Goal: Use online tool/utility: Utilize a website feature to perform a specific function

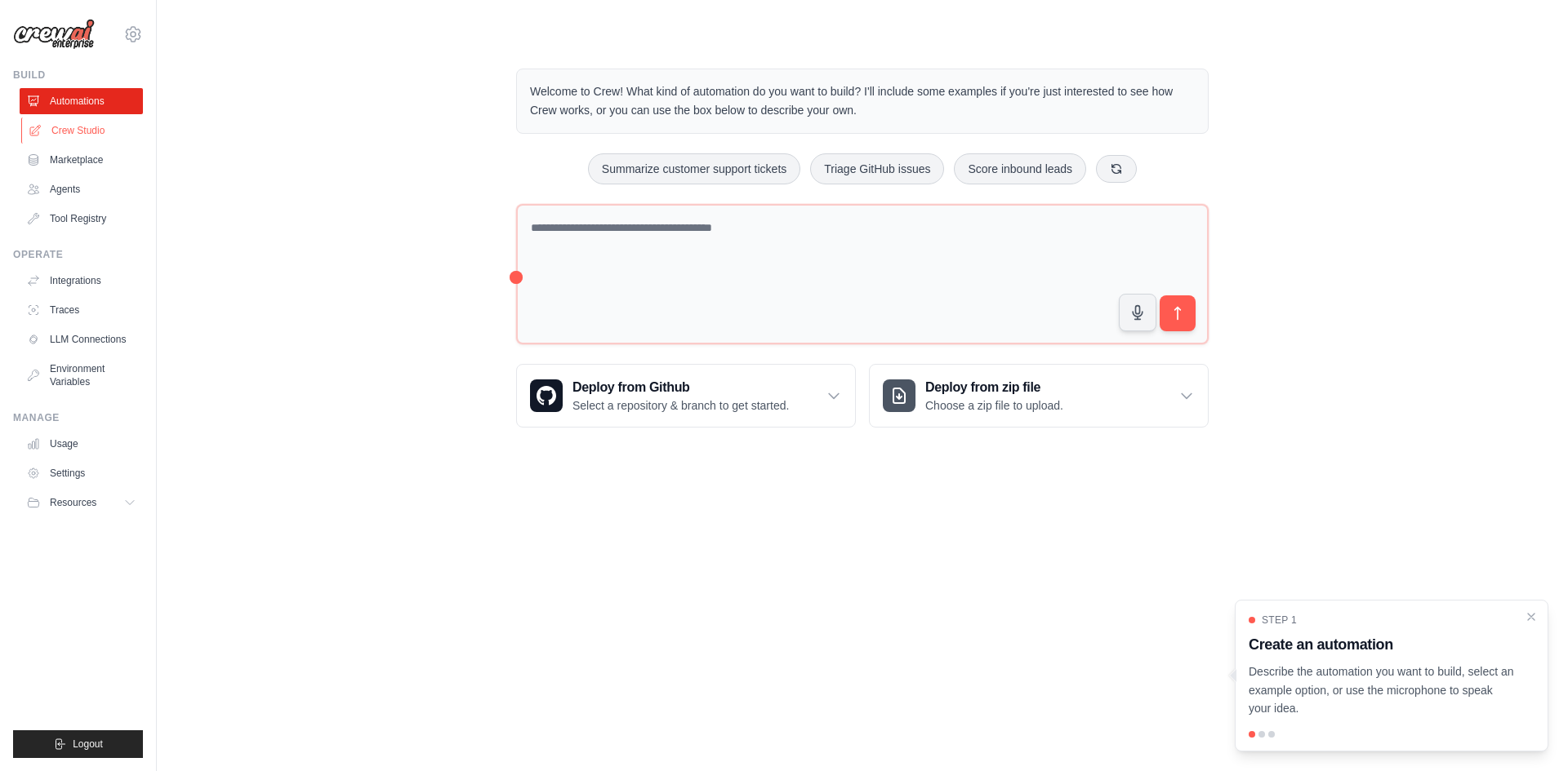
click at [89, 130] on link "Crew Studio" at bounding box center [83, 130] width 124 height 26
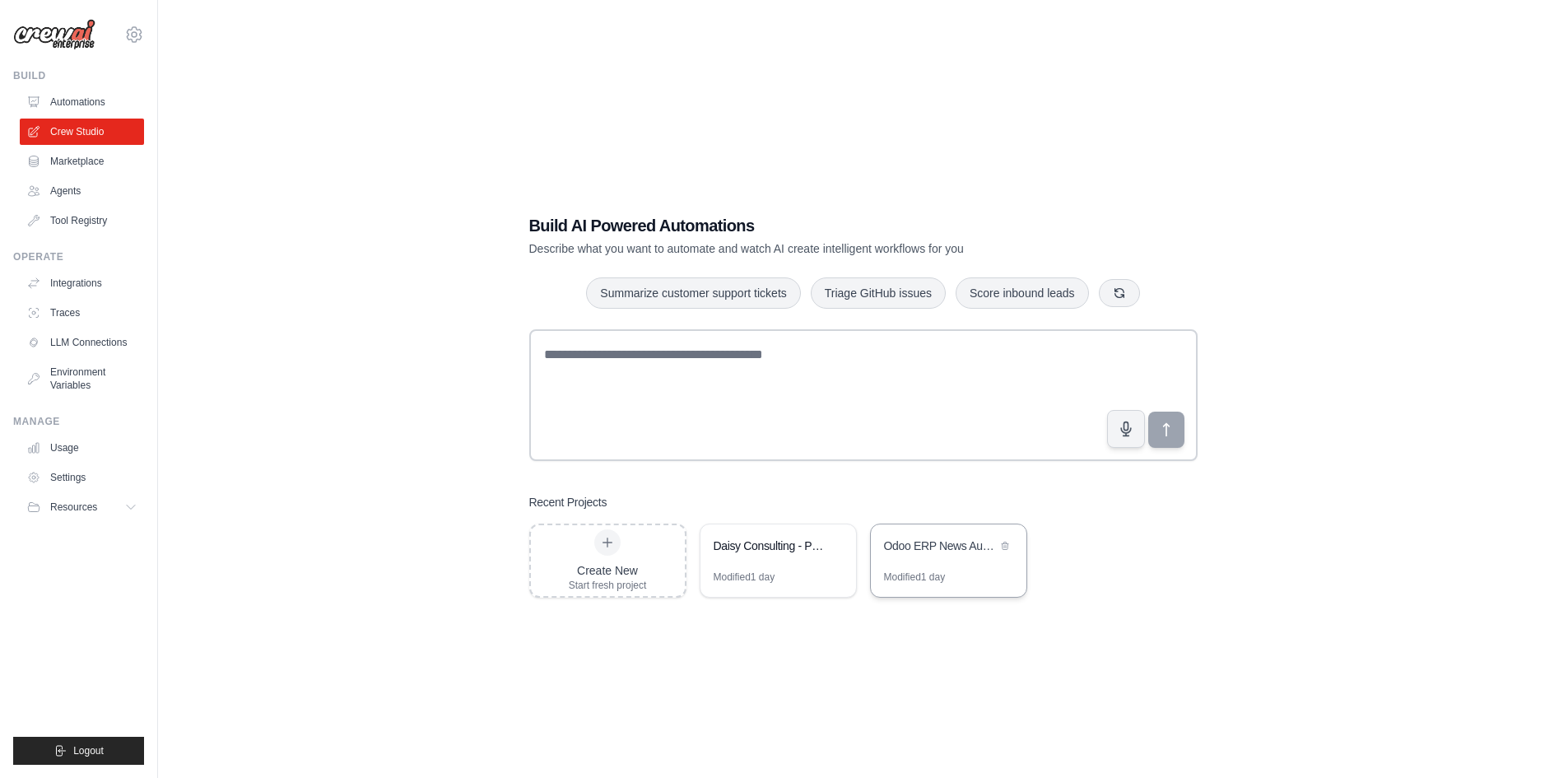
click at [945, 548] on div "Odoo ERP News Automation for Daisy Consulting" at bounding box center [940, 546] width 113 height 16
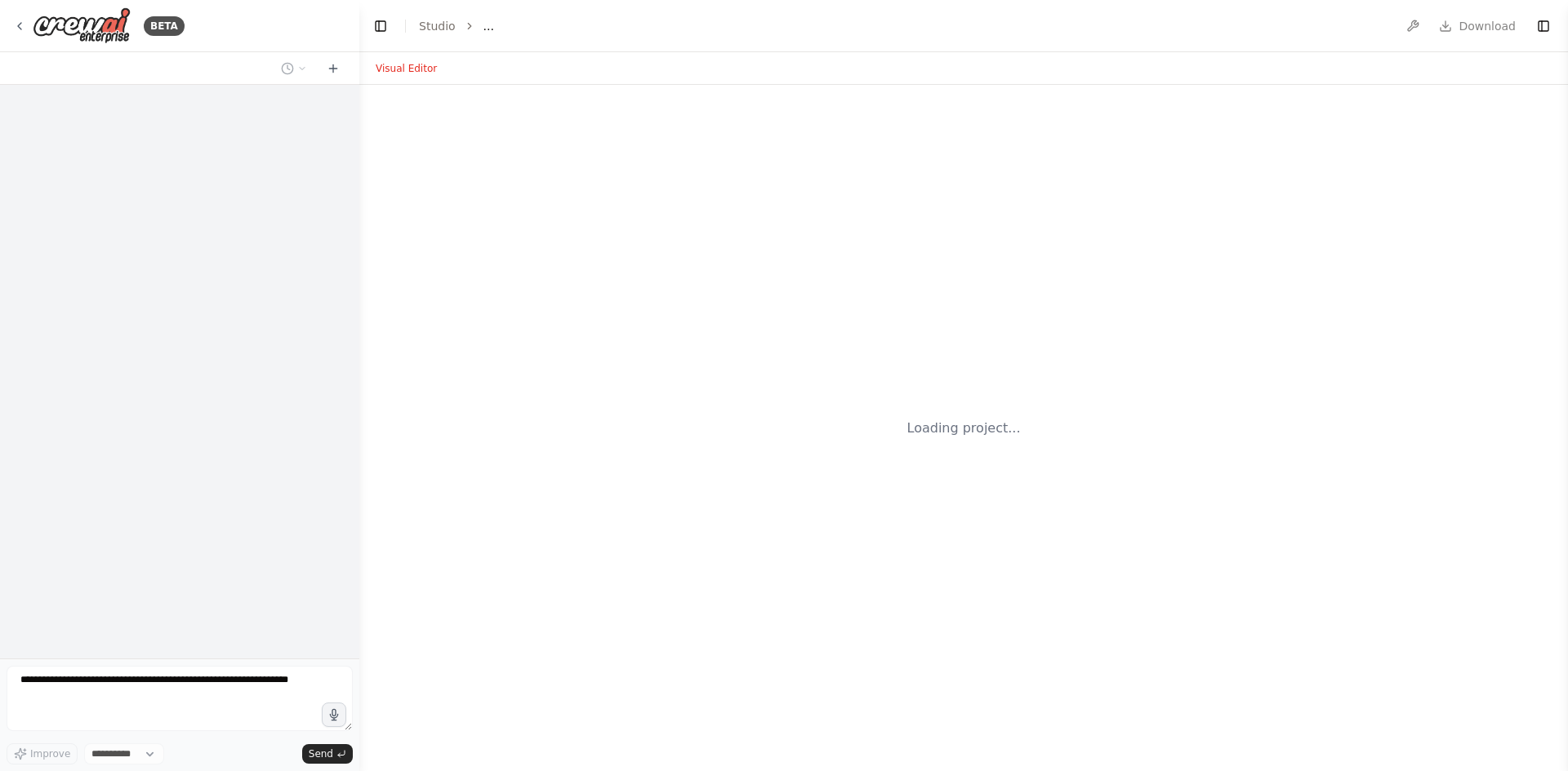
select select "****"
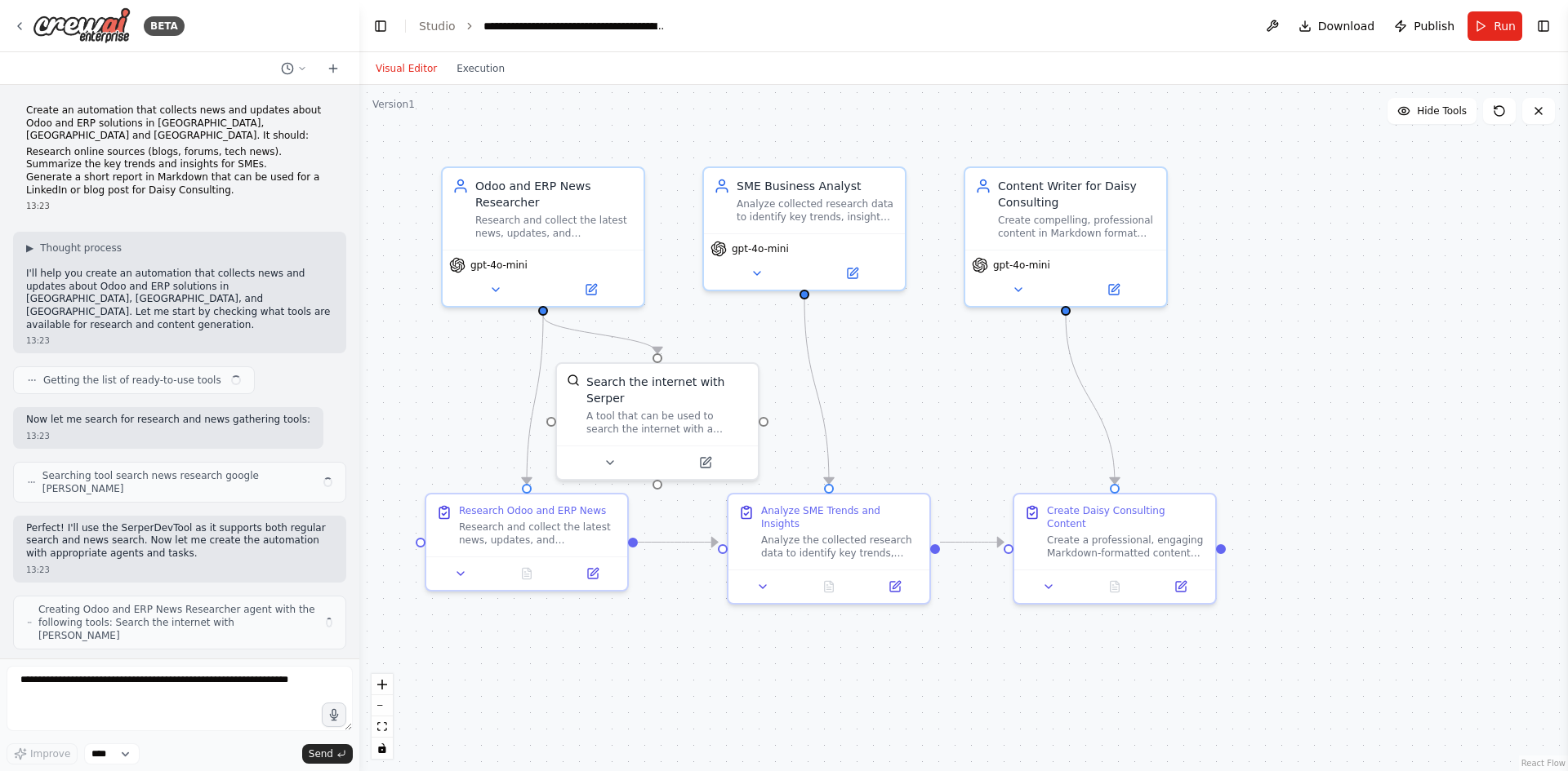
scroll to position [1001, 0]
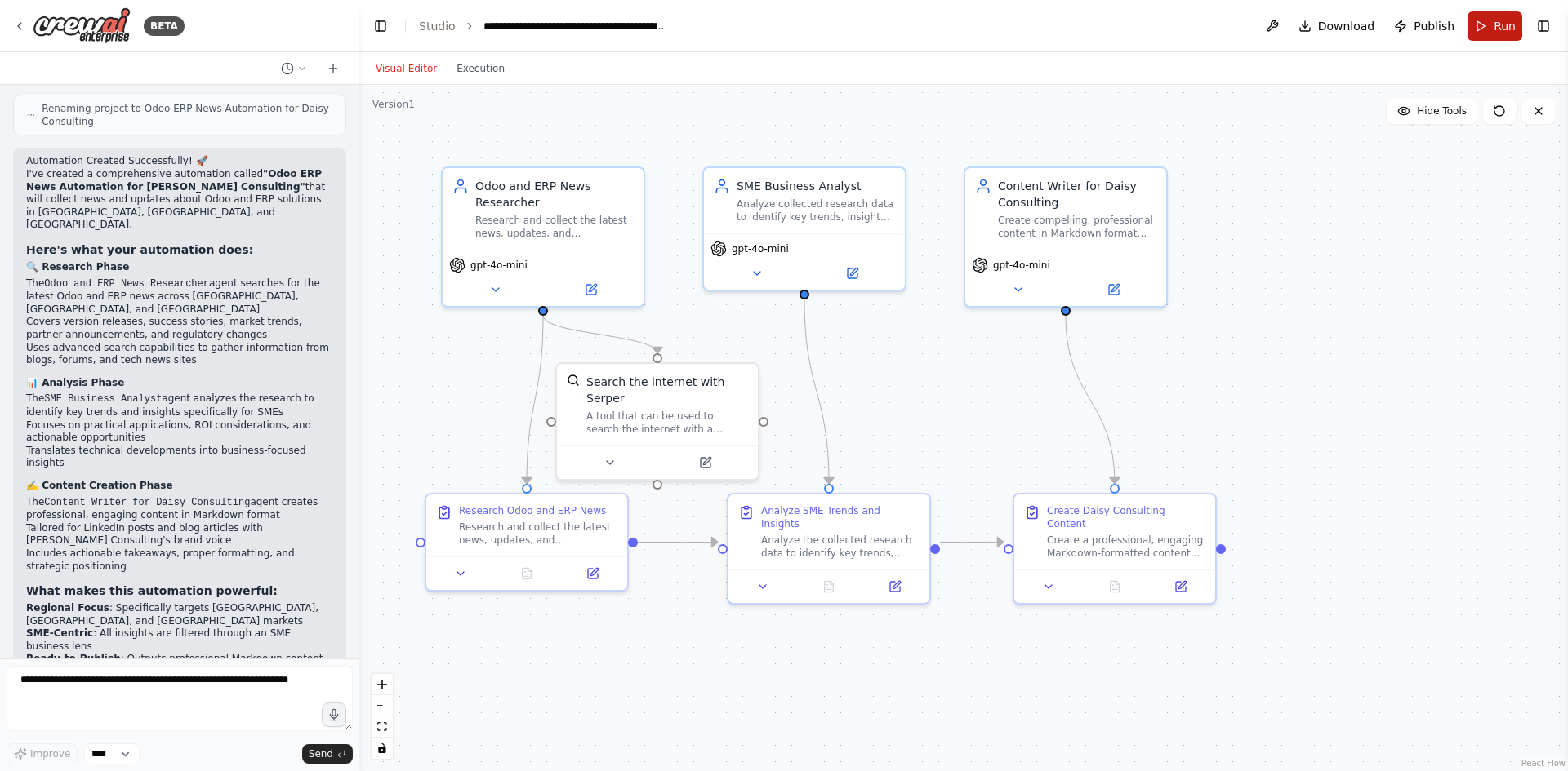
click at [1496, 31] on span "Run" at bounding box center [1504, 26] width 22 height 16
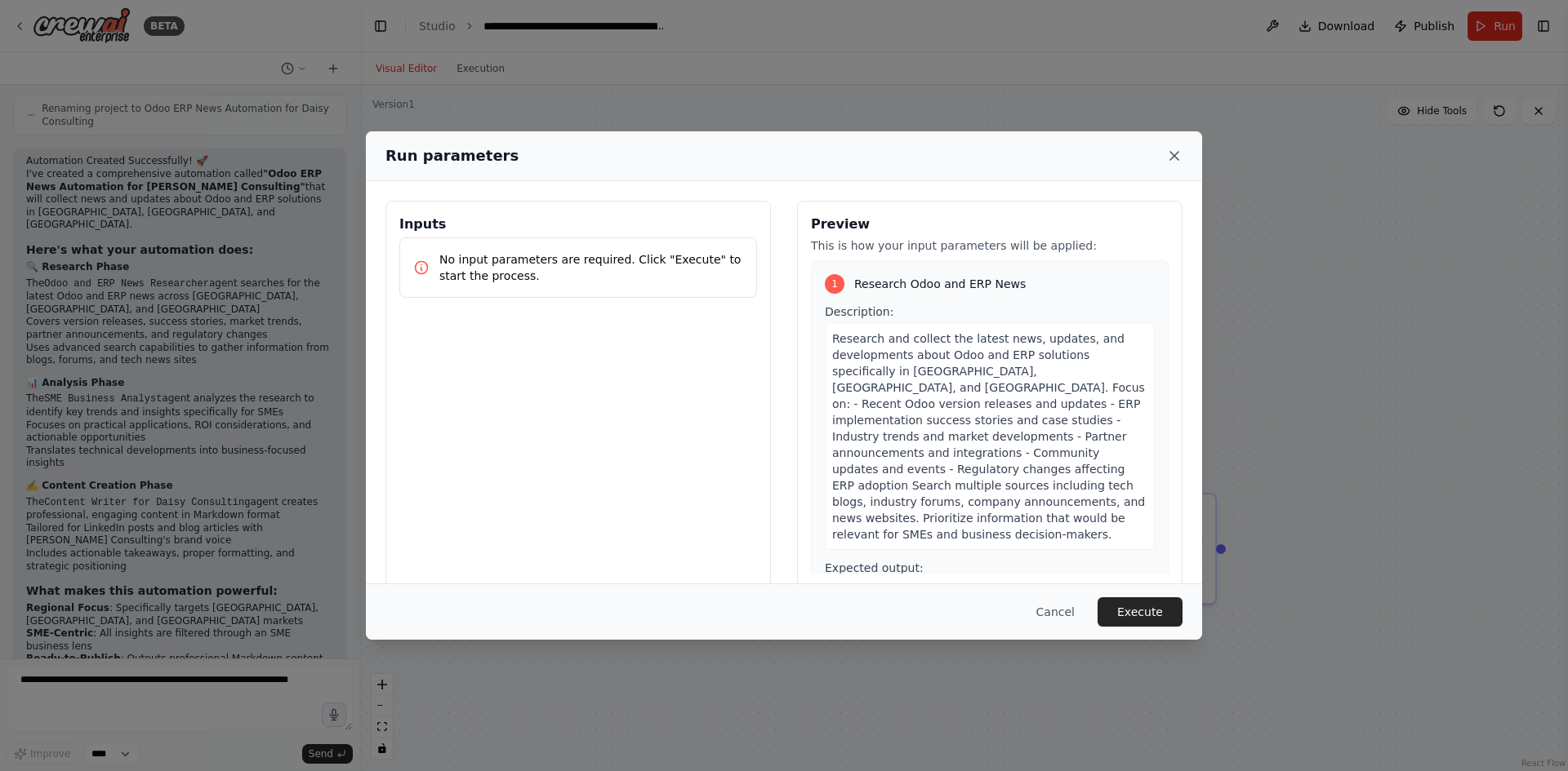
click at [1176, 159] on icon at bounding box center [1174, 156] width 16 height 16
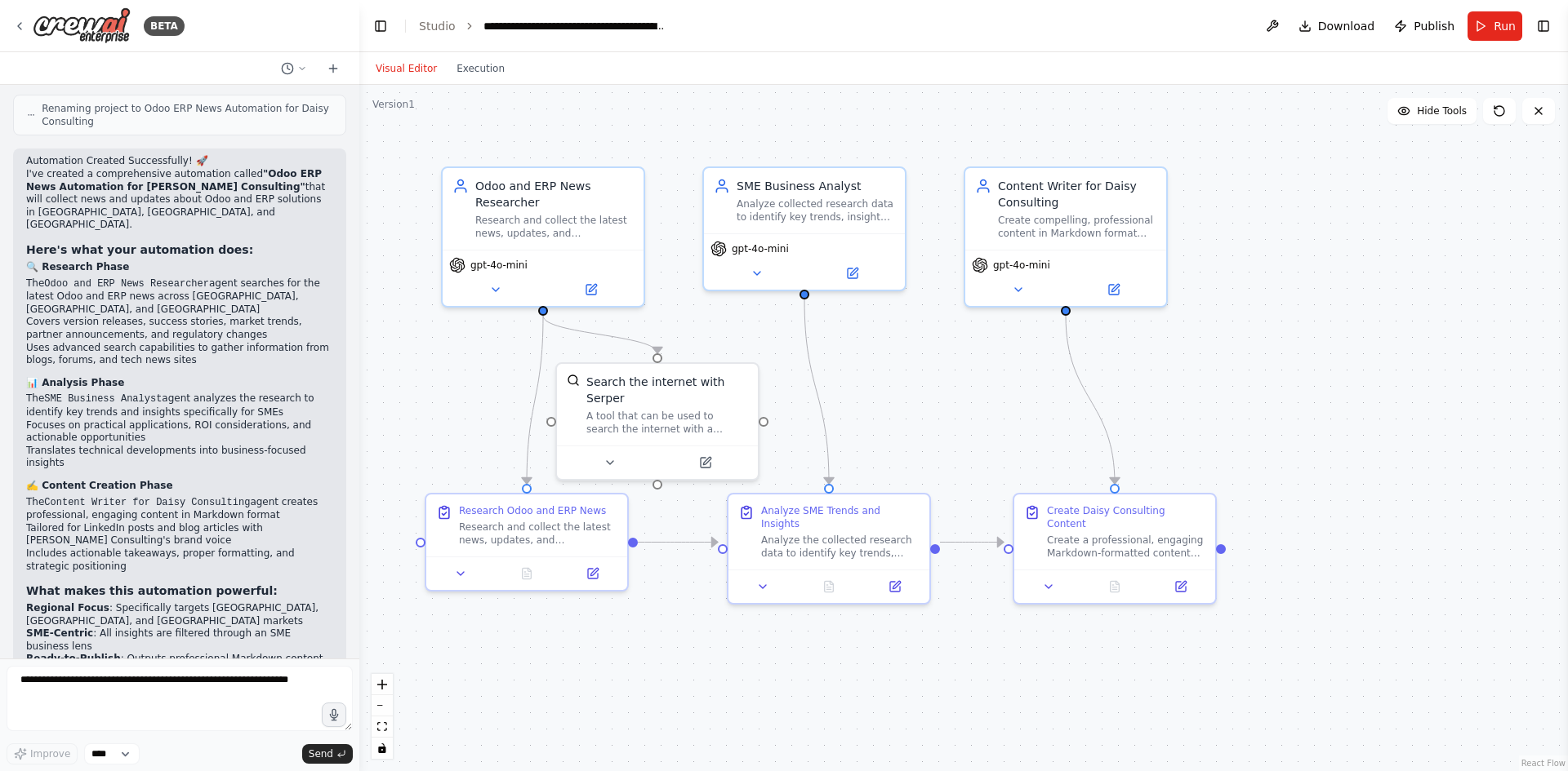
click at [419, 71] on button "Visual Editor" at bounding box center [406, 69] width 81 height 20
click at [440, 23] on link "Studio" at bounding box center [437, 26] width 37 height 13
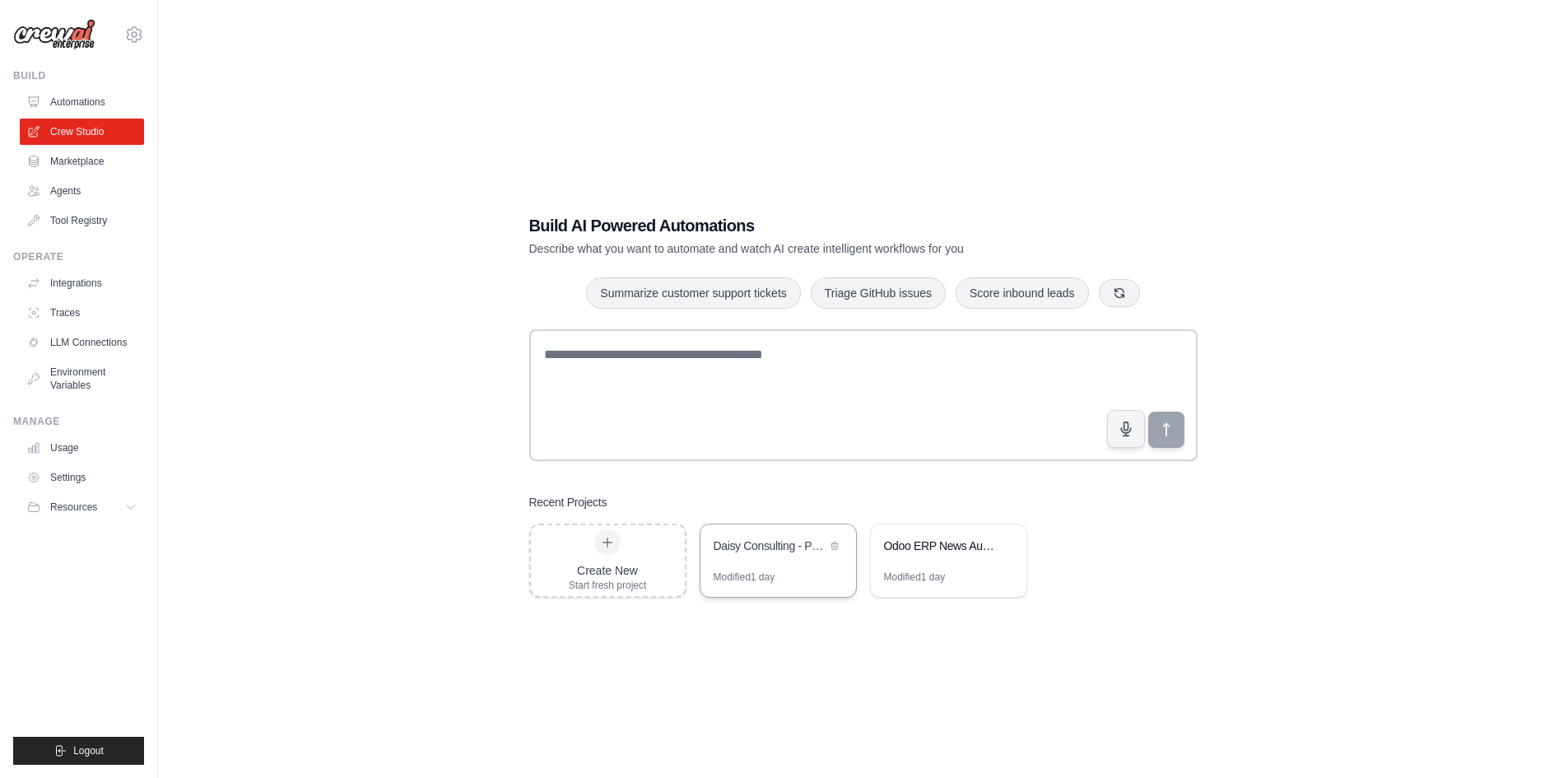
click at [763, 552] on div "Daisy Consulting - Prospection [GEOGRAPHIC_DATA] [GEOGRAPHIC_DATA] [GEOGRAPHIC_…" at bounding box center [770, 546] width 113 height 16
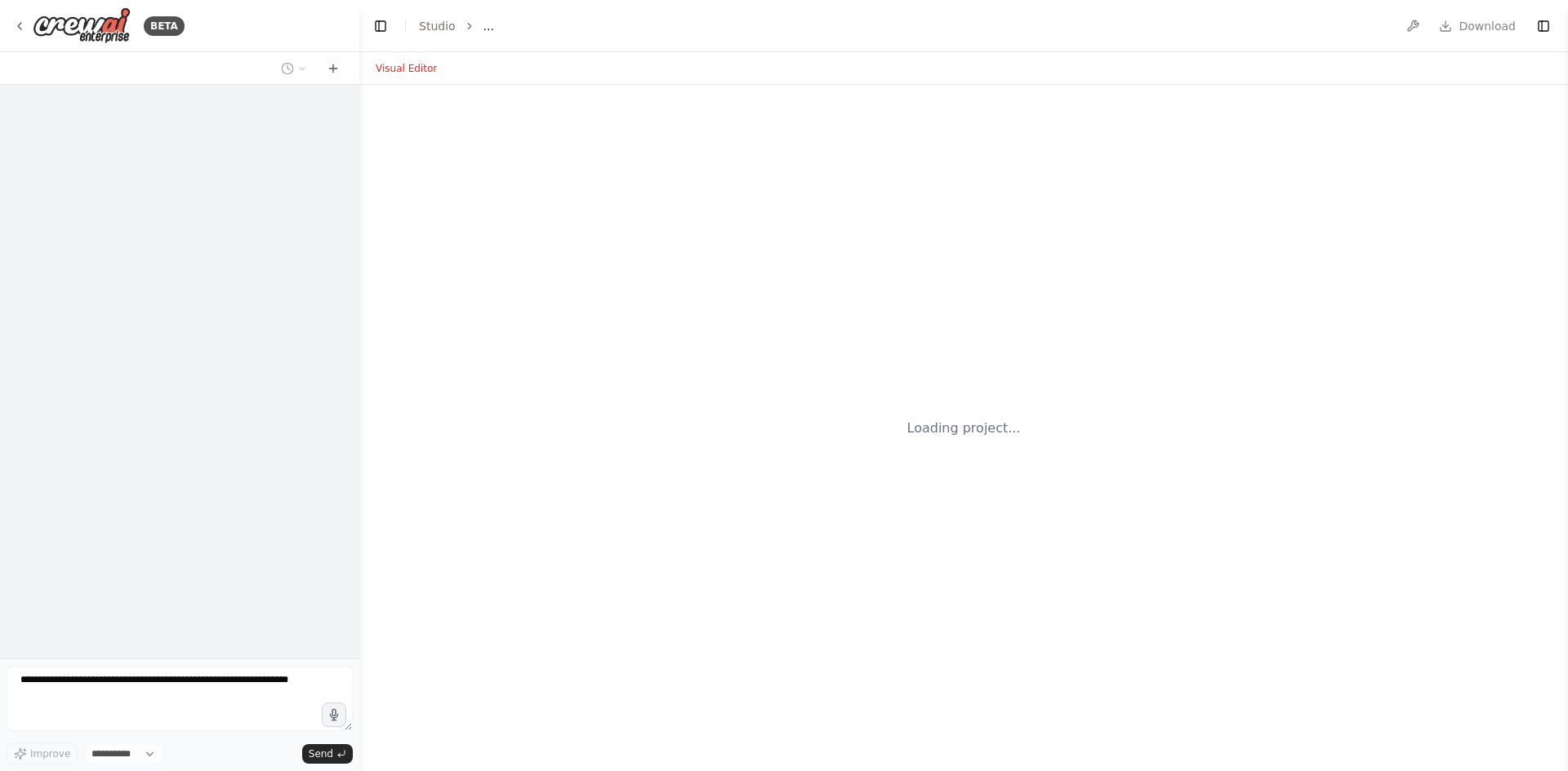
select select "****"
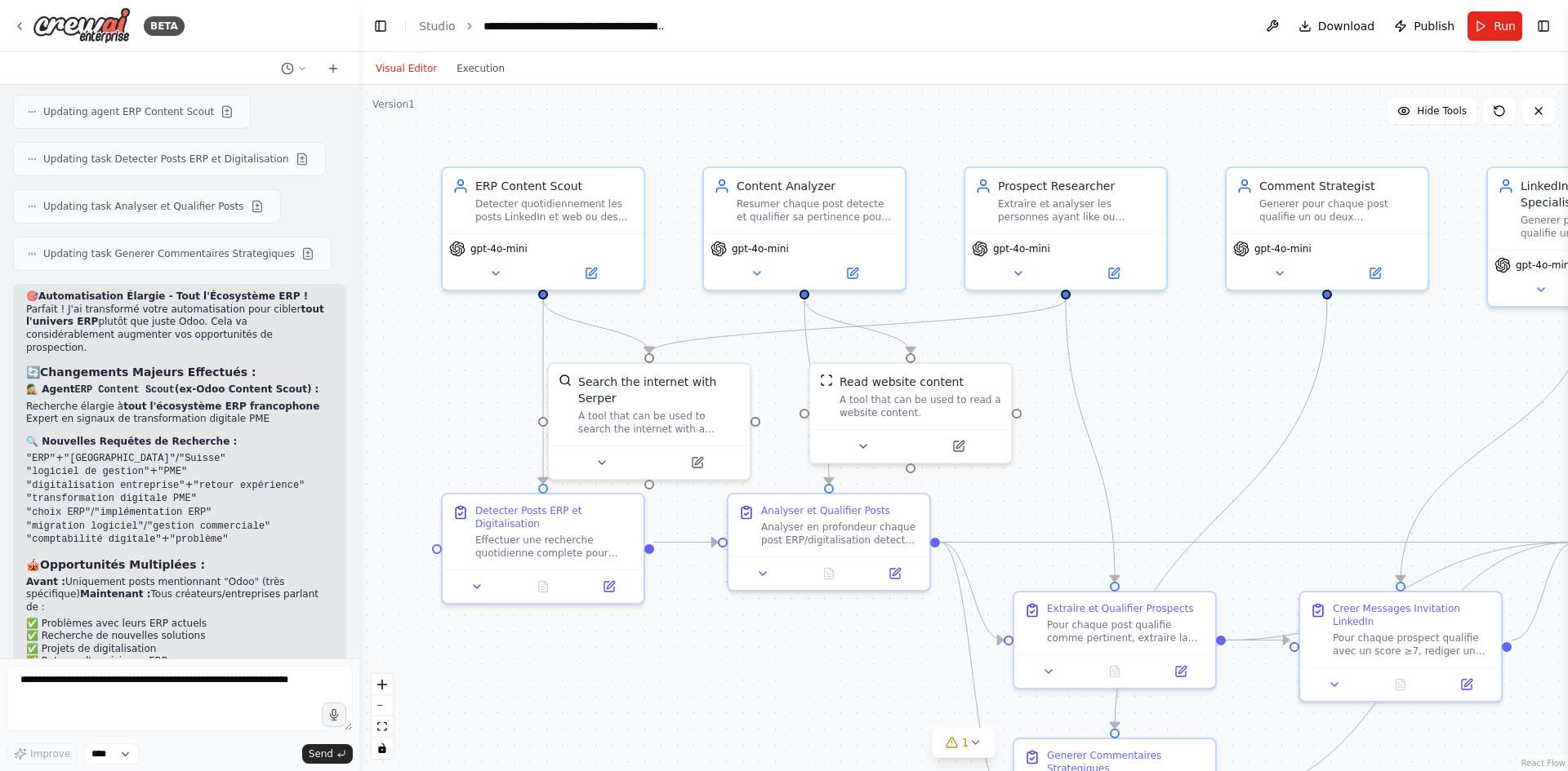
scroll to position [3785, 0]
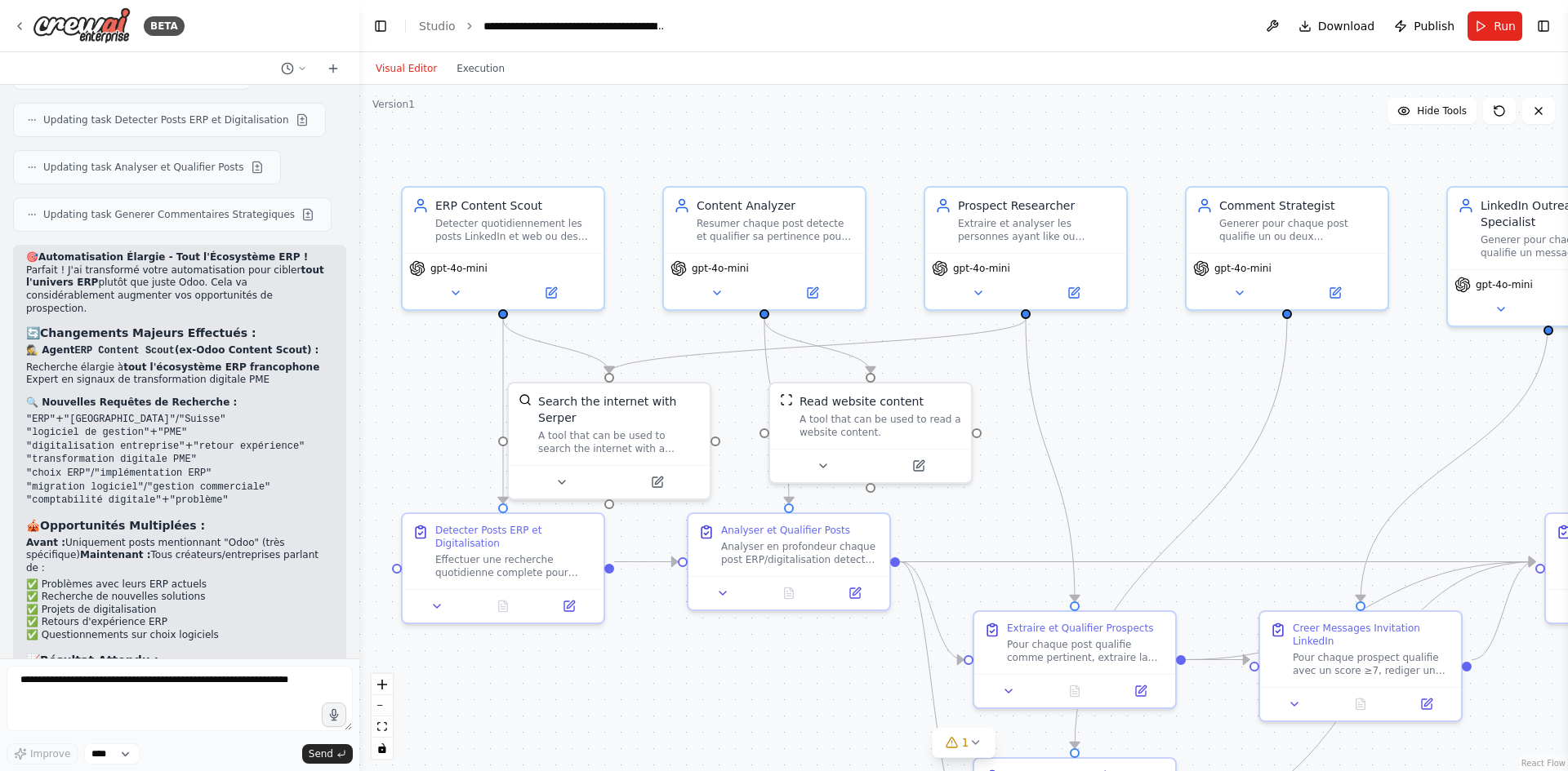
drag, startPoint x: 1038, startPoint y: 442, endPoint x: 999, endPoint y: 461, distance: 43.4
click at [999, 461] on div ".deletable-edge-delete-btn { width: 20px; height: 20px; border: 0px solid #ffff…" at bounding box center [963, 428] width 1208 height 686
click at [1487, 22] on button "Run" at bounding box center [1494, 26] width 55 height 30
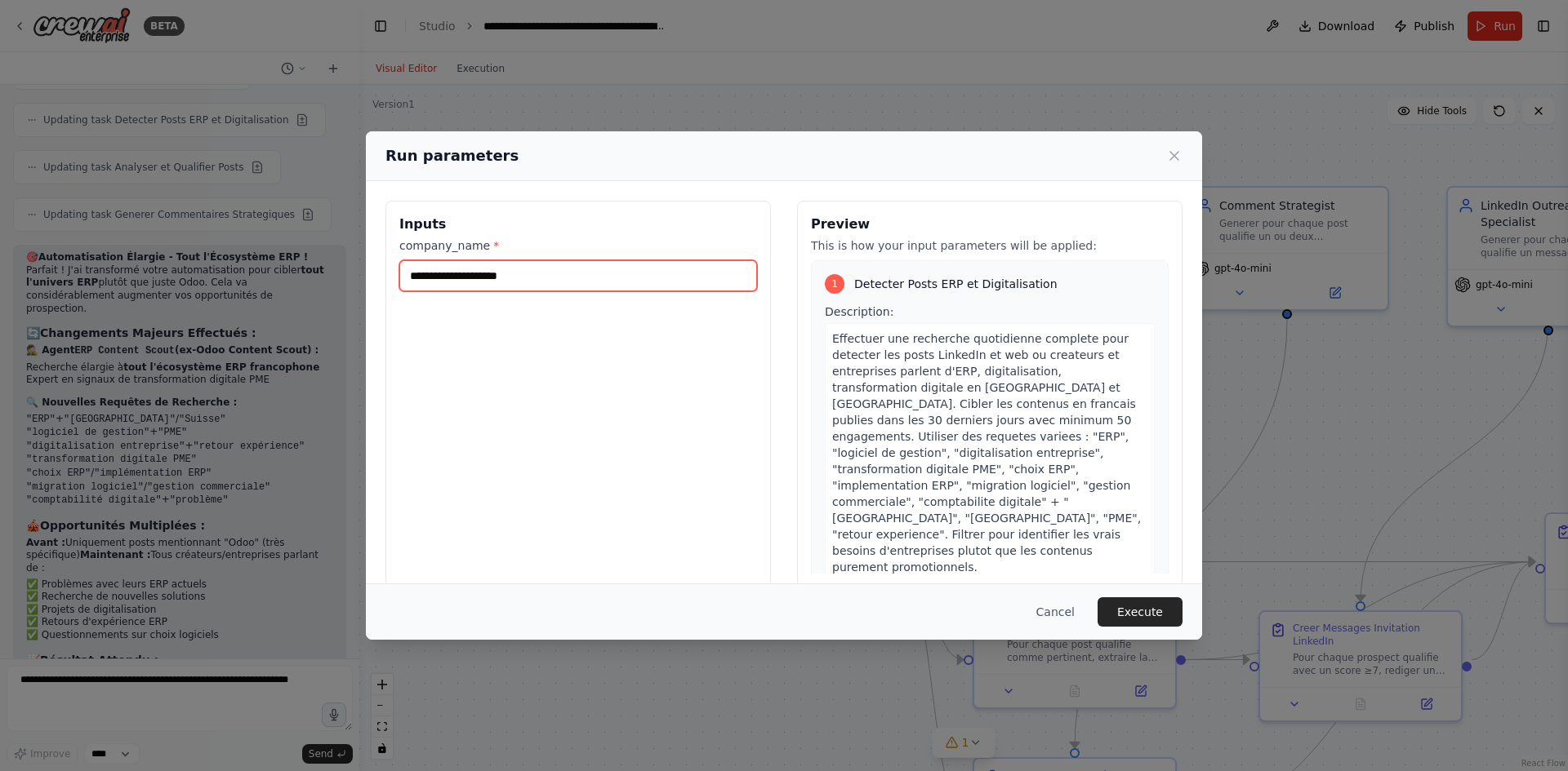
click at [451, 277] on input "company_name *" at bounding box center [578, 275] width 358 height 31
type input "**********"
click at [1159, 619] on button "Execute" at bounding box center [1139, 612] width 85 height 30
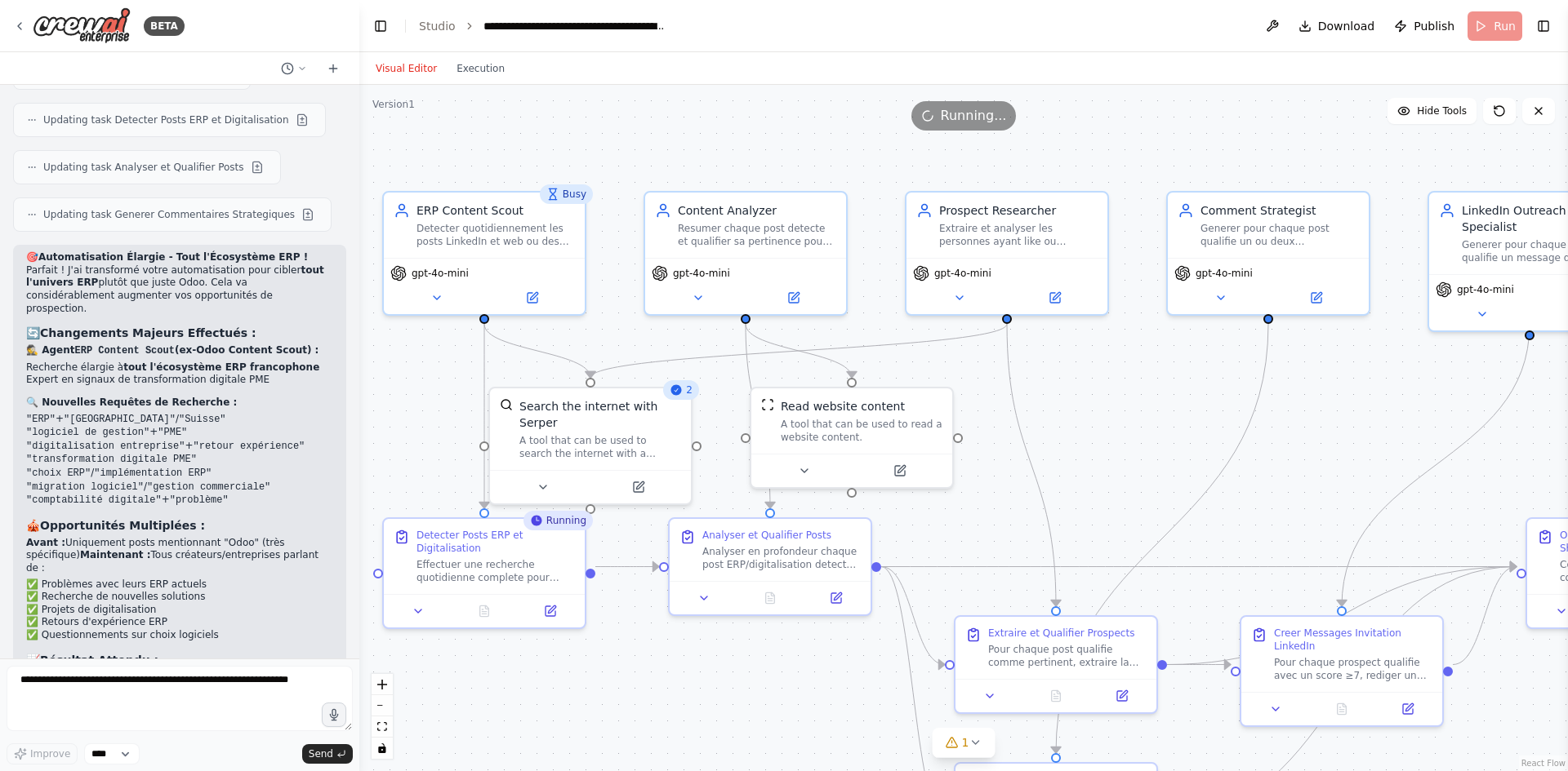
drag, startPoint x: 1154, startPoint y: 488, endPoint x: 1135, endPoint y: 494, distance: 19.9
click at [1135, 494] on div ".deletable-edge-delete-btn { width: 20px; height: 20px; border: 0px solid #ffff…" at bounding box center [963, 428] width 1208 height 686
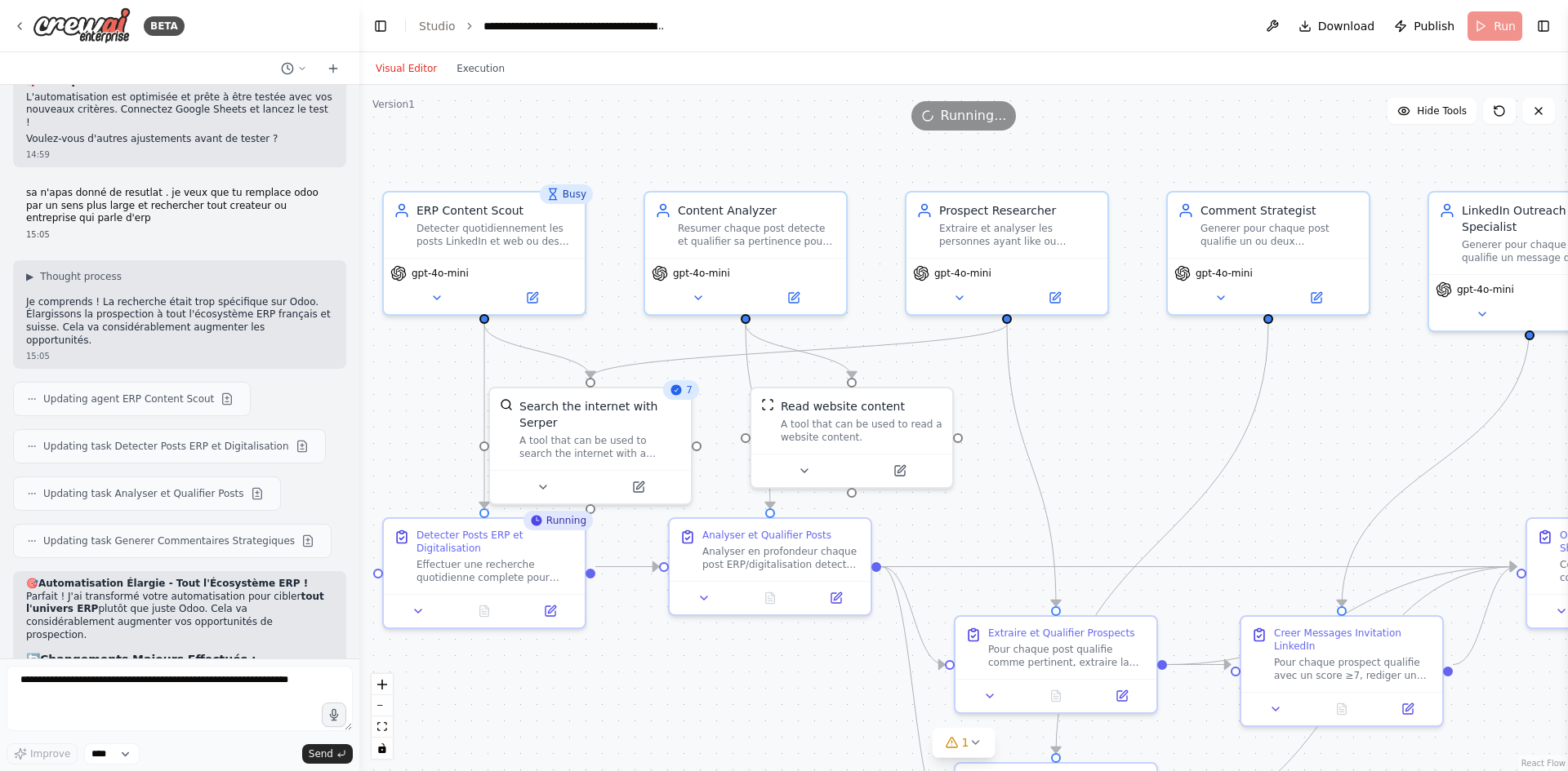
scroll to position [3541, 0]
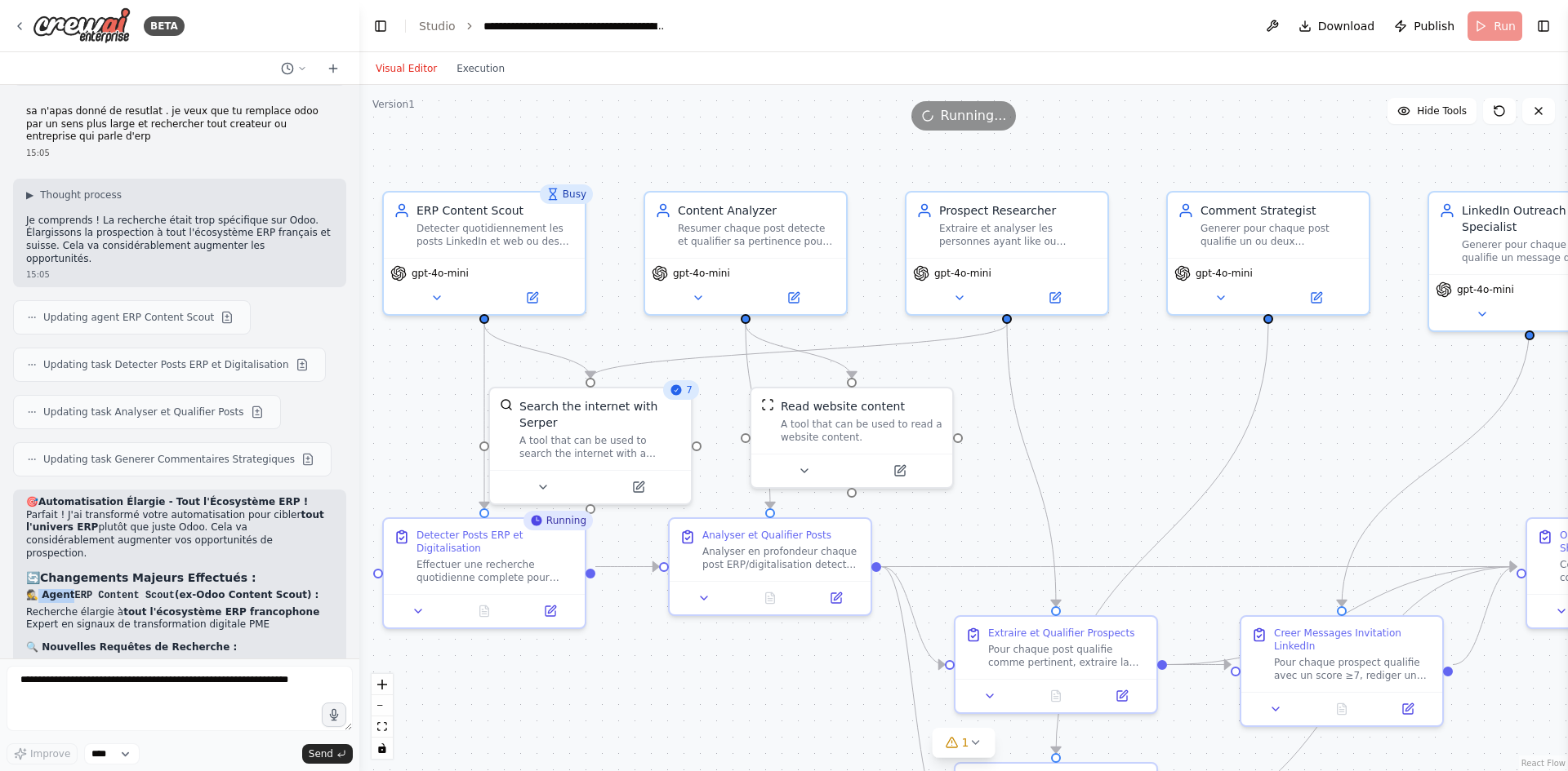
drag, startPoint x: 41, startPoint y: 408, endPoint x: 70, endPoint y: 411, distance: 29.2
click at [70, 589] on strong "🕵️ Agent ERP Content Scout (ex-Odoo Content Scout) :" at bounding box center [172, 595] width 293 height 12
drag, startPoint x: 178, startPoint y: 490, endPoint x: 61, endPoint y: 496, distance: 117.2
click at [61, 671] on li ""logiciel de gestion" + "PME"" at bounding box center [179, 678] width 307 height 14
drag, startPoint x: 284, startPoint y: 506, endPoint x: 64, endPoint y: 512, distance: 220.1
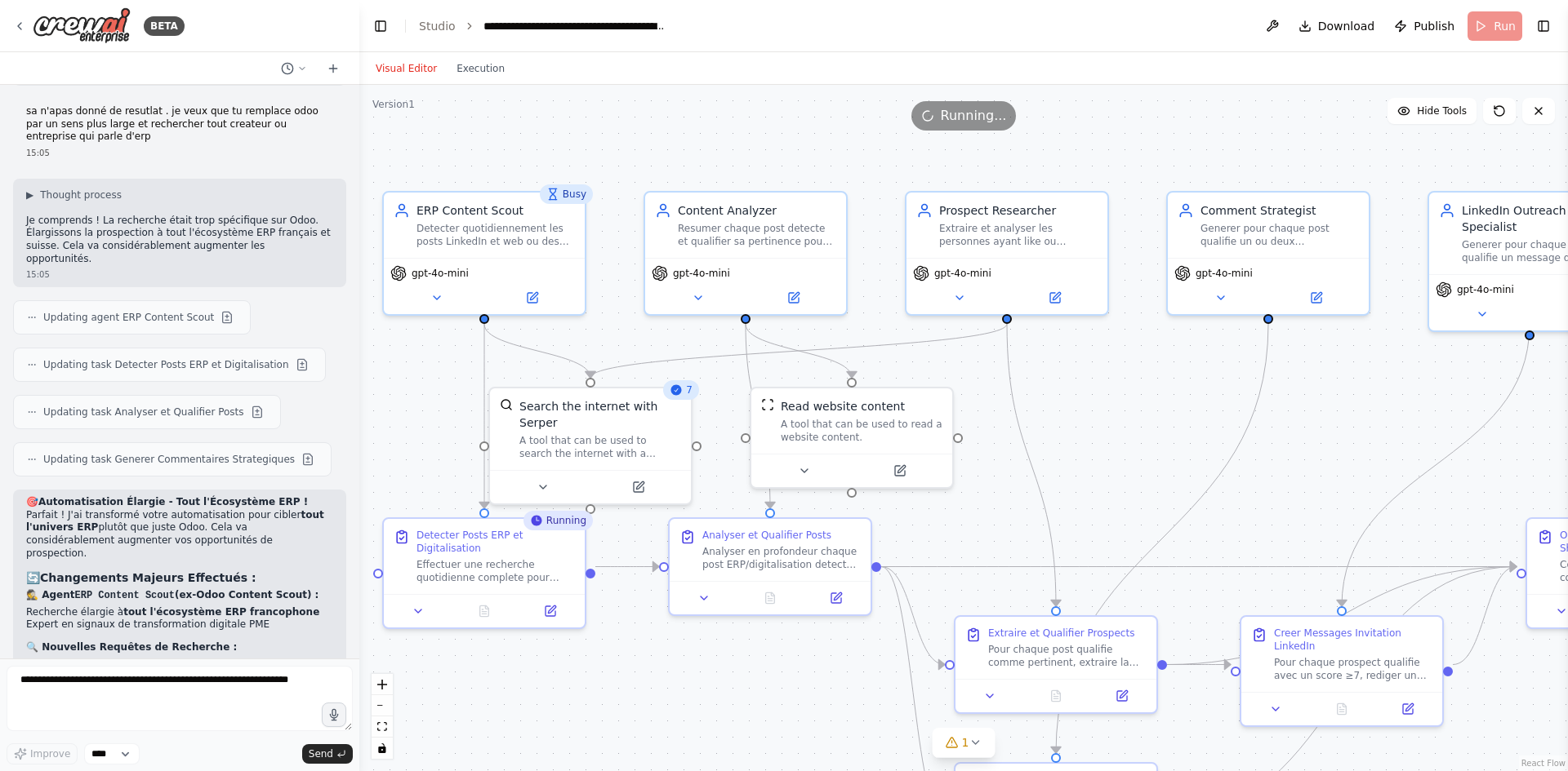
click at [64, 684] on li ""digitalisation entreprise" + "retour expérience"" at bounding box center [179, 691] width 307 height 14
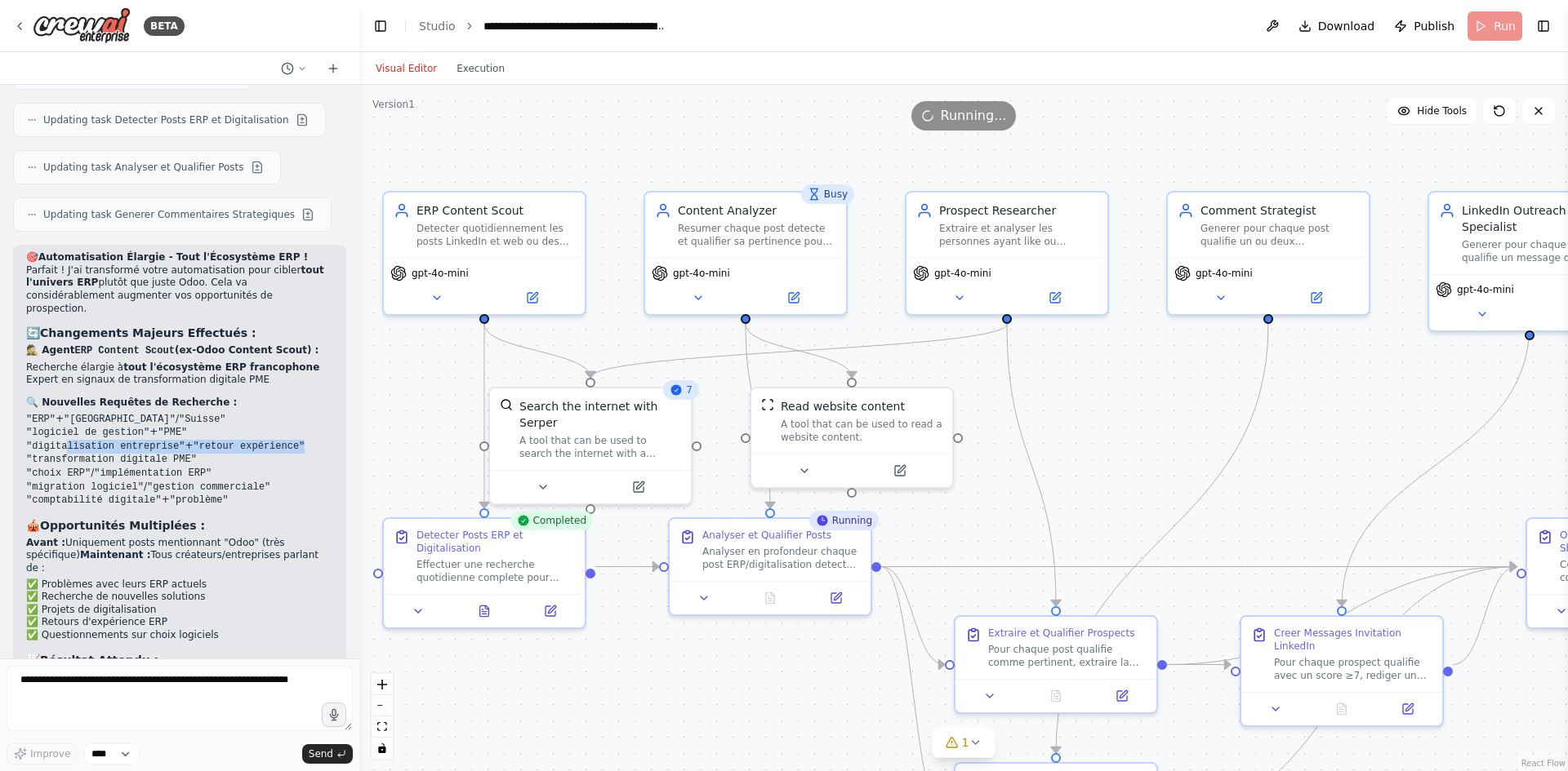
click at [606, 687] on div ".deletable-edge-delete-btn { width: 20px; height: 20px; border: 0px solid #ffff…" at bounding box center [963, 428] width 1208 height 686
click at [485, 605] on div at bounding box center [484, 607] width 200 height 33
click at [486, 610] on icon at bounding box center [483, 610] width 4 height 0
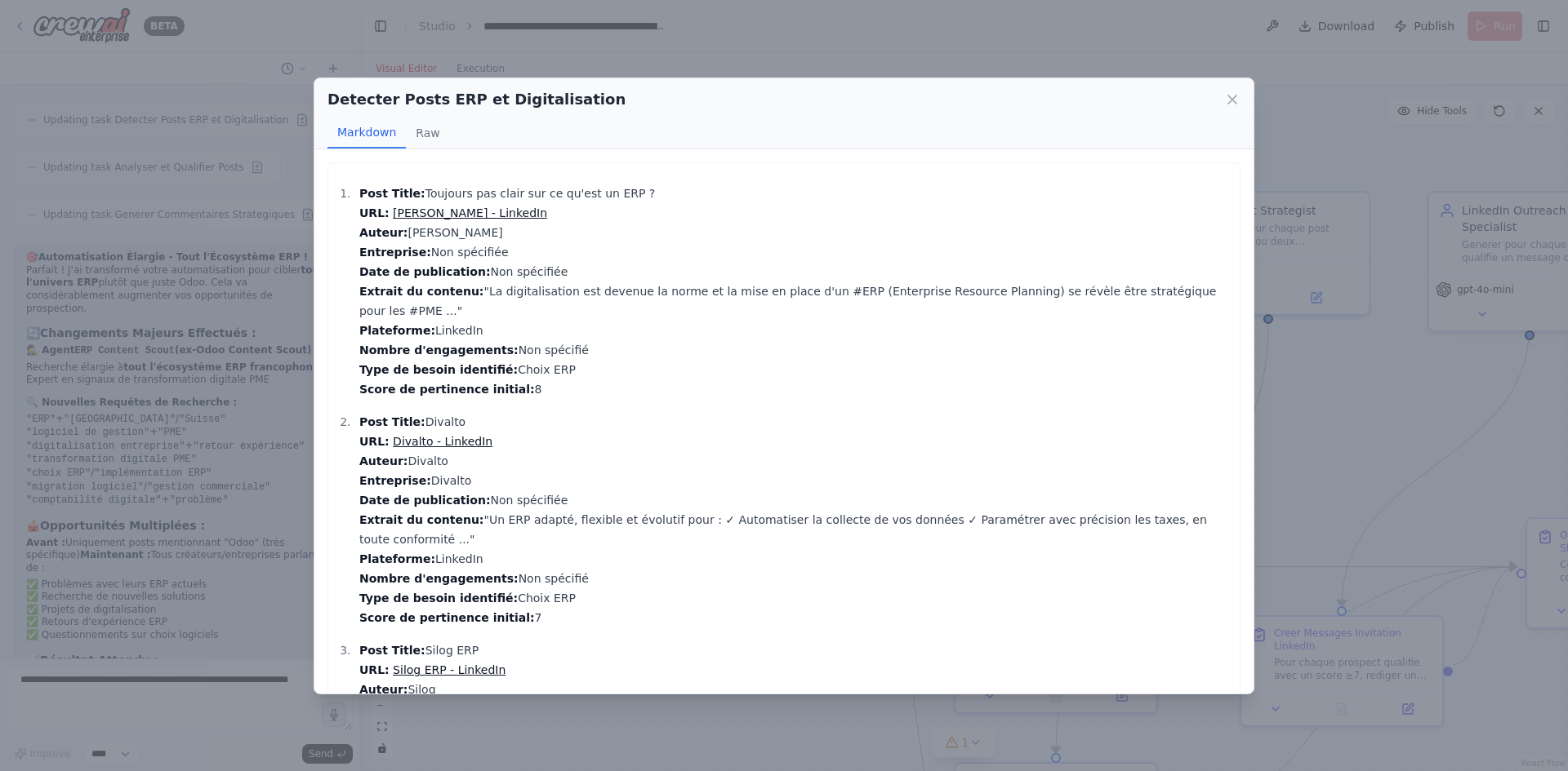
drag, startPoint x: 453, startPoint y: 204, endPoint x: 800, endPoint y: 182, distance: 347.7
click at [812, 176] on div "Post Title: Toujours pas clair sur ce qu'est un ERP ? URL: Matthieu Potes - Lin…" at bounding box center [784, 750] width 913 height 1173
click at [464, 58] on div "Detecter Posts ERP et Digitalisation Markdown Raw Post Title: Toujours pas clai…" at bounding box center [784, 386] width 1568 height 771
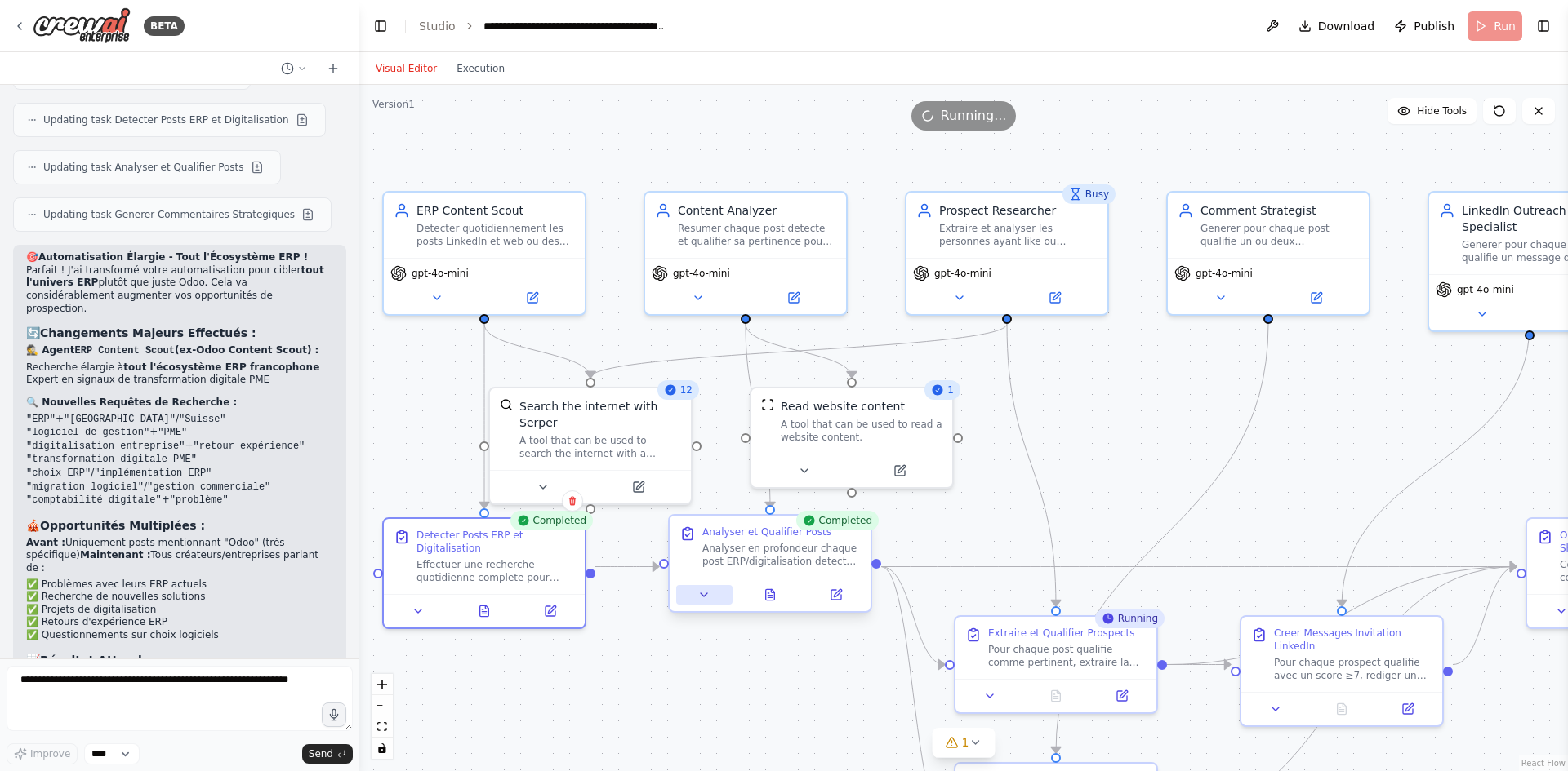
click at [712, 596] on button at bounding box center [703, 595] width 56 height 20
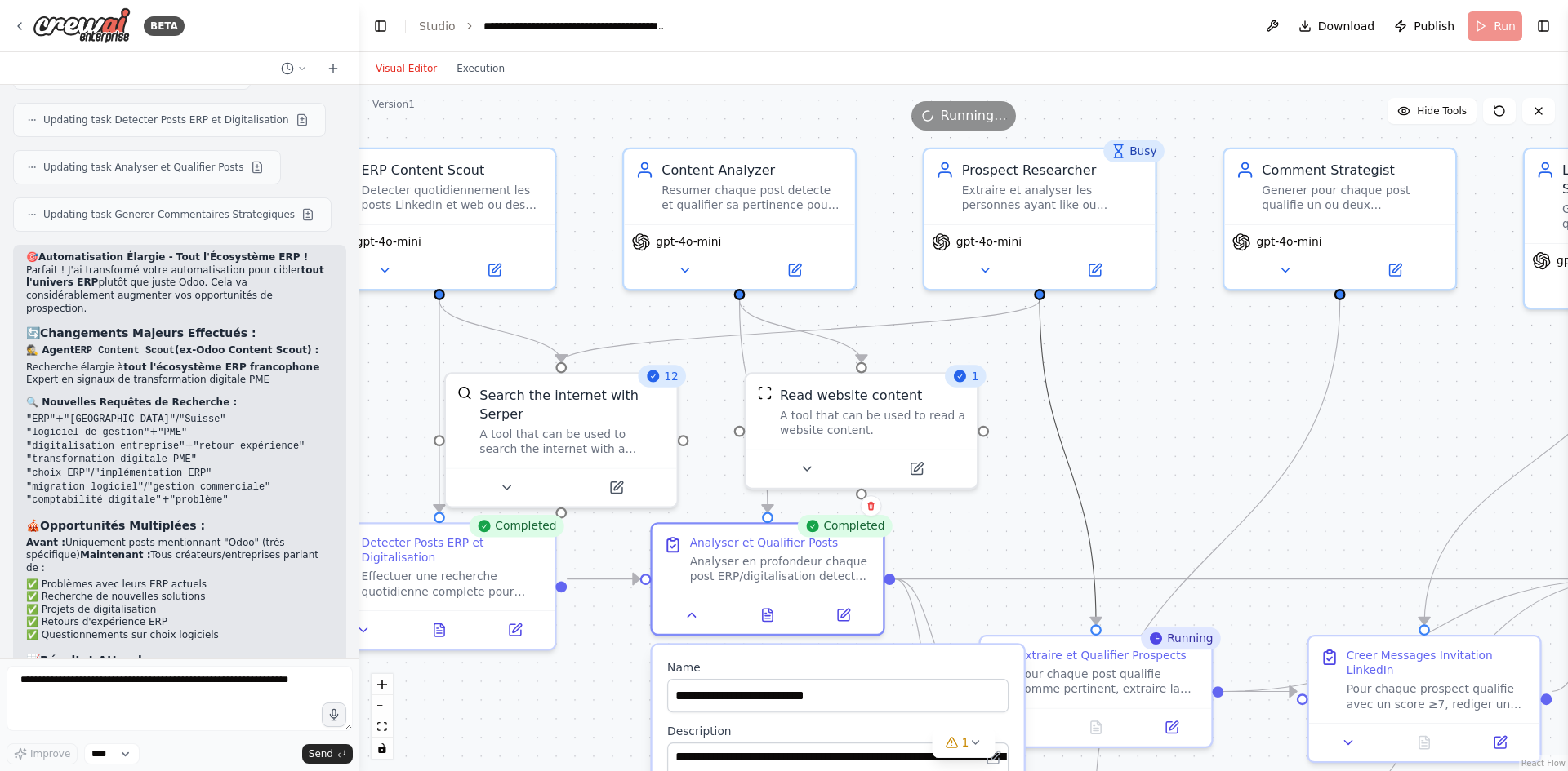
drag, startPoint x: 1083, startPoint y: 536, endPoint x: 1013, endPoint y: 405, distance: 148.5
click at [1013, 405] on div ".deletable-edge-delete-btn { width: 20px; height: 20px; border: 0px solid #ffff…" at bounding box center [963, 428] width 1208 height 686
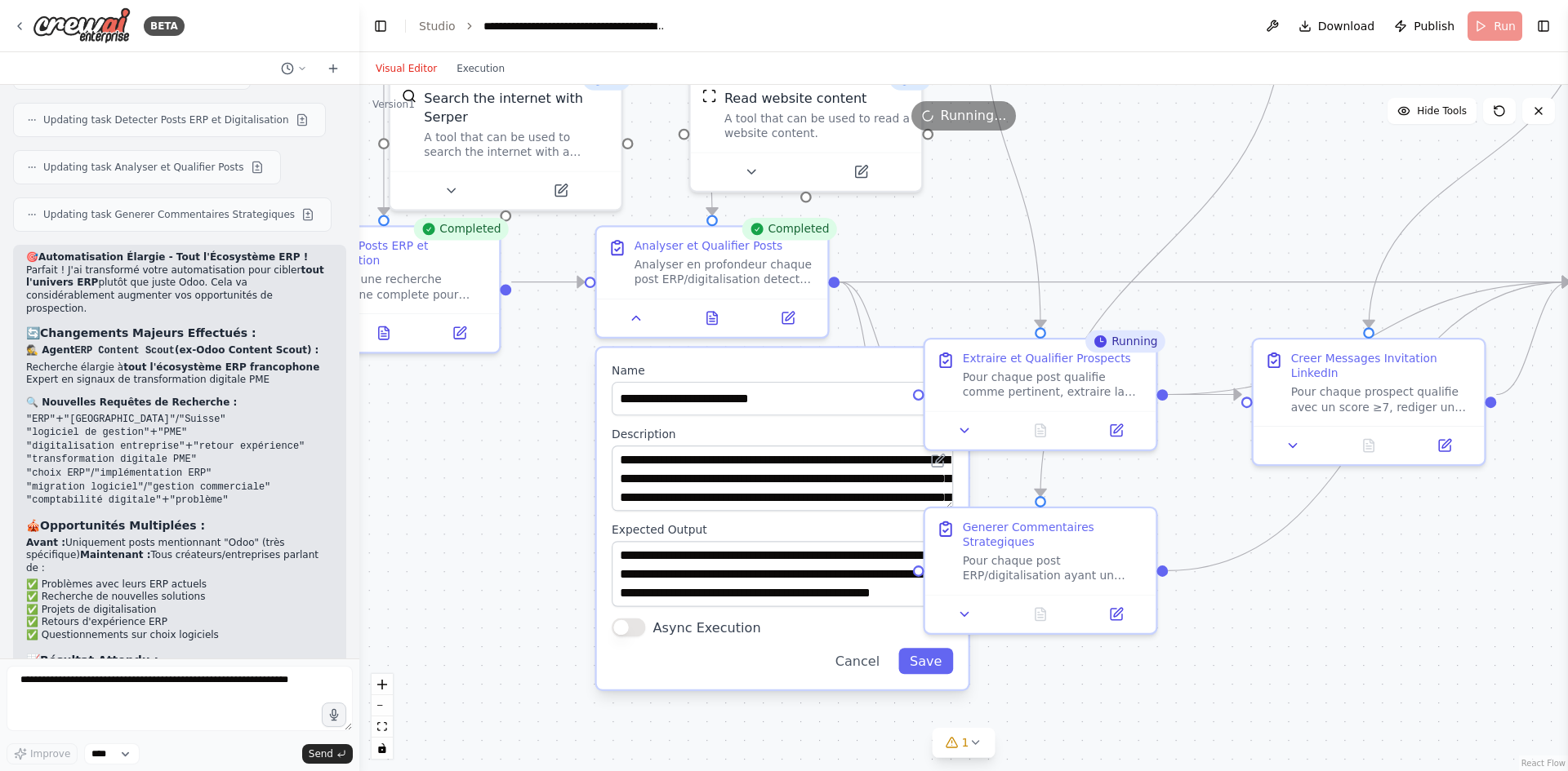
drag, startPoint x: 1022, startPoint y: 498, endPoint x: 949, endPoint y: 198, distance: 308.8
click at [960, 182] on div ".deletable-edge-delete-btn { width: 20px; height: 20px; border: 0px solid #ffff…" at bounding box center [963, 428] width 1208 height 686
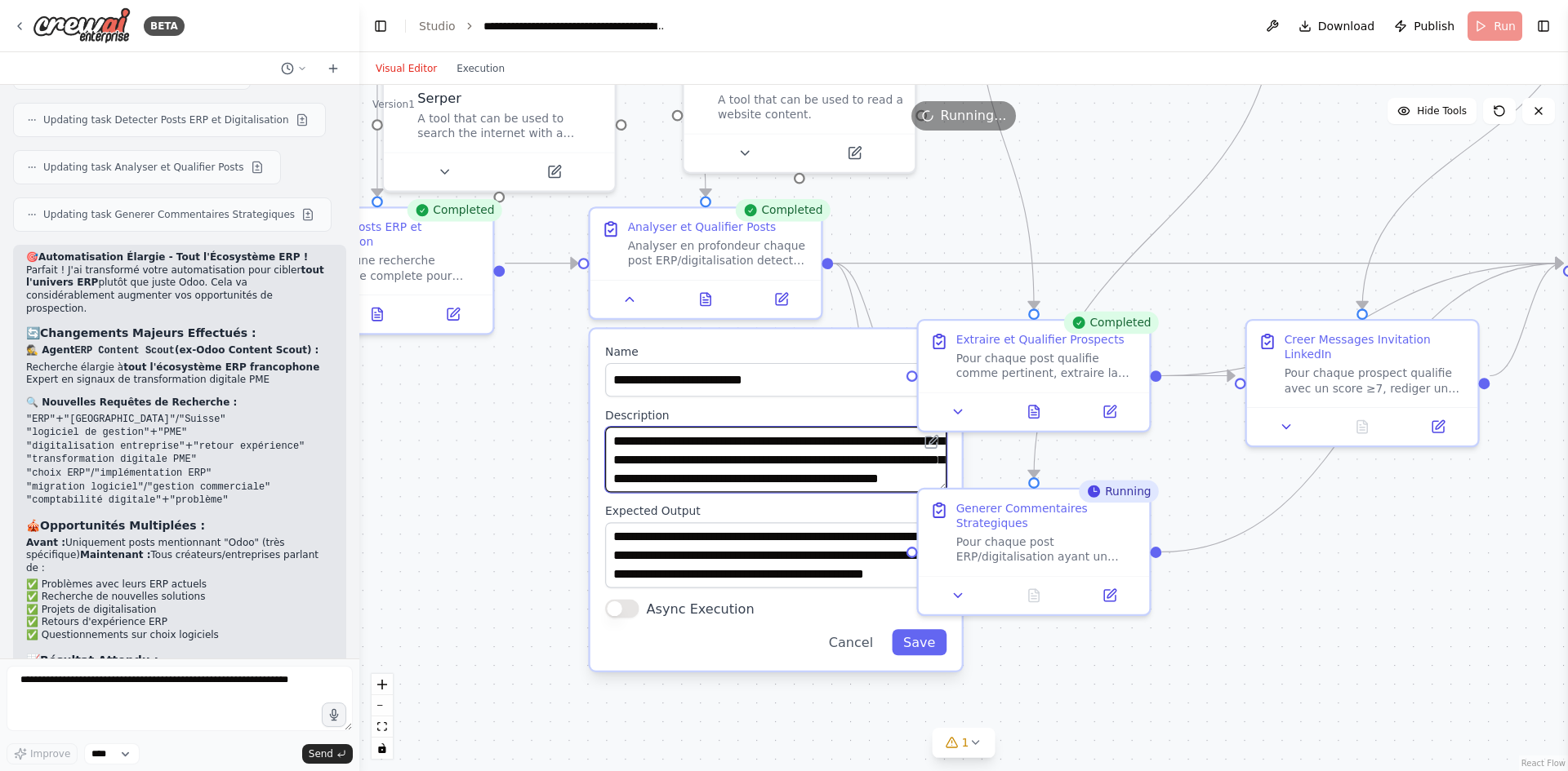
drag, startPoint x: 681, startPoint y: 481, endPoint x: 780, endPoint y: 479, distance: 99.0
click at [780, 479] on textarea "**********" at bounding box center [775, 459] width 341 height 65
click at [813, 467] on textarea "**********" at bounding box center [772, 460] width 341 height 65
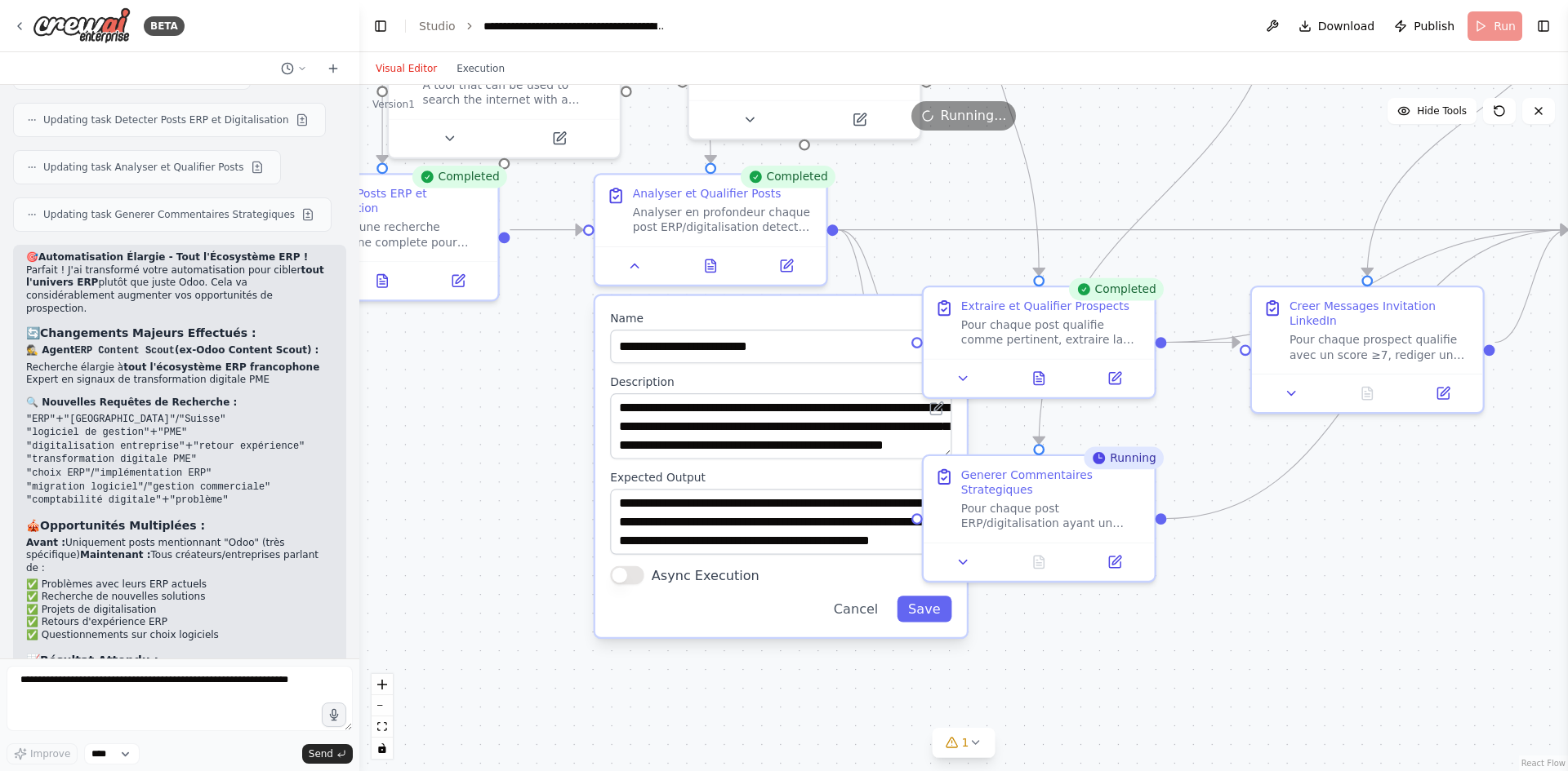
drag, startPoint x: 907, startPoint y: 295, endPoint x: 914, endPoint y: 261, distance: 34.7
click at [914, 261] on div ".deletable-edge-delete-btn { width: 20px; height: 20px; border: 0px solid #ffff…" at bounding box center [963, 428] width 1208 height 686
click at [634, 273] on button at bounding box center [635, 263] width 64 height 23
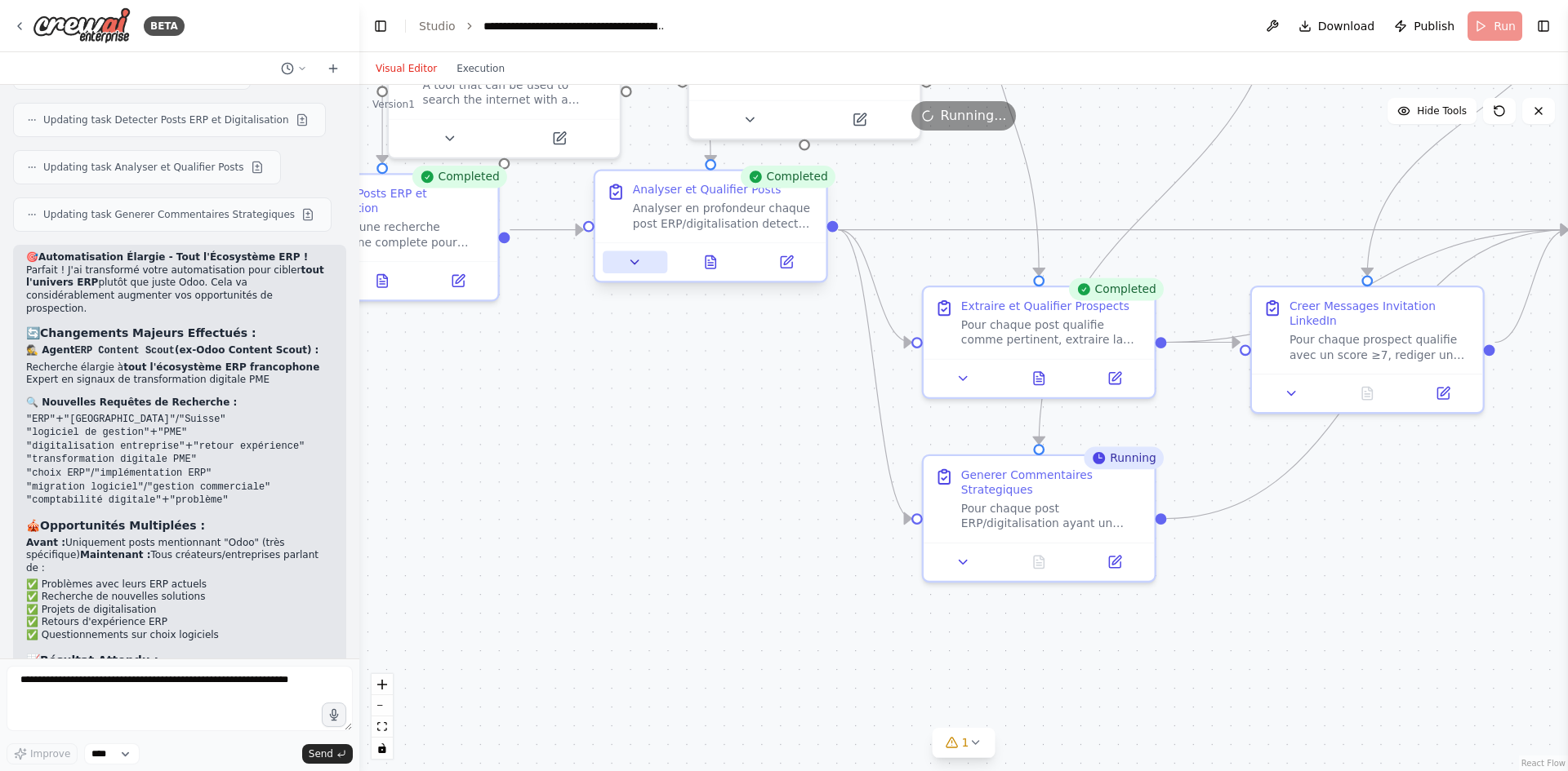
click at [635, 269] on icon at bounding box center [635, 262] width 14 height 14
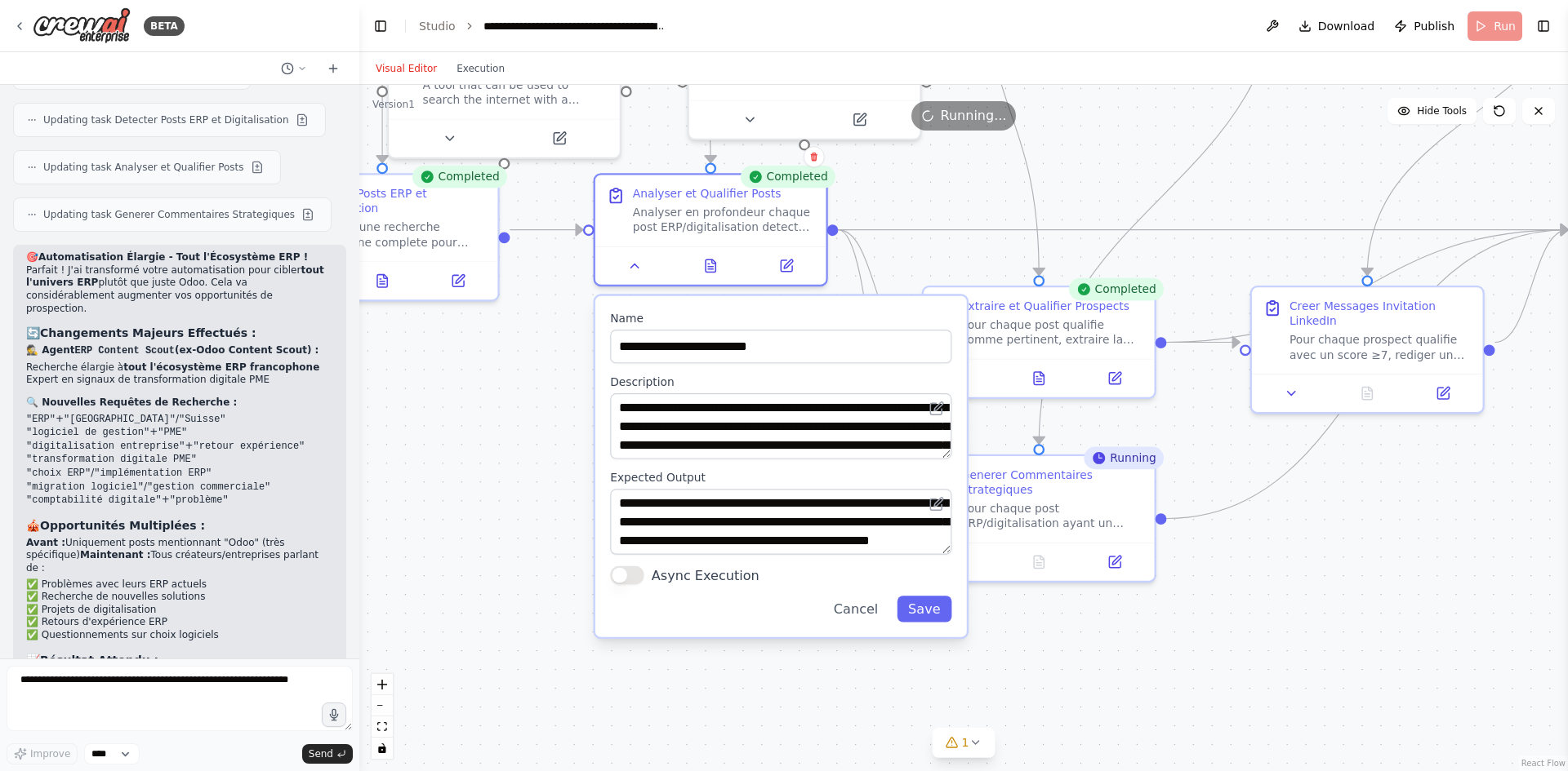
click at [503, 484] on div ".deletable-edge-delete-btn { width: 20px; height: 20px; border: 0px solid #ffff…" at bounding box center [963, 428] width 1208 height 686
click at [704, 264] on icon at bounding box center [711, 262] width 14 height 14
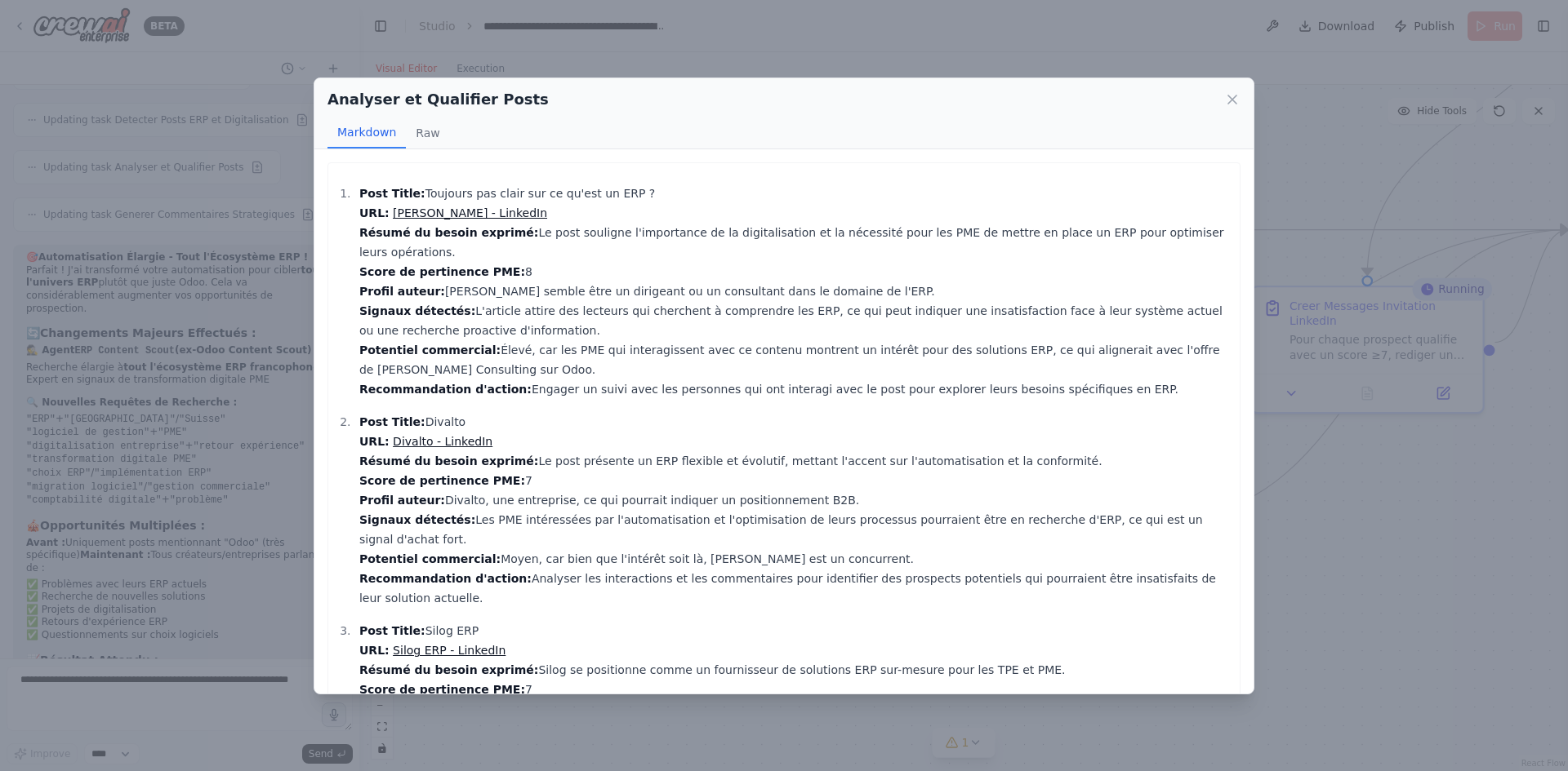
drag, startPoint x: 503, startPoint y: 233, endPoint x: 501, endPoint y: 262, distance: 29.1
click at [501, 262] on p "Post Title: Toujours pas clair sur ce qu'est un ERP ? URL: Matthieu Potes - Lin…" at bounding box center [795, 291] width 872 height 216
drag, startPoint x: 465, startPoint y: 288, endPoint x: 636, endPoint y: 290, distance: 171.0
click at [636, 290] on p "Post Title: Toujours pas clair sur ce qu'est un ERP ? URL: Matthieu Potes - Lin…" at bounding box center [795, 291] width 872 height 216
click at [464, 313] on p "Post Title: Toujours pas clair sur ce qu'est un ERP ? URL: Matthieu Potes - Lin…" at bounding box center [795, 291] width 872 height 216
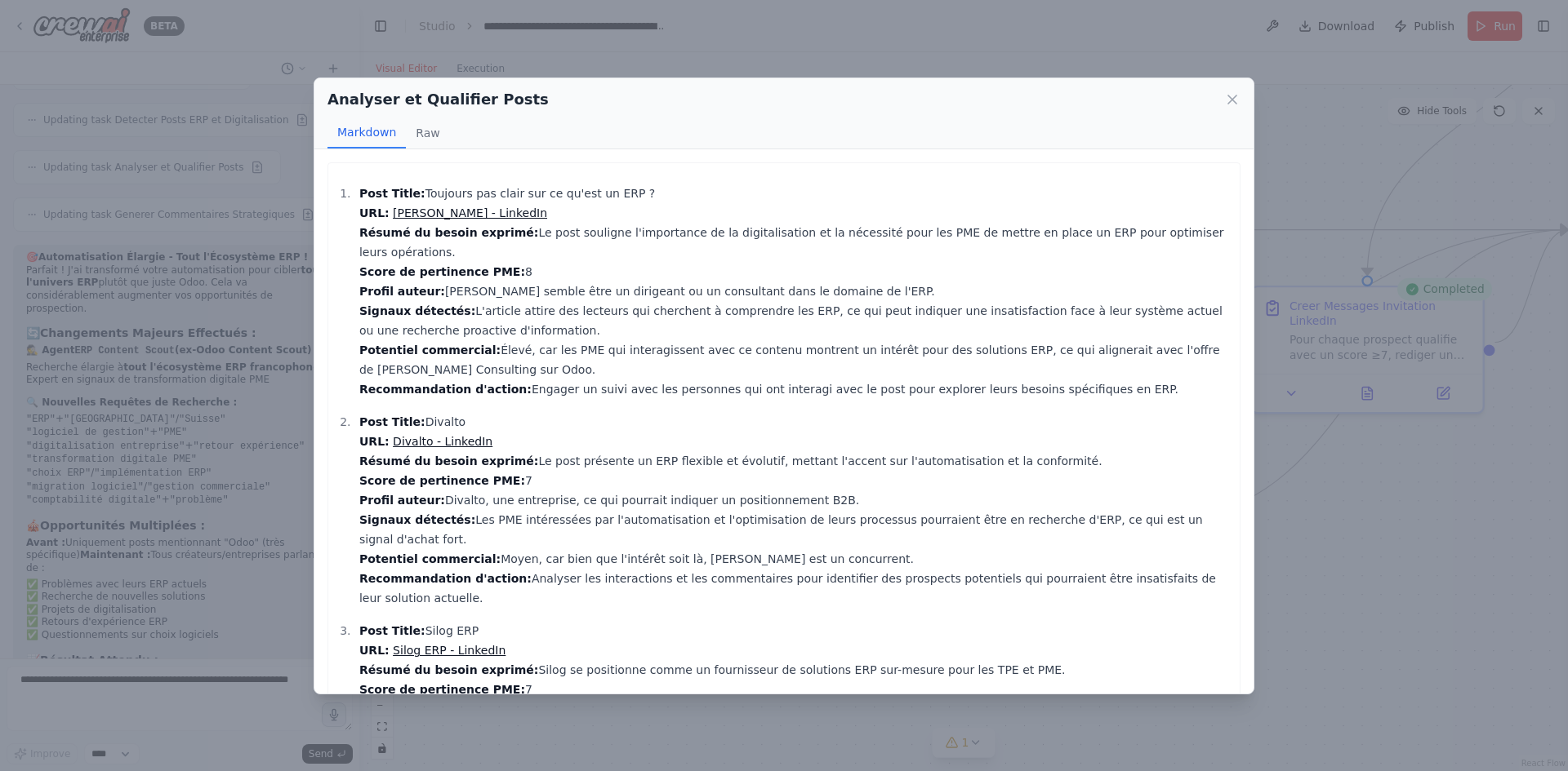
click at [525, 56] on div "Analyser et Qualifier Posts Markdown Raw Post Title: Toujours pas clair sur ce …" at bounding box center [784, 386] width 1568 height 771
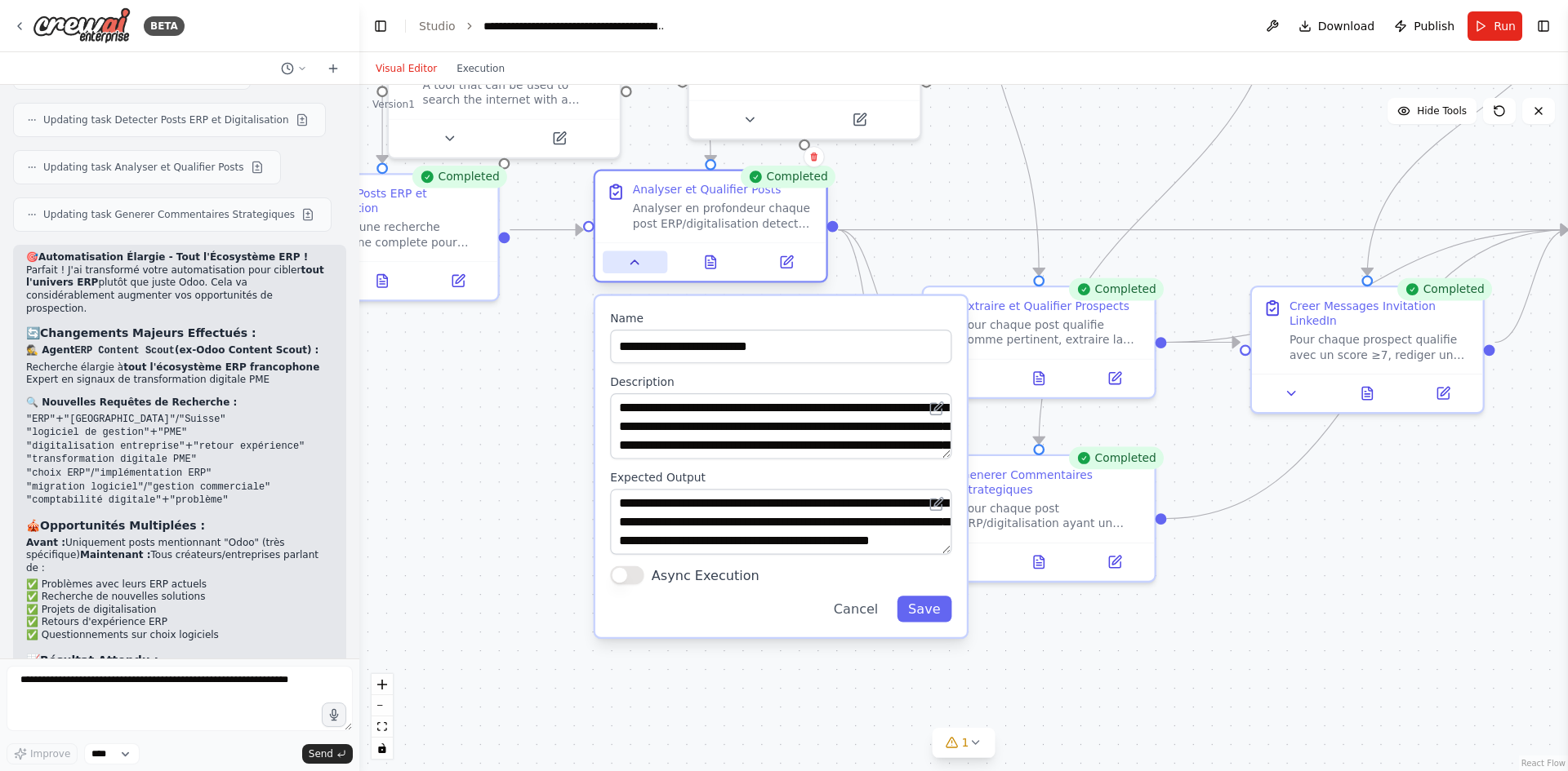
click at [635, 267] on icon at bounding box center [635, 262] width 14 height 14
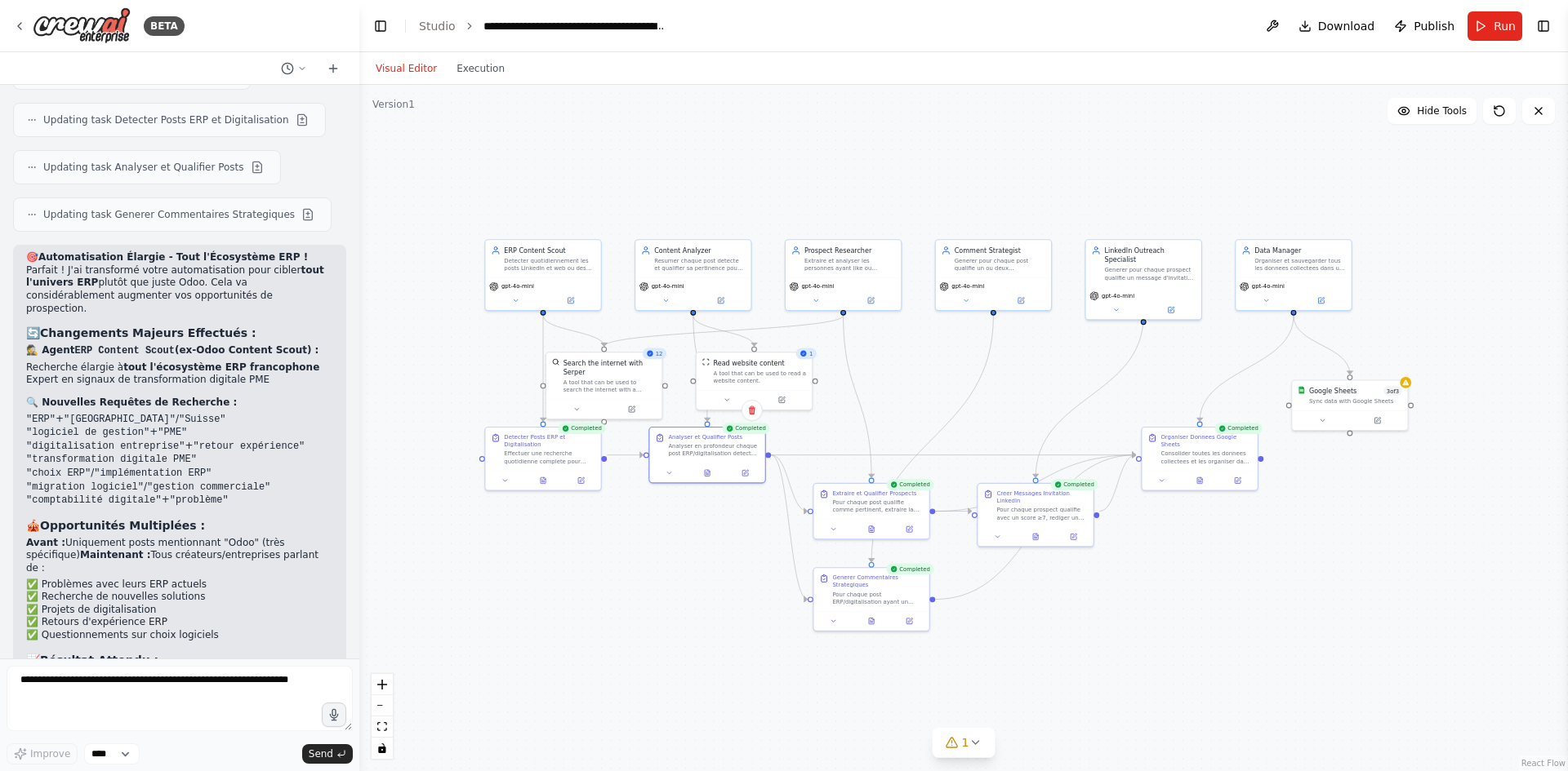
drag, startPoint x: 1006, startPoint y: 247, endPoint x: 945, endPoint y: 368, distance: 135.5
click at [945, 368] on div ".deletable-edge-delete-btn { width: 20px; height: 20px; border: 0px solid #ffff…" at bounding box center [963, 428] width 1208 height 686
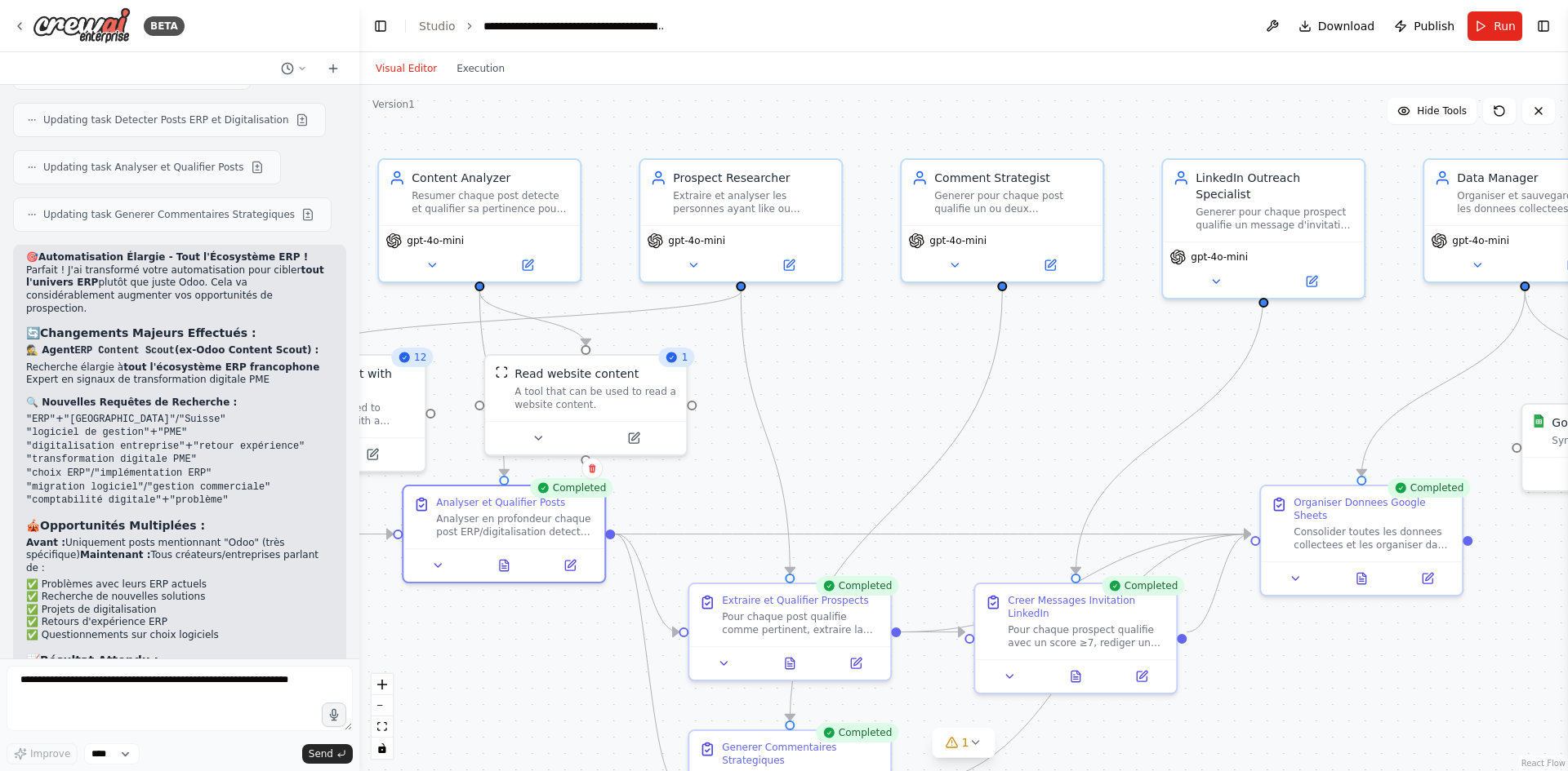
drag, startPoint x: 920, startPoint y: 345, endPoint x: 883, endPoint y: 369, distance: 44.1
click at [883, 369] on div ".deletable-edge-delete-btn { width: 20px; height: 20px; border: 0px solid #ffff…" at bounding box center [963, 428] width 1208 height 686
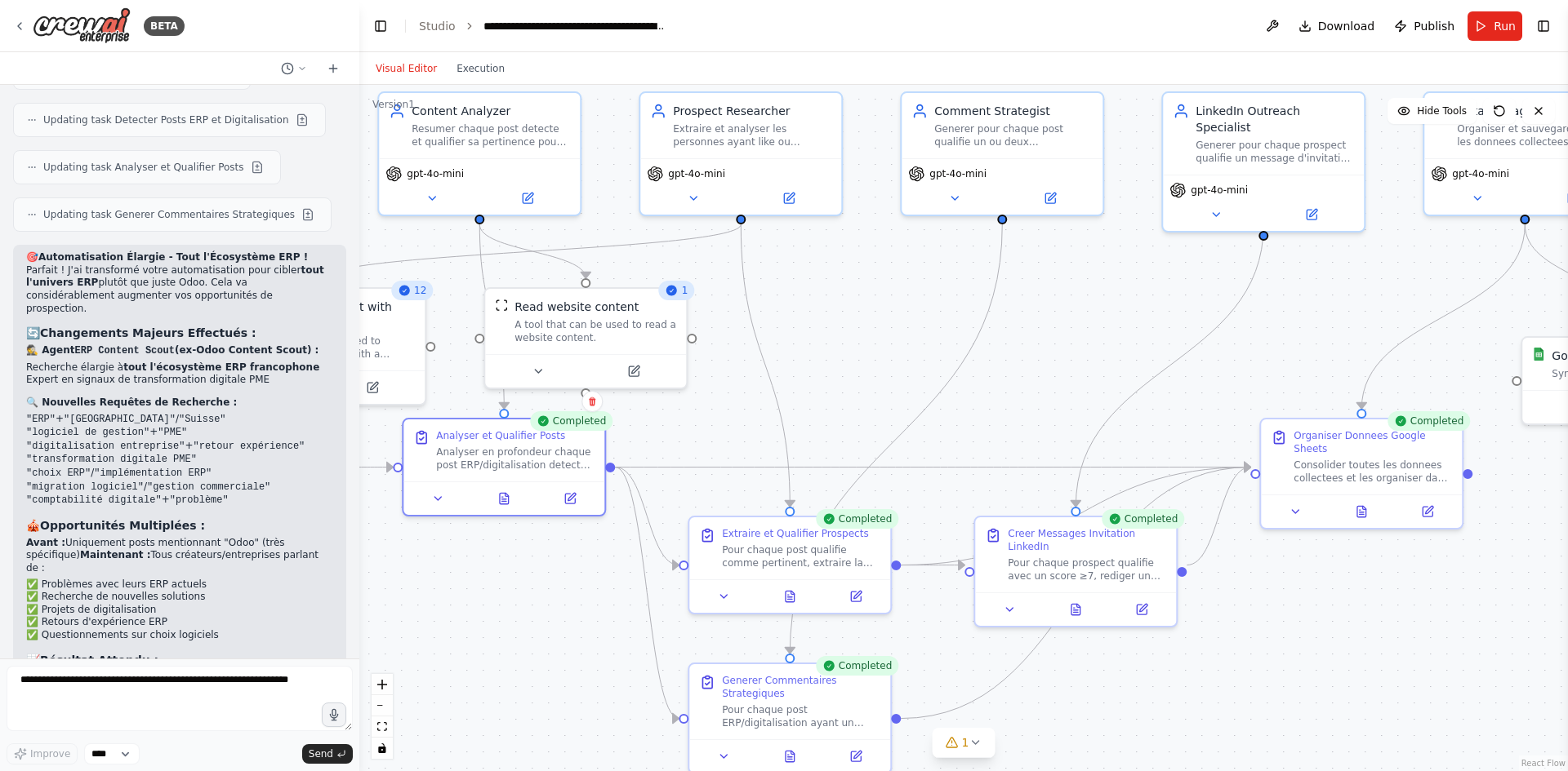
drag, startPoint x: 836, startPoint y: 479, endPoint x: 831, endPoint y: 403, distance: 76.2
click at [831, 403] on div ".deletable-edge-delete-btn { width: 20px; height: 20px; border: 0px solid #ffff…" at bounding box center [963, 428] width 1208 height 686
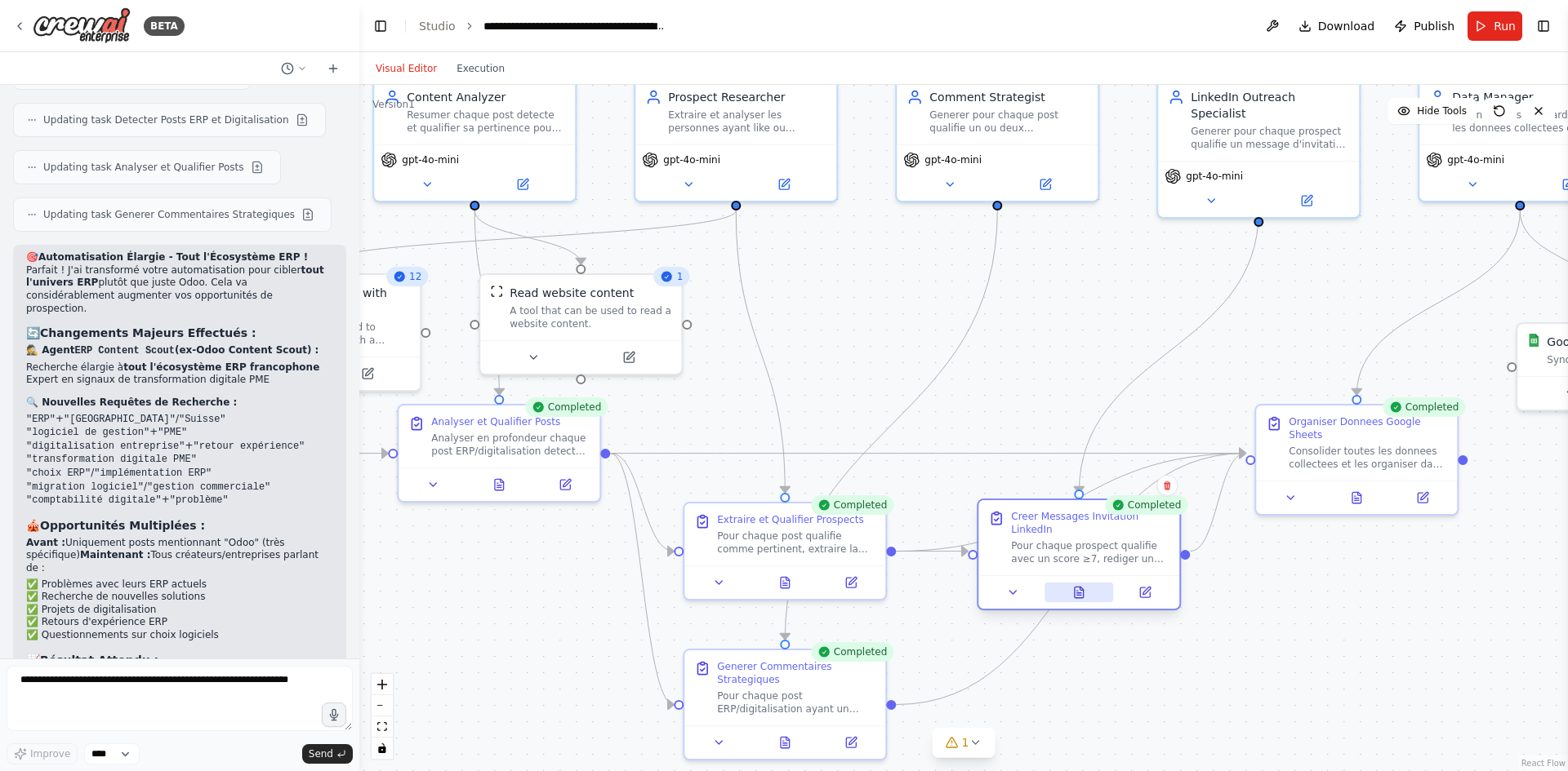
click at [1063, 582] on button at bounding box center [1079, 592] width 70 height 20
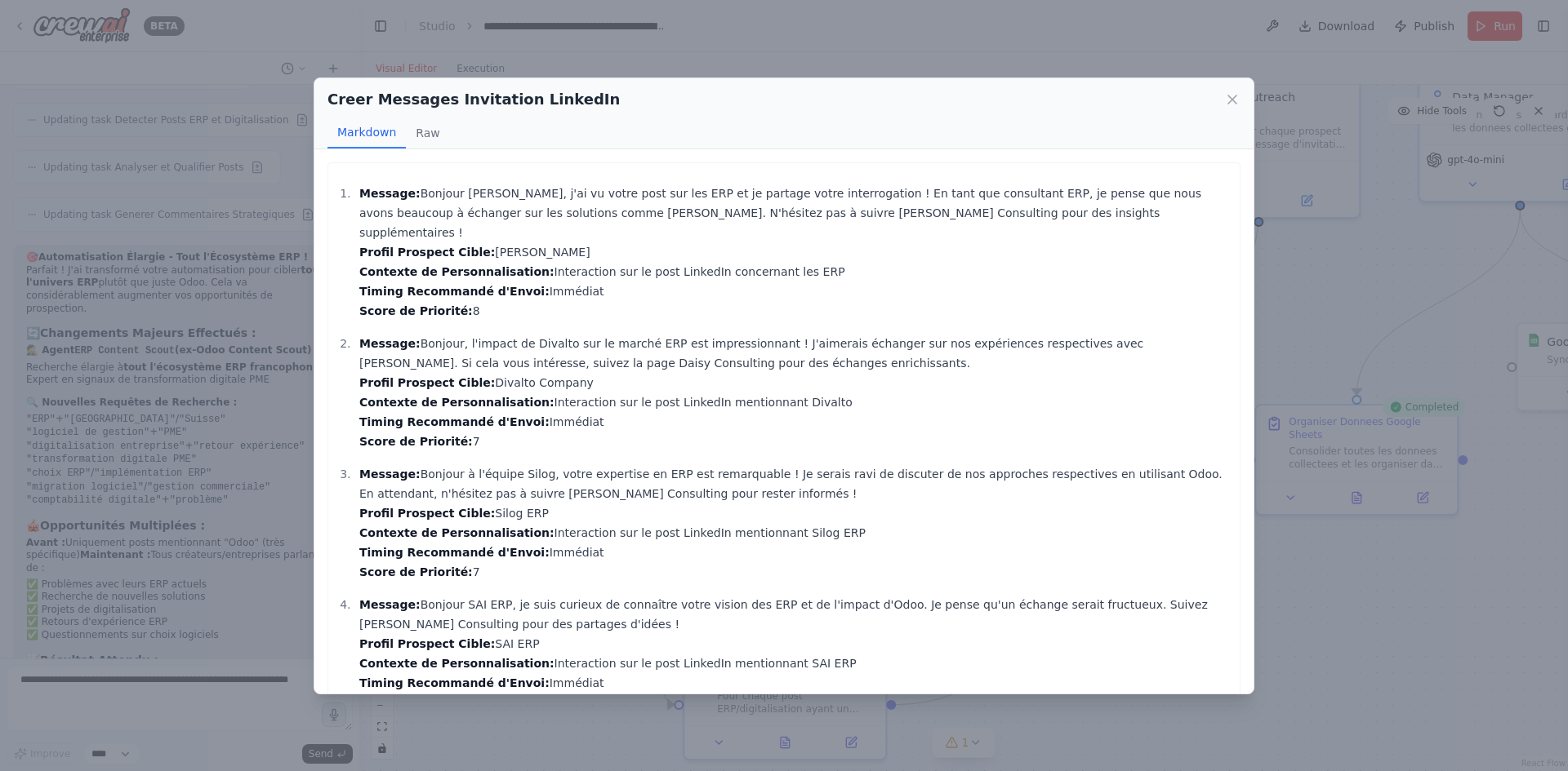
click at [246, 237] on div "Creer Messages Invitation LinkedIn Markdown Raw Message: Bonjour Matthieu, j'ai…" at bounding box center [784, 386] width 1568 height 771
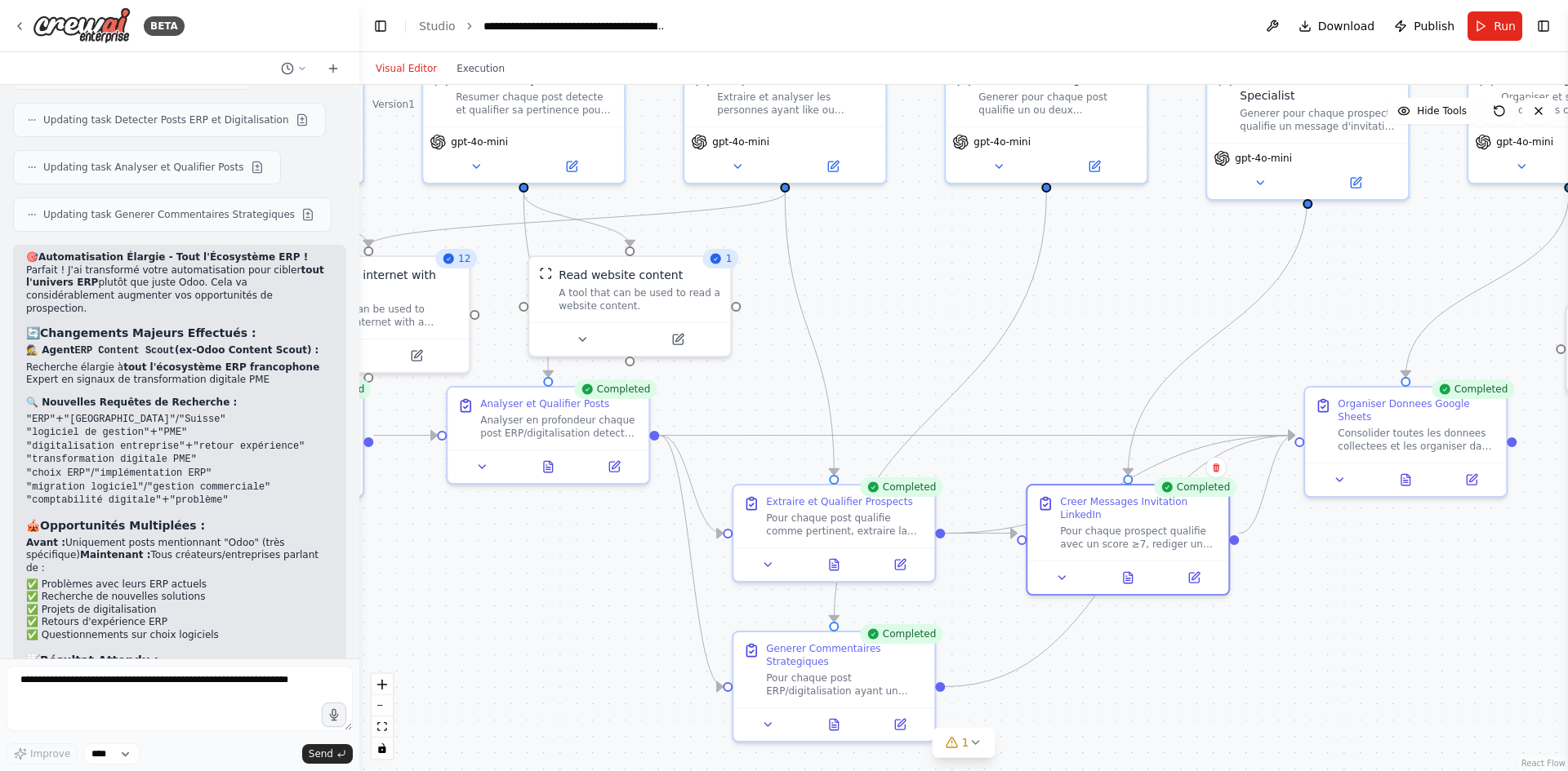
drag, startPoint x: 825, startPoint y: 270, endPoint x: 874, endPoint y: 252, distance: 52.2
click at [874, 252] on div ".deletable-edge-delete-btn { width: 20px; height: 20px; border: 0px solid #ffff…" at bounding box center [963, 428] width 1208 height 686
click at [835, 563] on icon at bounding box center [834, 563] width 4 height 0
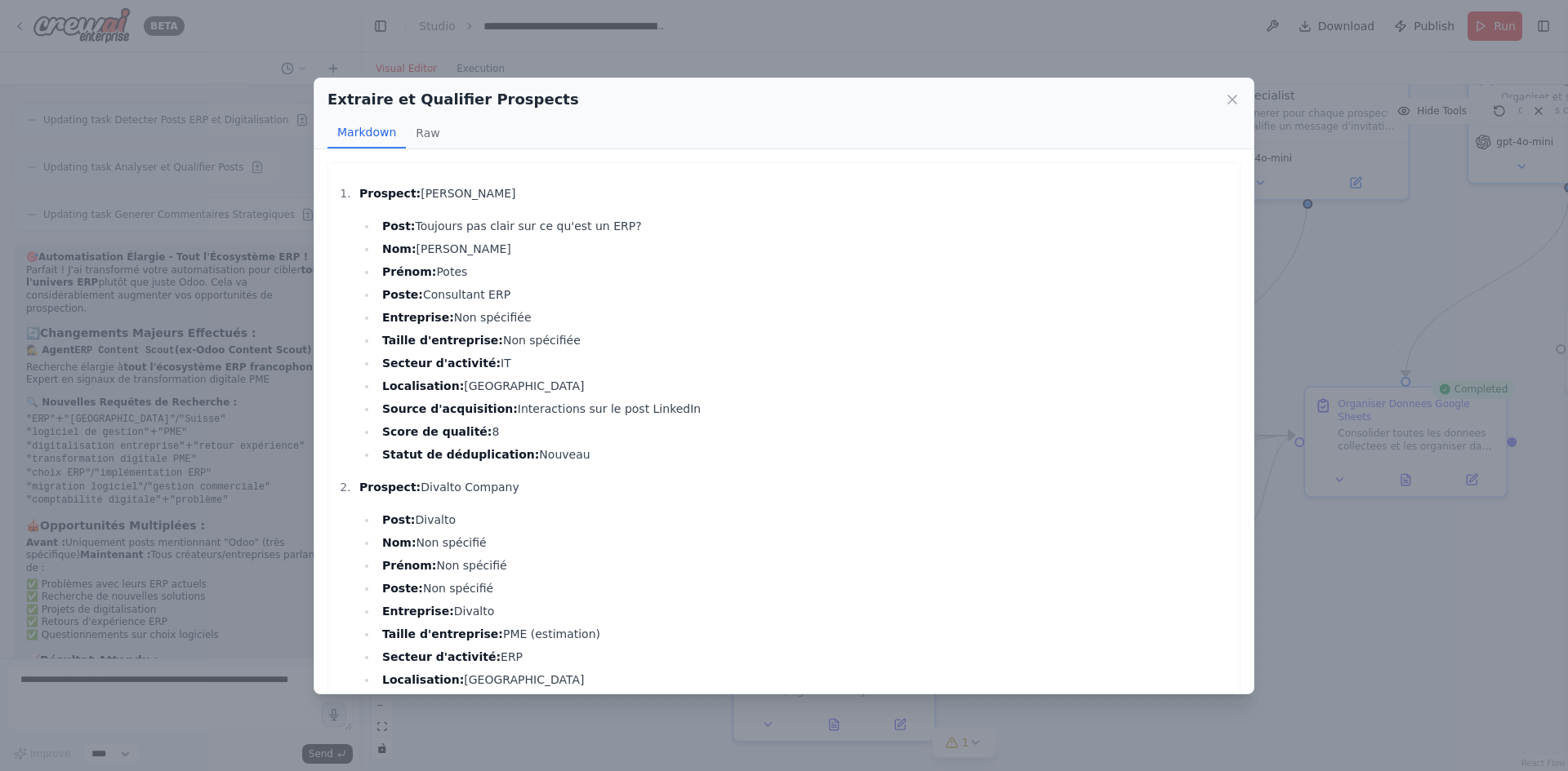
click at [601, 39] on div "Extraire et Qualifier Prospects Markdown Raw Prospect: Matthieu Potes Post: Tou…" at bounding box center [784, 386] width 1568 height 771
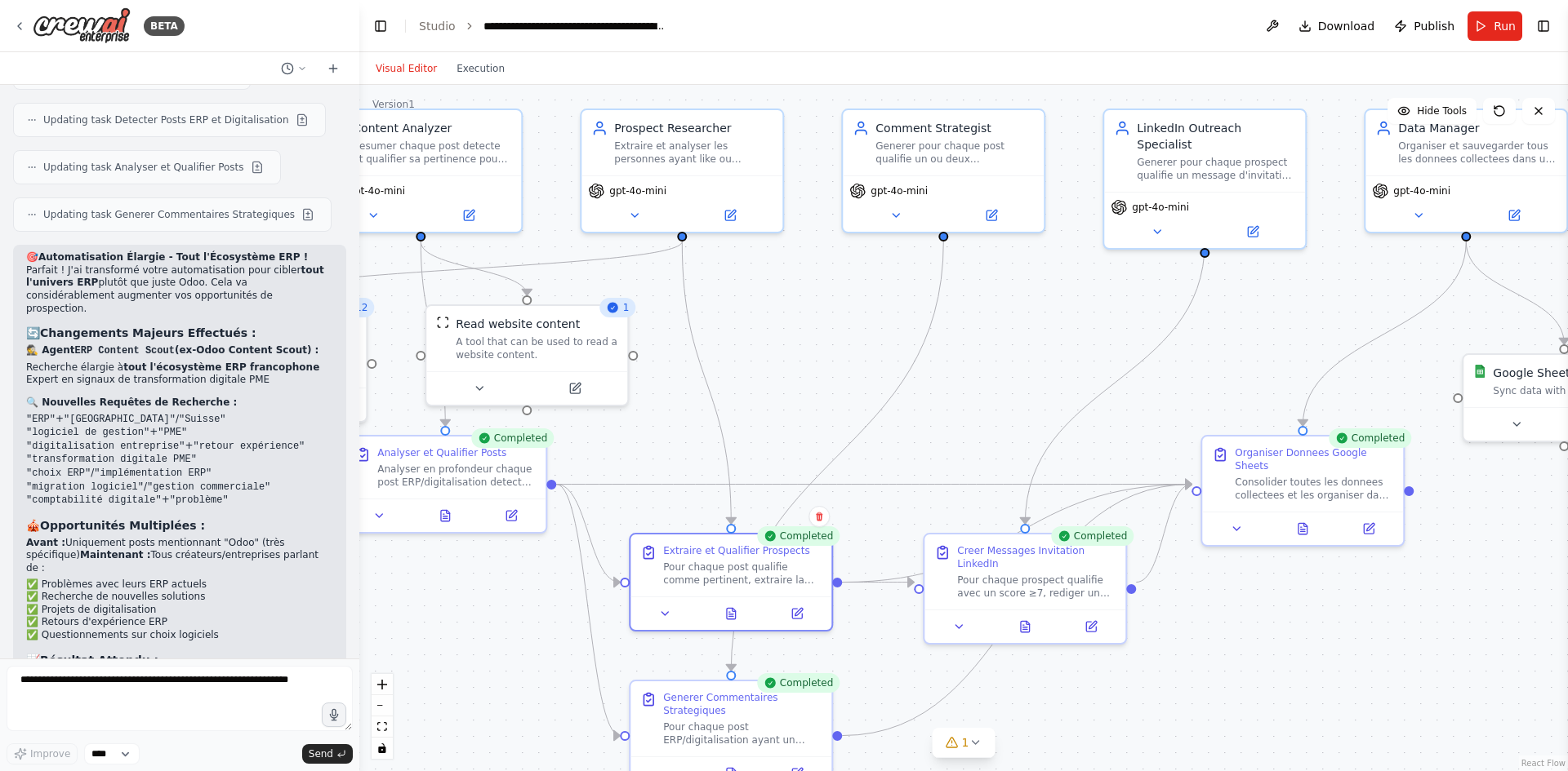
drag, startPoint x: 1086, startPoint y: 307, endPoint x: 983, endPoint y: 356, distance: 114.1
click at [983, 356] on div ".deletable-edge-delete-btn { width: 20px; height: 20px; border: 0px solid #ffff…" at bounding box center [963, 428] width 1208 height 686
click at [1025, 622] on div at bounding box center [1025, 623] width 200 height 33
click at [1028, 618] on icon at bounding box center [1025, 623] width 9 height 11
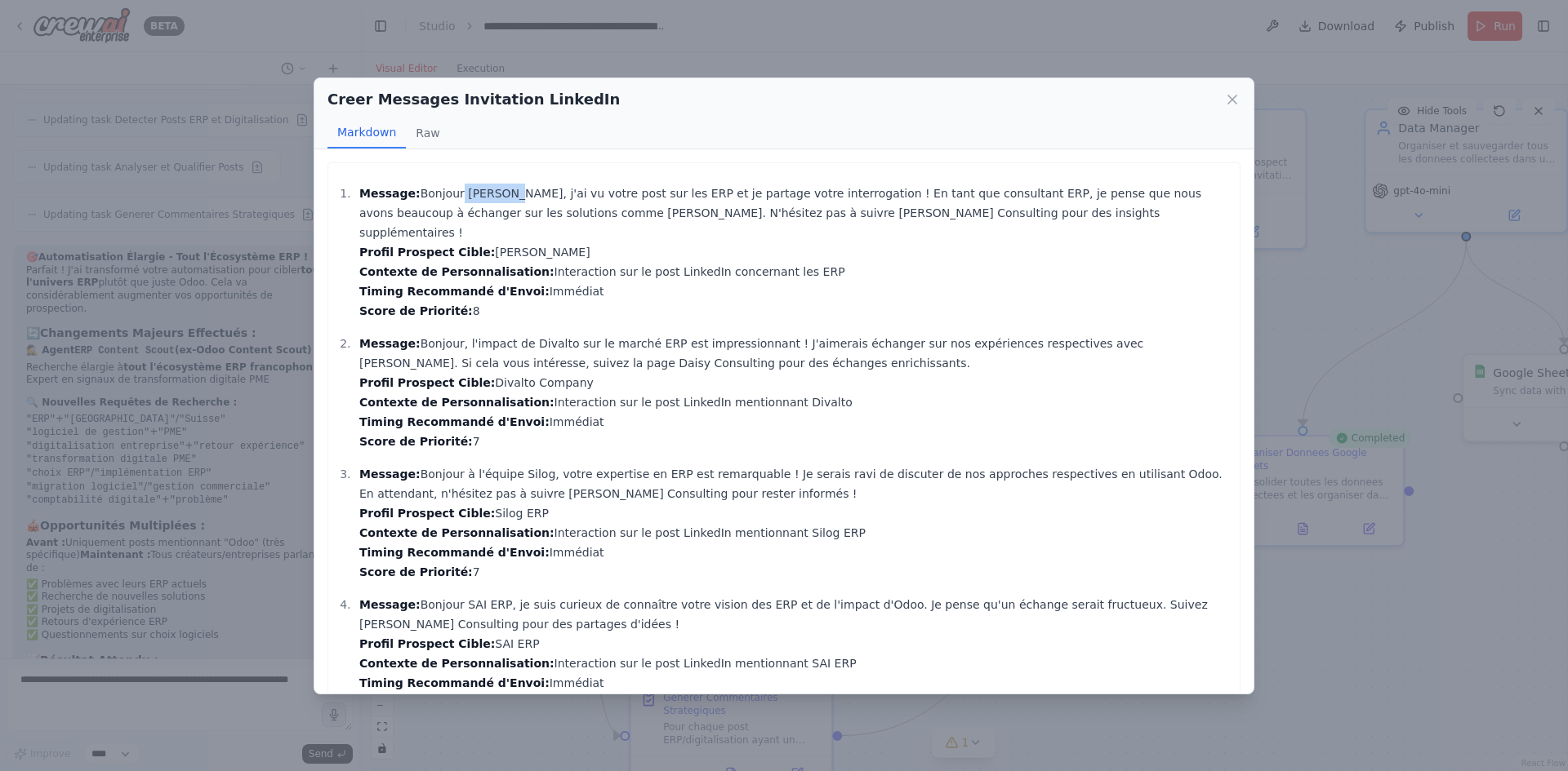
drag, startPoint x: 447, startPoint y: 196, endPoint x: 516, endPoint y: 200, distance: 69.1
click at [516, 200] on p "Message: Bonjour Matthieu, j'ai vu votre post sur les ERP et je partage votre i…" at bounding box center [795, 251] width 872 height 137
drag, startPoint x: 499, startPoint y: 326, endPoint x: 558, endPoint y: 322, distance: 59.1
click at [558, 334] on p "Message: Bonjour, l'impact de Divalto sur le marché ERP est impressionnant ! J'…" at bounding box center [795, 392] width 872 height 117
drag, startPoint x: 501, startPoint y: 453, endPoint x: 514, endPoint y: 452, distance: 13.0
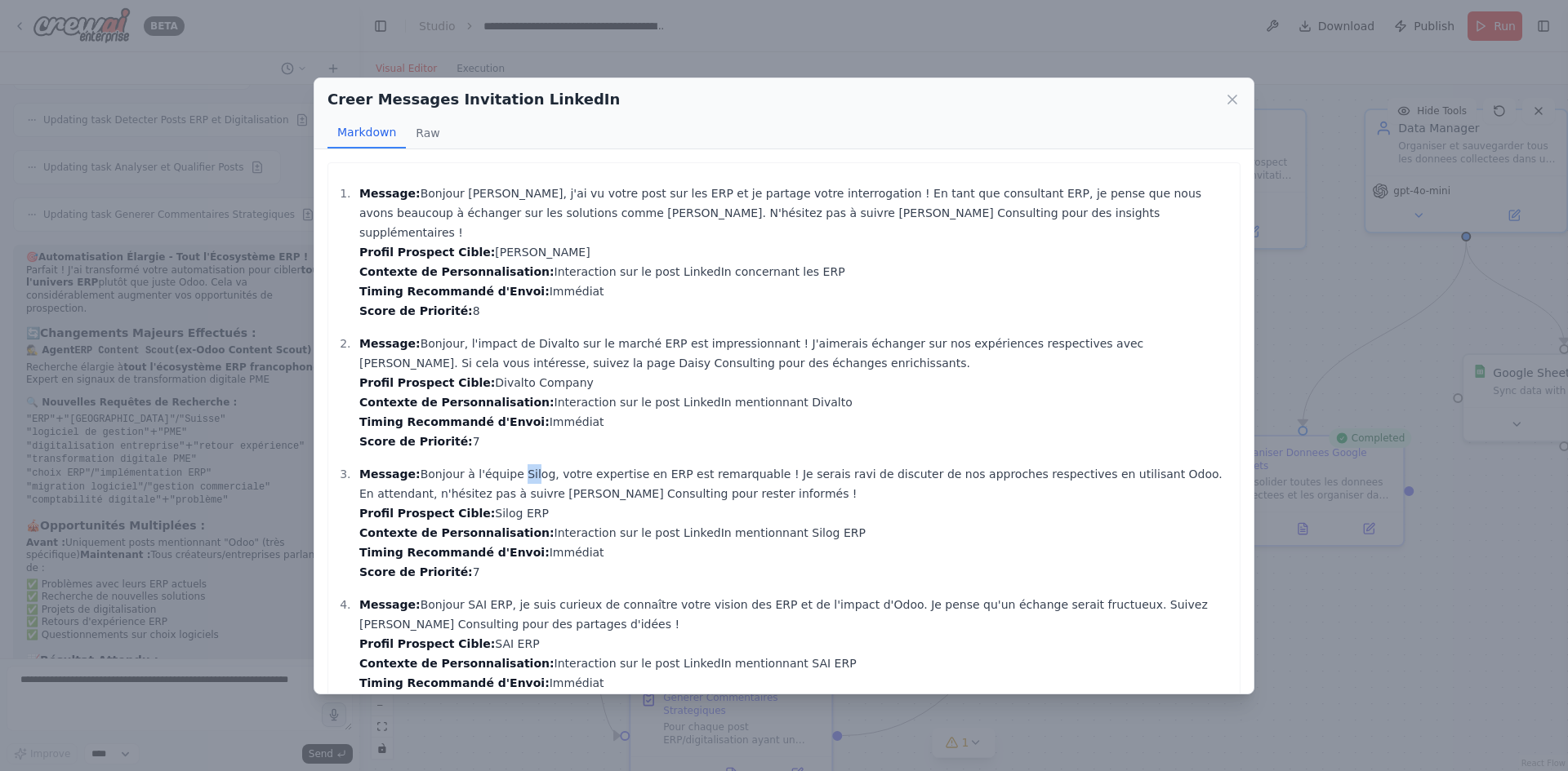
click at [514, 464] on p "Message: Bonjour à l'équipe Silog, votre expertise en ERP est remarquable ! Je …" at bounding box center [795, 522] width 872 height 117
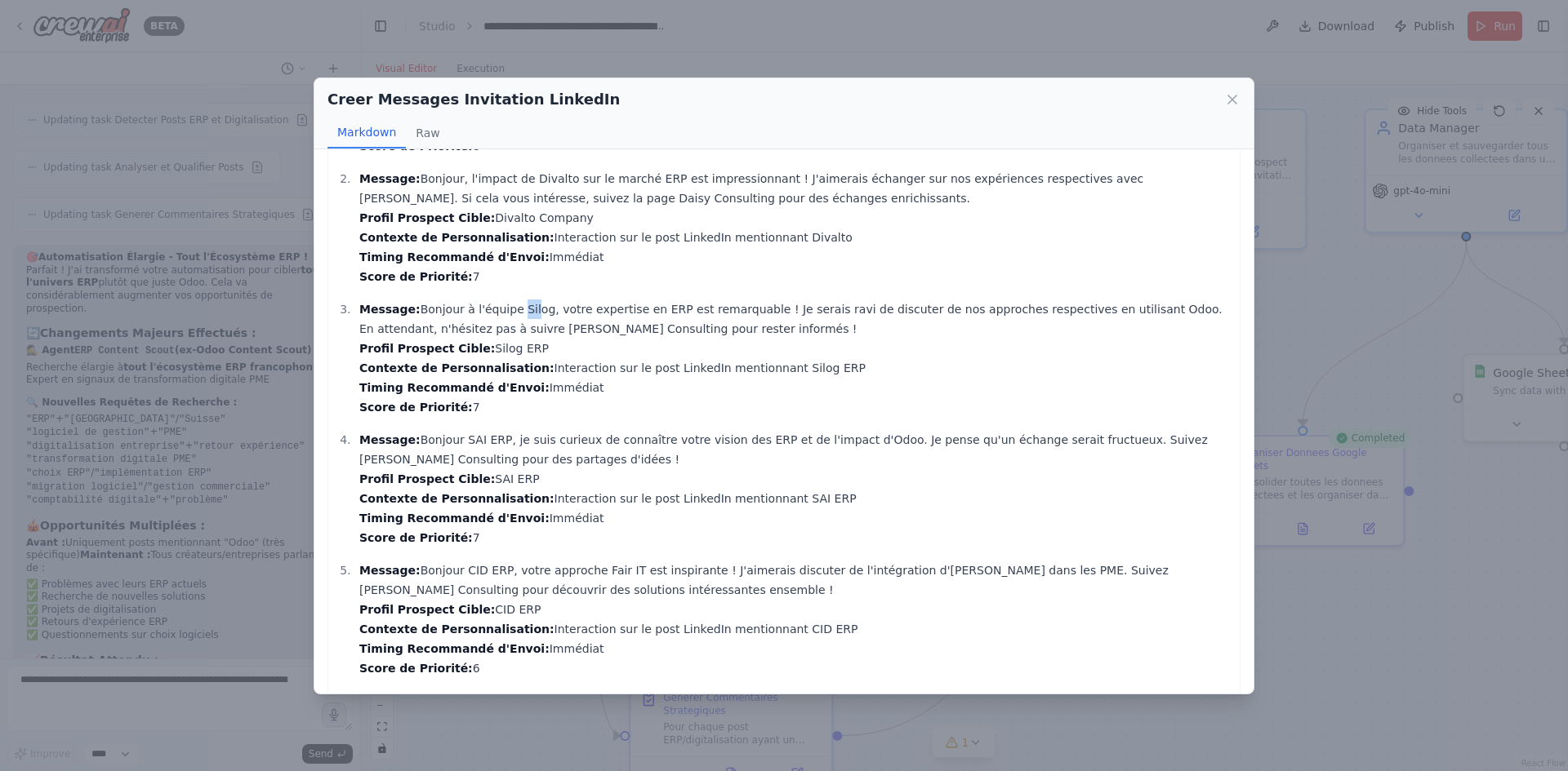
click at [185, 320] on div "Creer Messages Invitation LinkedIn Markdown Raw Message: Bonjour Matthieu, j'ai…" at bounding box center [784, 386] width 1568 height 771
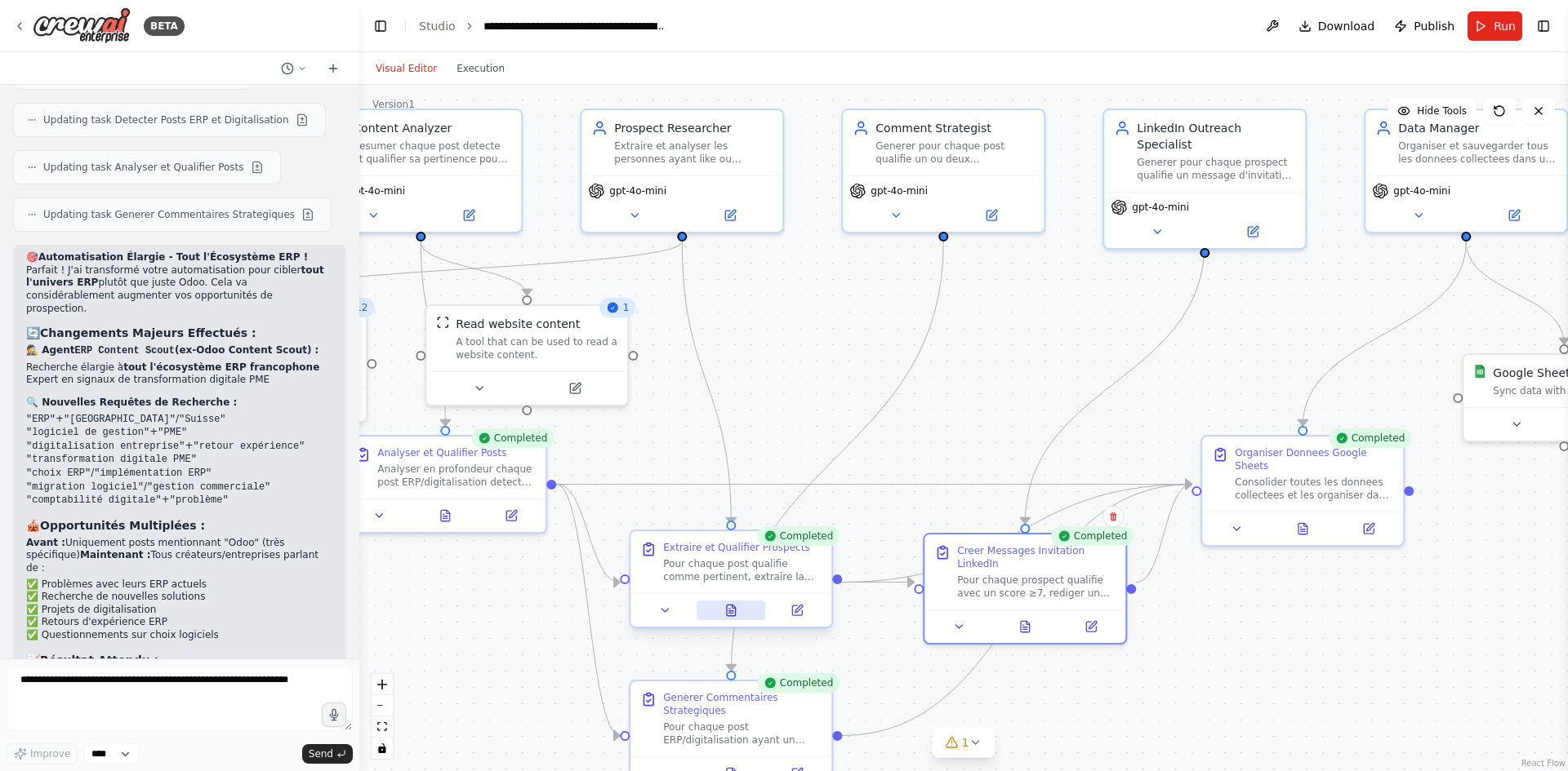
click at [735, 619] on button at bounding box center [731, 610] width 70 height 20
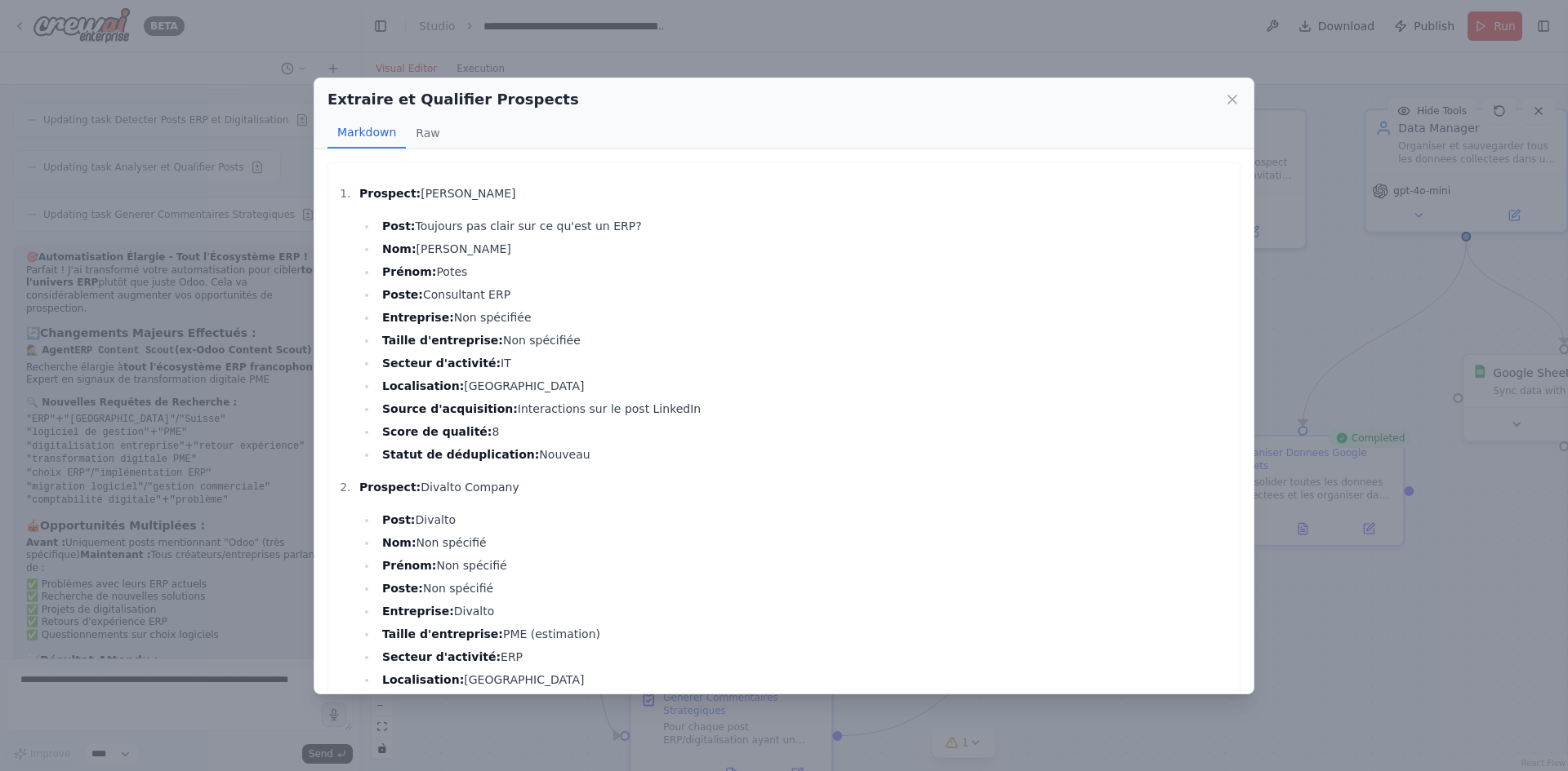
click at [200, 321] on div "Extraire et Qualifier Prospects Markdown Raw Prospect: Matthieu Potes Post: Tou…" at bounding box center [784, 386] width 1568 height 771
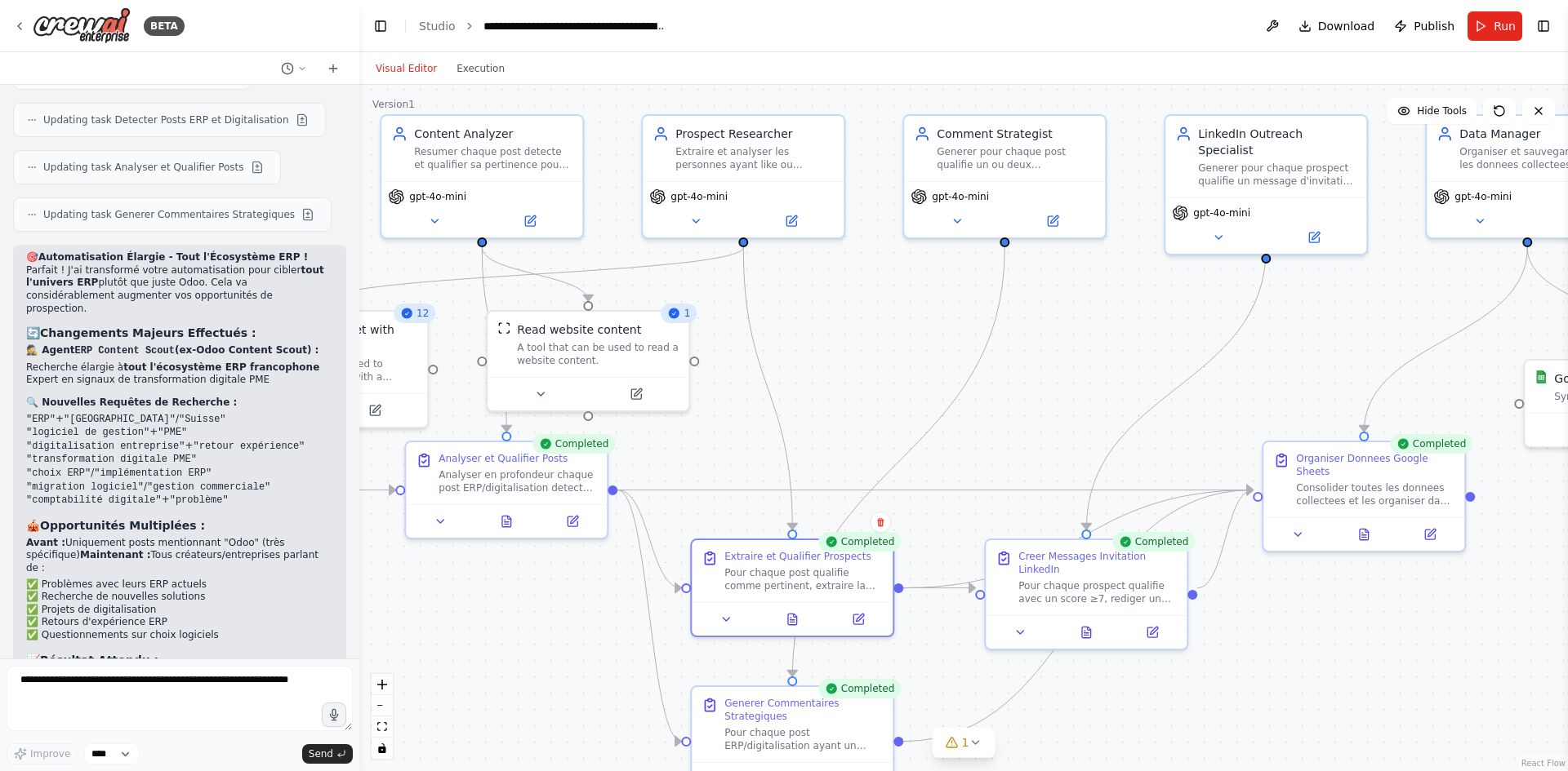
drag, startPoint x: 638, startPoint y: 417, endPoint x: 700, endPoint y: 423, distance: 62.3
click at [700, 423] on div ".deletable-edge-delete-btn { width: 20px; height: 20px; border: 0px solid #ffff…" at bounding box center [963, 428] width 1208 height 686
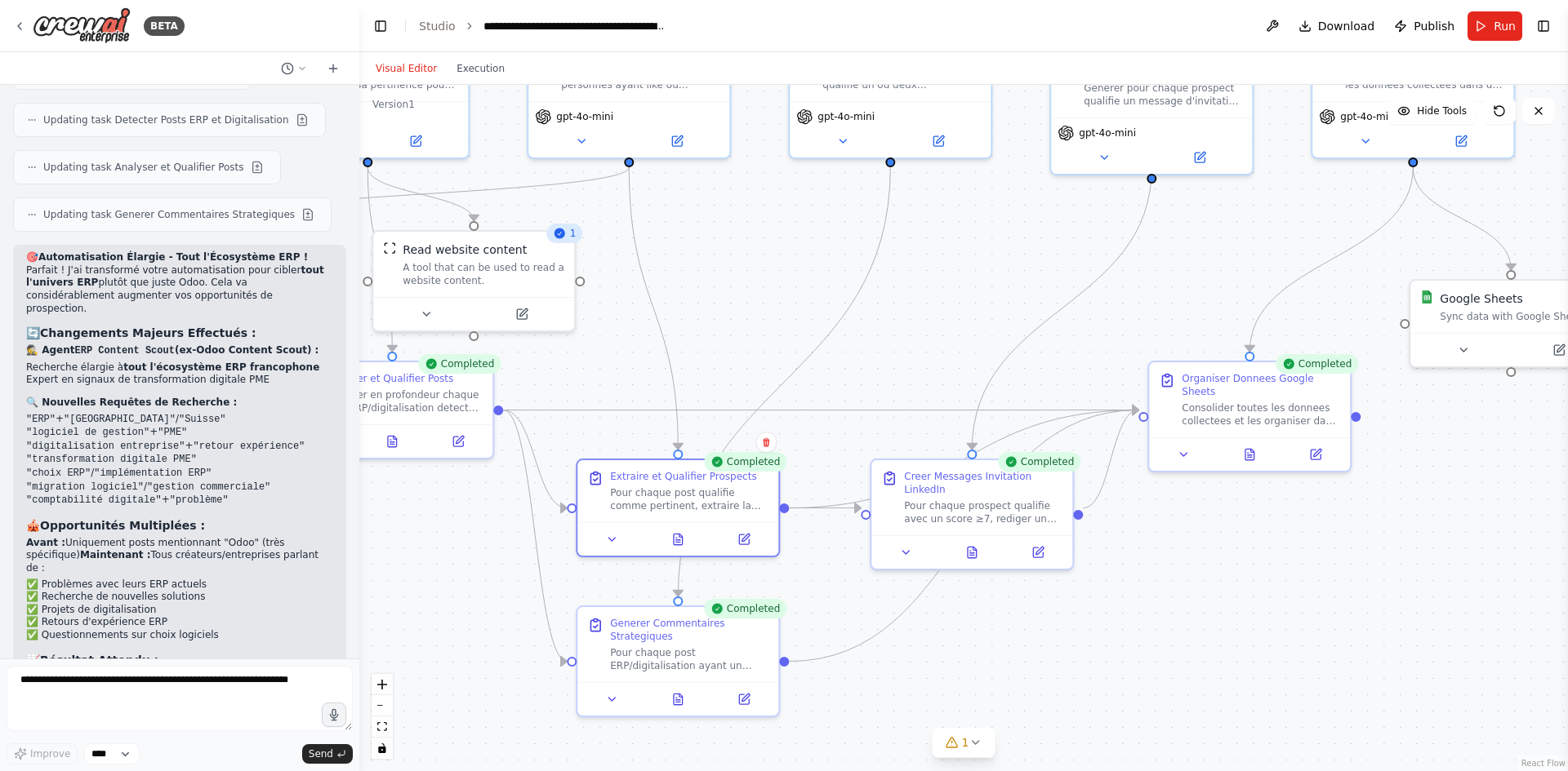
drag, startPoint x: 700, startPoint y: 453, endPoint x: 585, endPoint y: 374, distance: 139.5
click at [585, 374] on div ".deletable-edge-delete-btn { width: 20px; height: 20px; border: 0px solid #ffff…" at bounding box center [963, 428] width 1208 height 686
click at [679, 698] on icon at bounding box center [678, 696] width 9 height 11
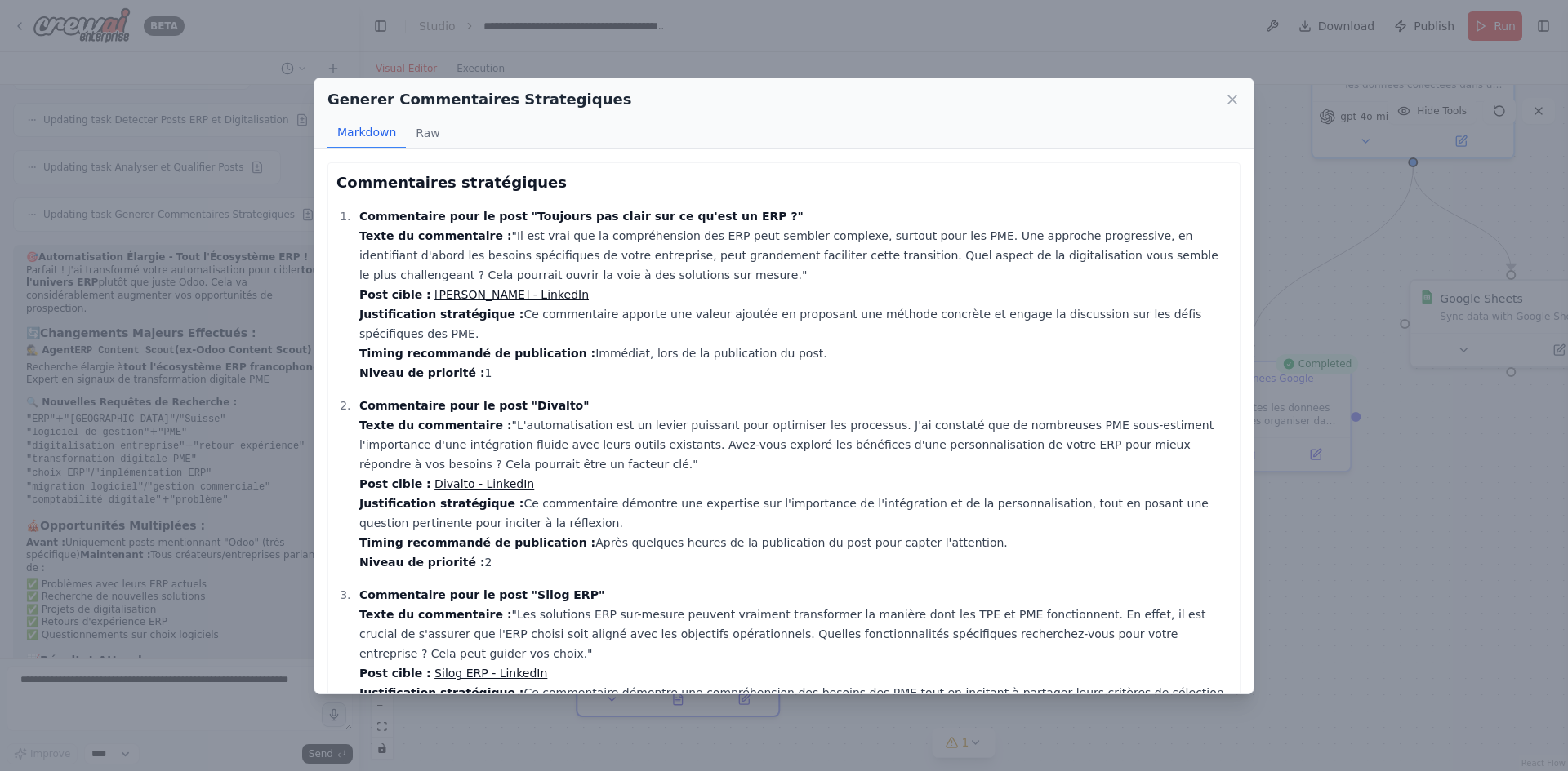
click at [268, 259] on div "Generer Commentaires Strategiques Markdown Raw Commentaires stratégiques Commen…" at bounding box center [784, 386] width 1568 height 771
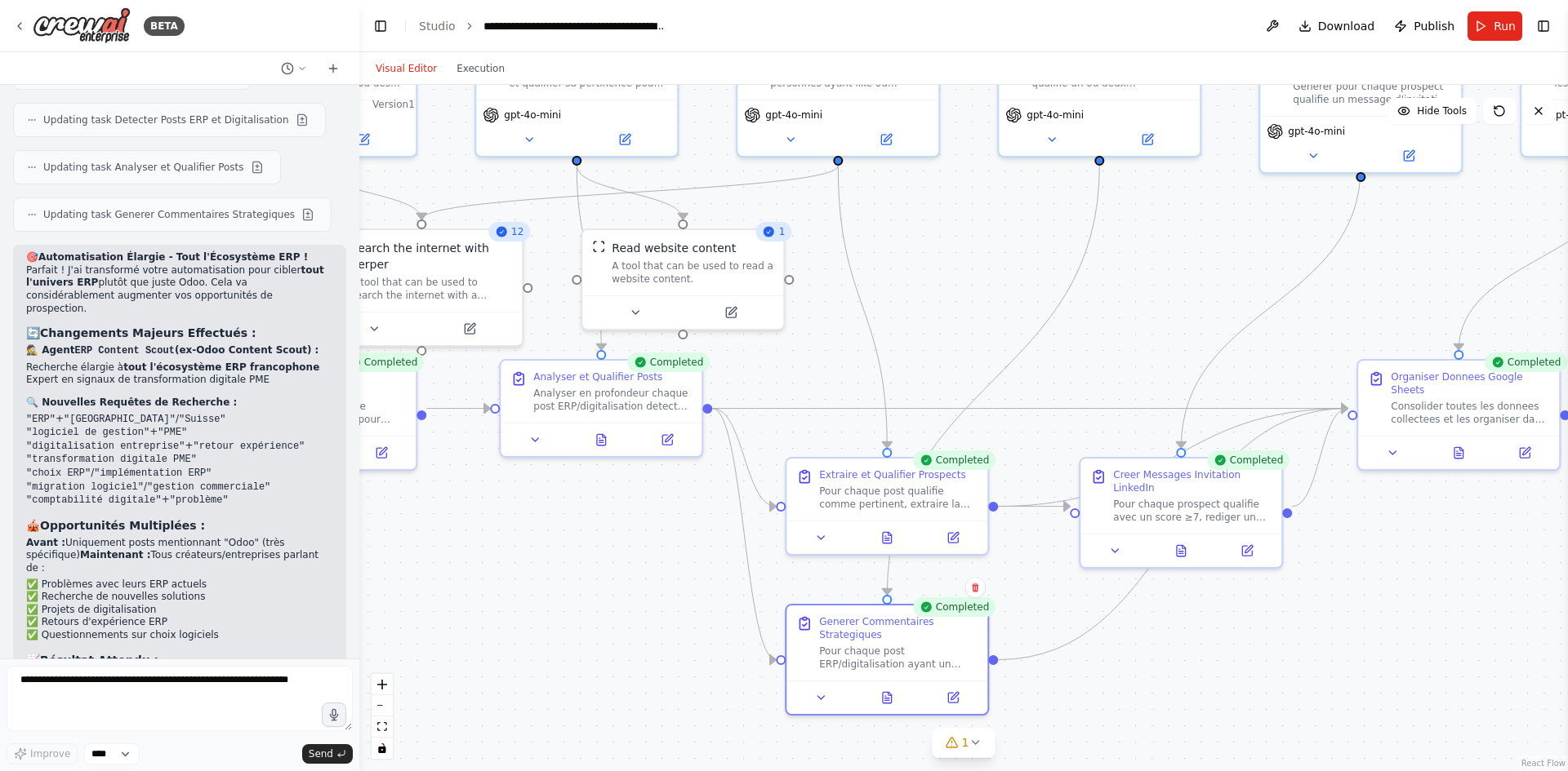
drag, startPoint x: 407, startPoint y: 530, endPoint x: 643, endPoint y: 527, distance: 236.0
click at [643, 527] on div ".deletable-edge-delete-btn { width: 20px; height: 20px; border: 0px solid #ffff…" at bounding box center [963, 428] width 1208 height 686
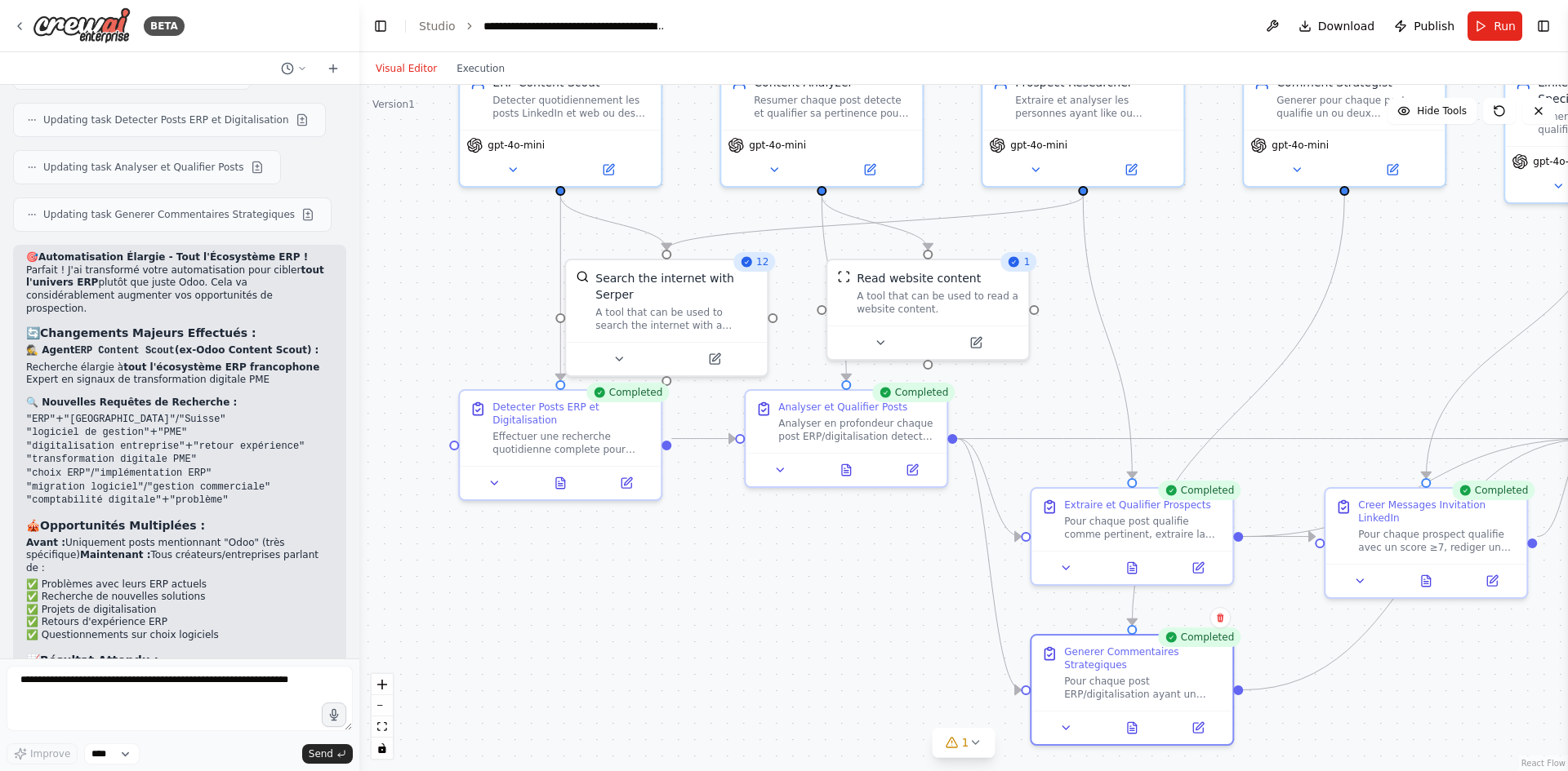
drag, startPoint x: 537, startPoint y: 523, endPoint x: 755, endPoint y: 555, distance: 220.3
click at [755, 555] on div ".deletable-edge-delete-btn { width: 20px; height: 20px; border: 0px solid #ffff…" at bounding box center [963, 428] width 1208 height 686
click at [558, 475] on button at bounding box center [561, 480] width 70 height 20
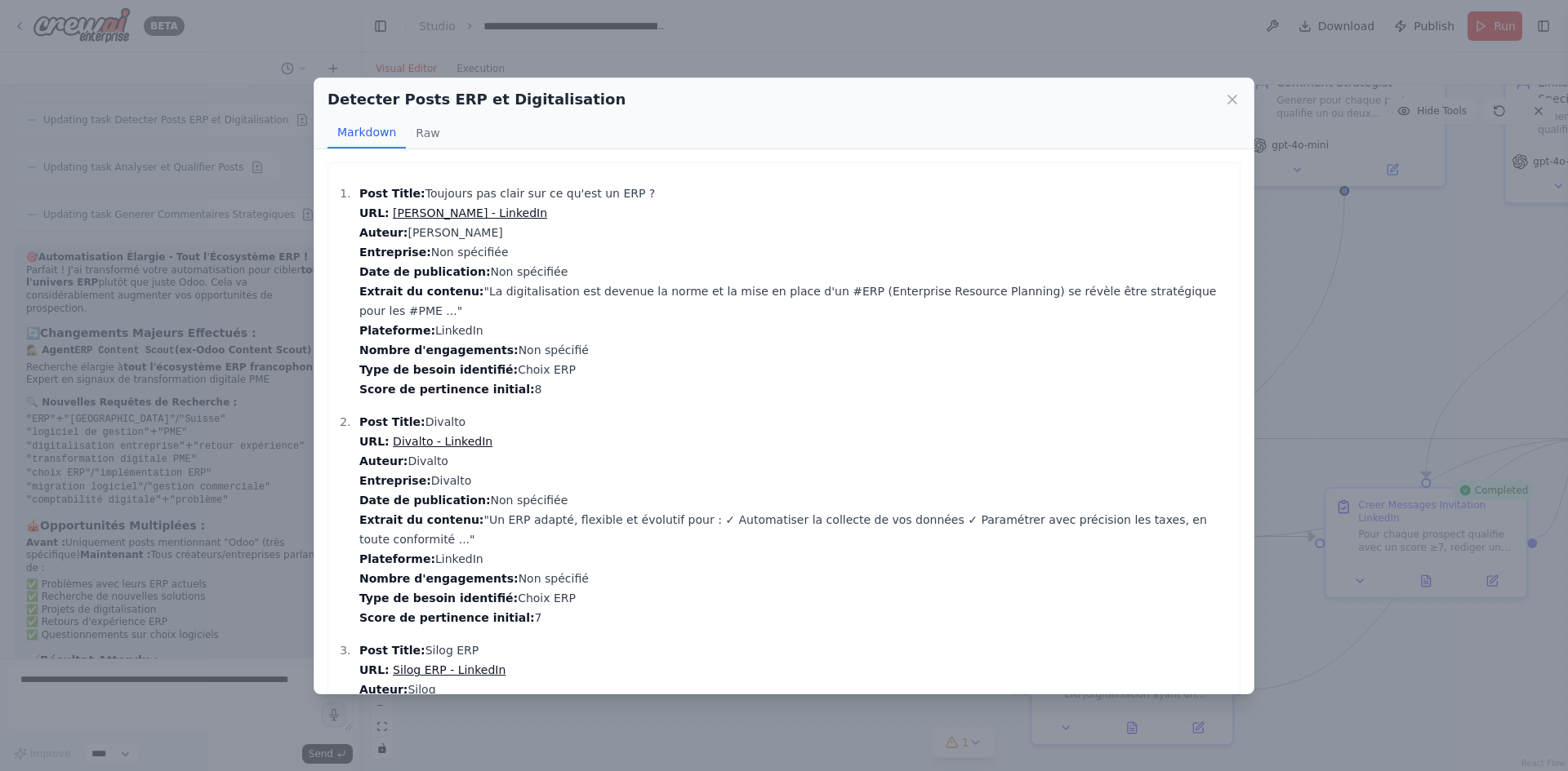
click at [502, 29] on div "Detecter Posts ERP et Digitalisation Markdown Raw Post Title: Toujours pas clai…" at bounding box center [784, 386] width 1568 height 771
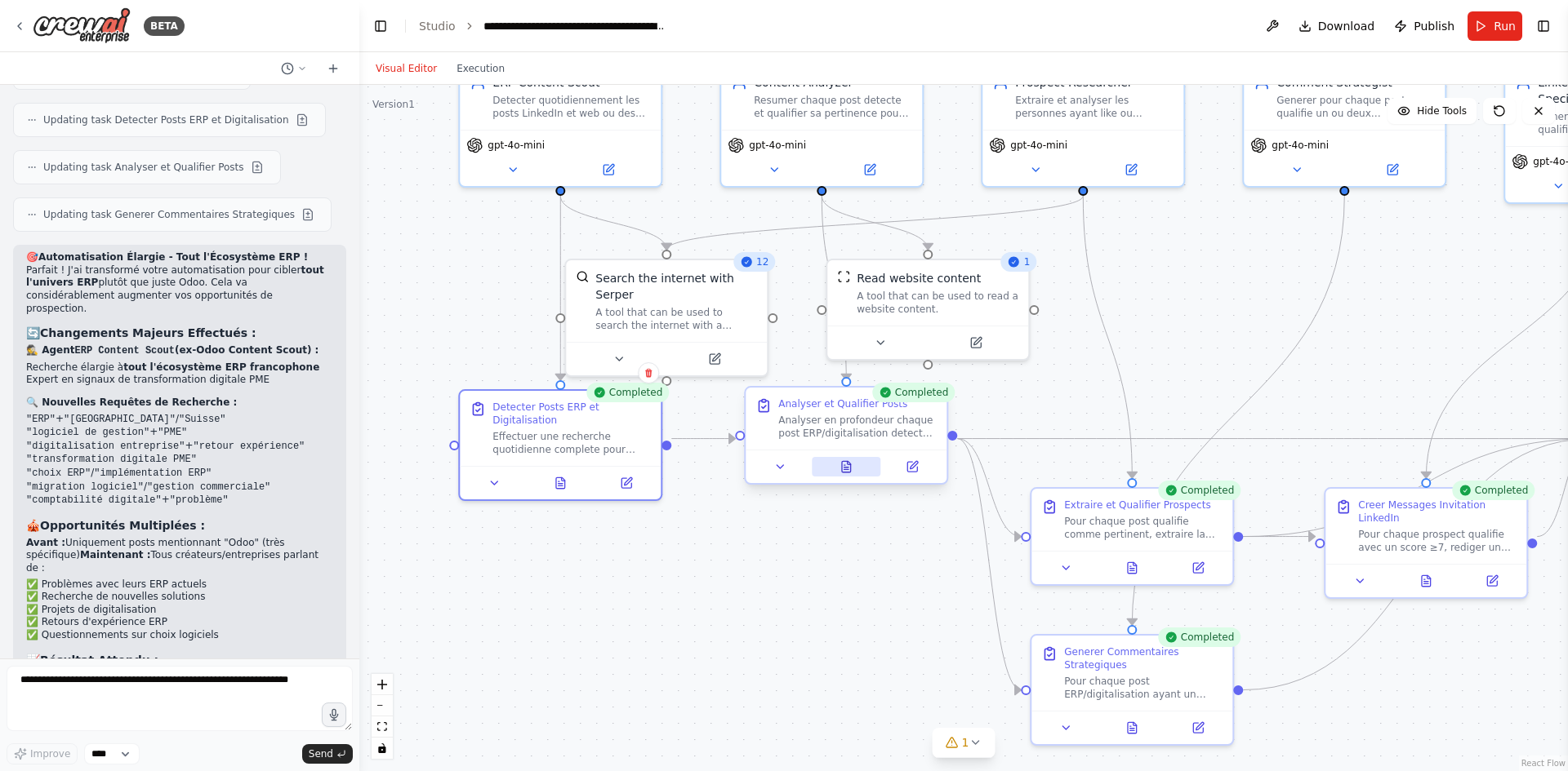
click at [853, 471] on button at bounding box center [847, 467] width 70 height 20
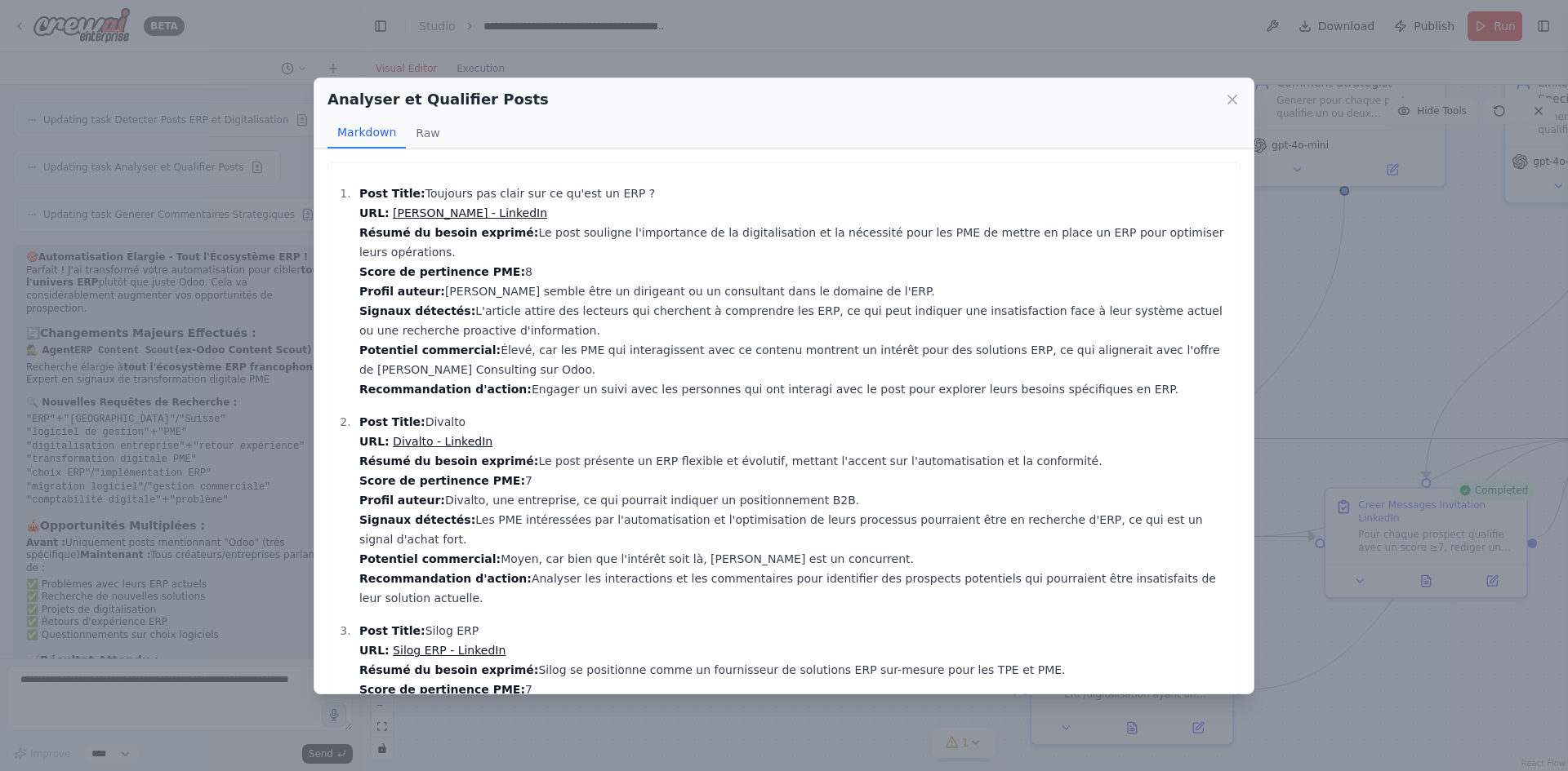
click at [524, 55] on div "Analyser et Qualifier Posts Markdown Raw Post Title: Toujours pas clair sur ce …" at bounding box center [784, 386] width 1568 height 771
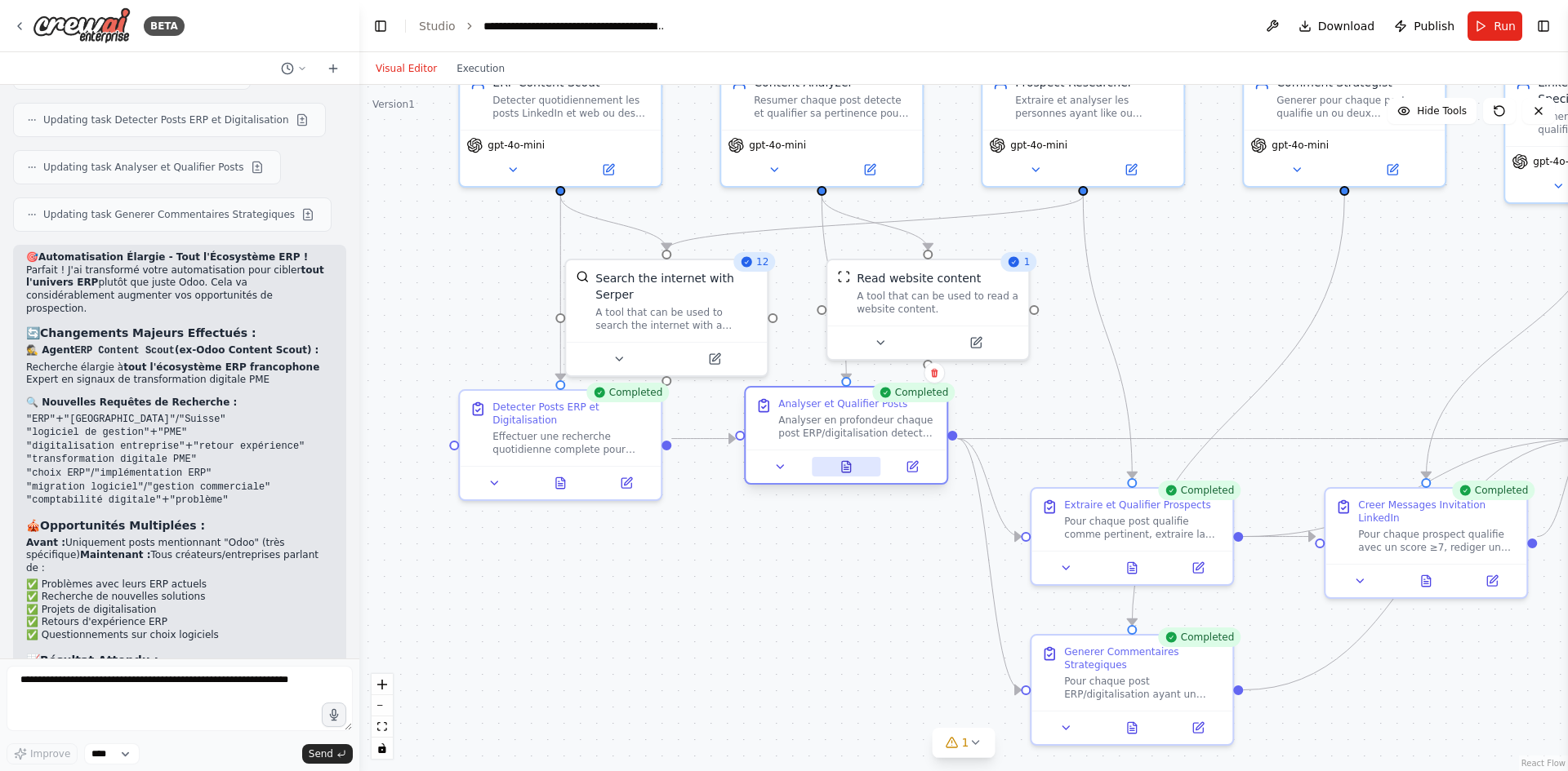
click at [849, 471] on icon at bounding box center [847, 466] width 9 height 11
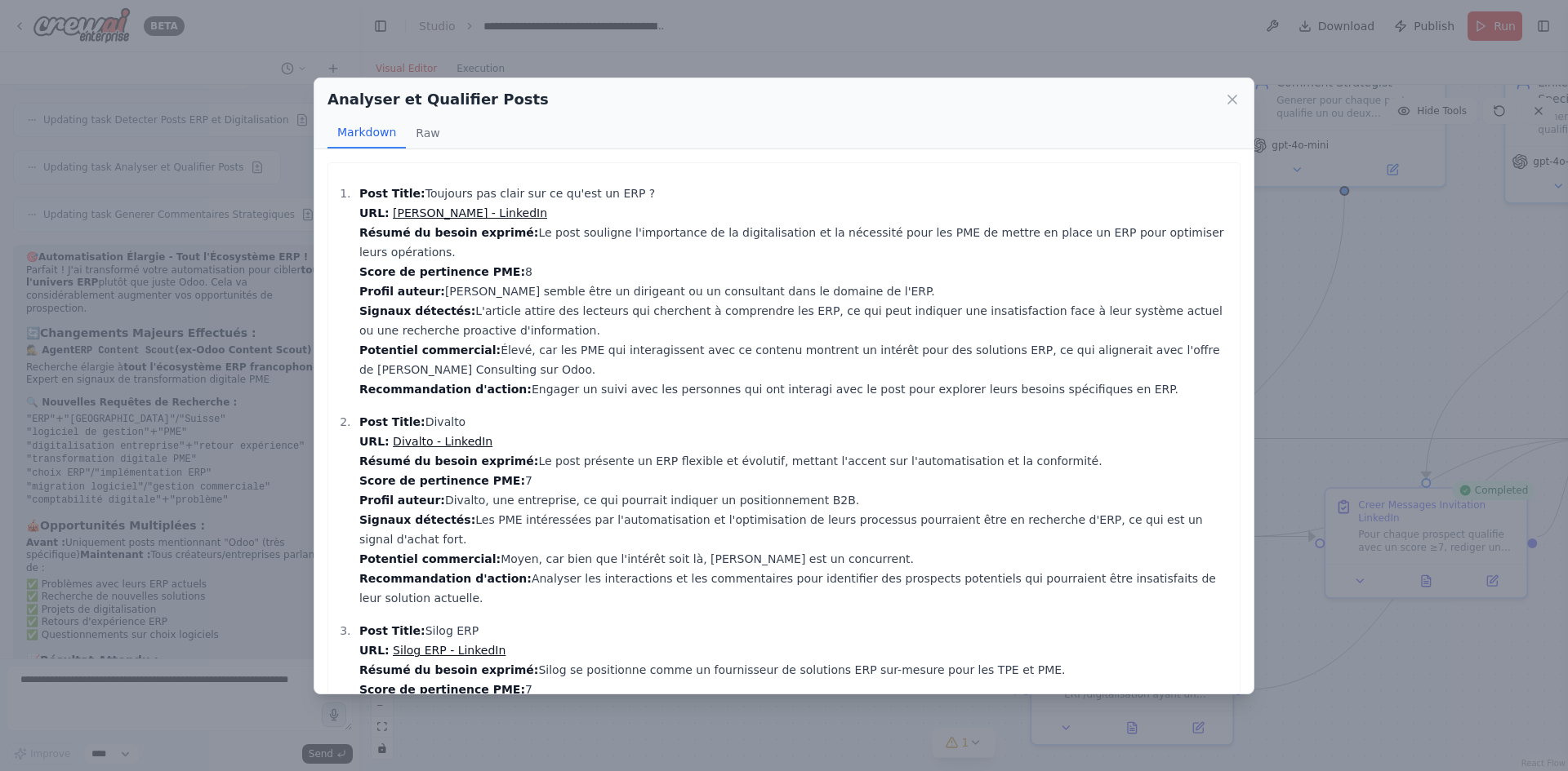
click at [245, 326] on div "Analyser et Qualifier Posts Markdown Raw Post Title: Toujours pas clair sur ce …" at bounding box center [784, 386] width 1568 height 771
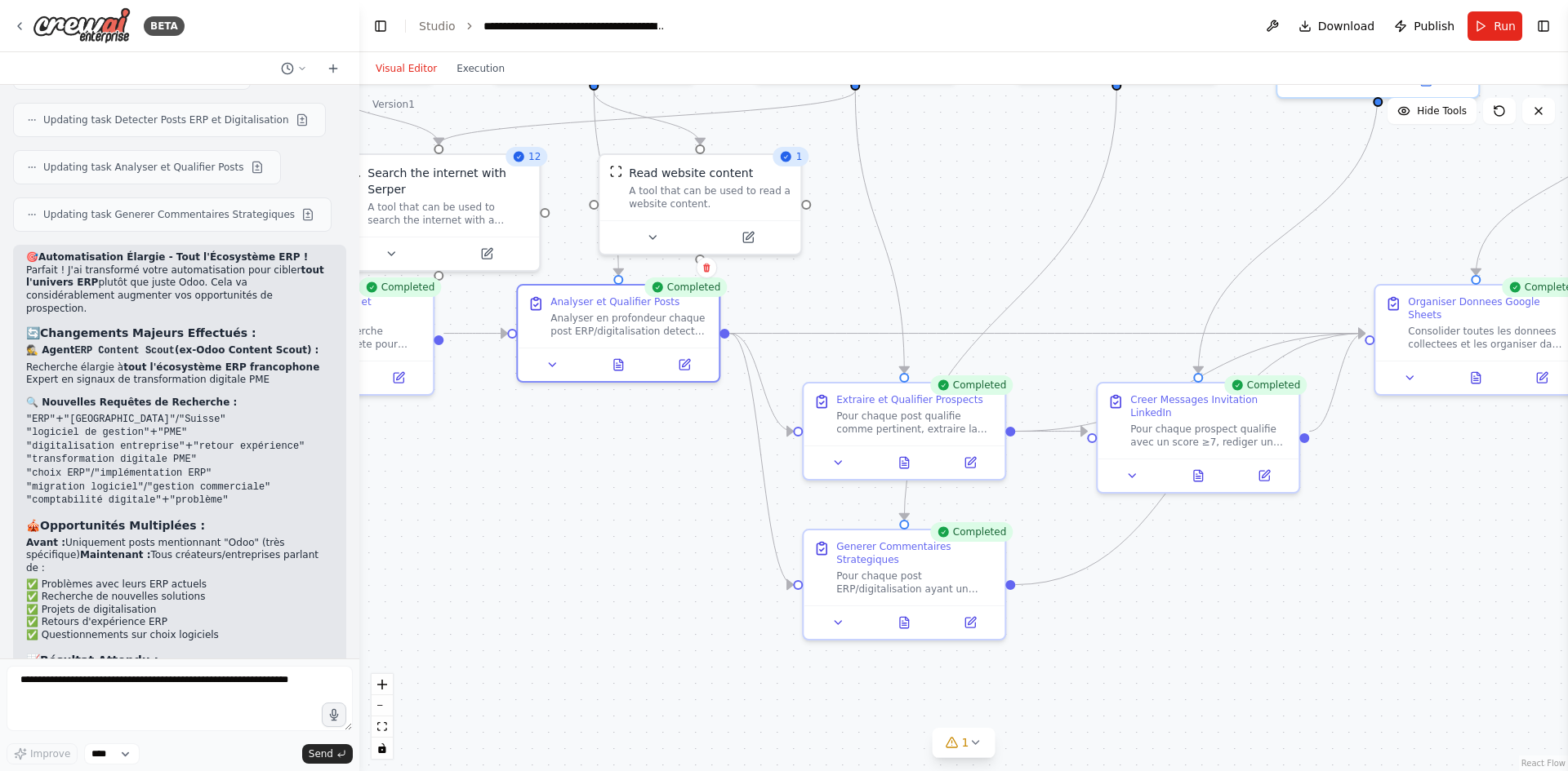
drag, startPoint x: 1212, startPoint y: 402, endPoint x: 982, endPoint y: 296, distance: 253.3
click at [983, 296] on div ".deletable-edge-delete-btn { width: 20px; height: 20px; border: 0px solid #ffff…" at bounding box center [963, 428] width 1208 height 686
click at [907, 620] on icon at bounding box center [903, 619] width 9 height 11
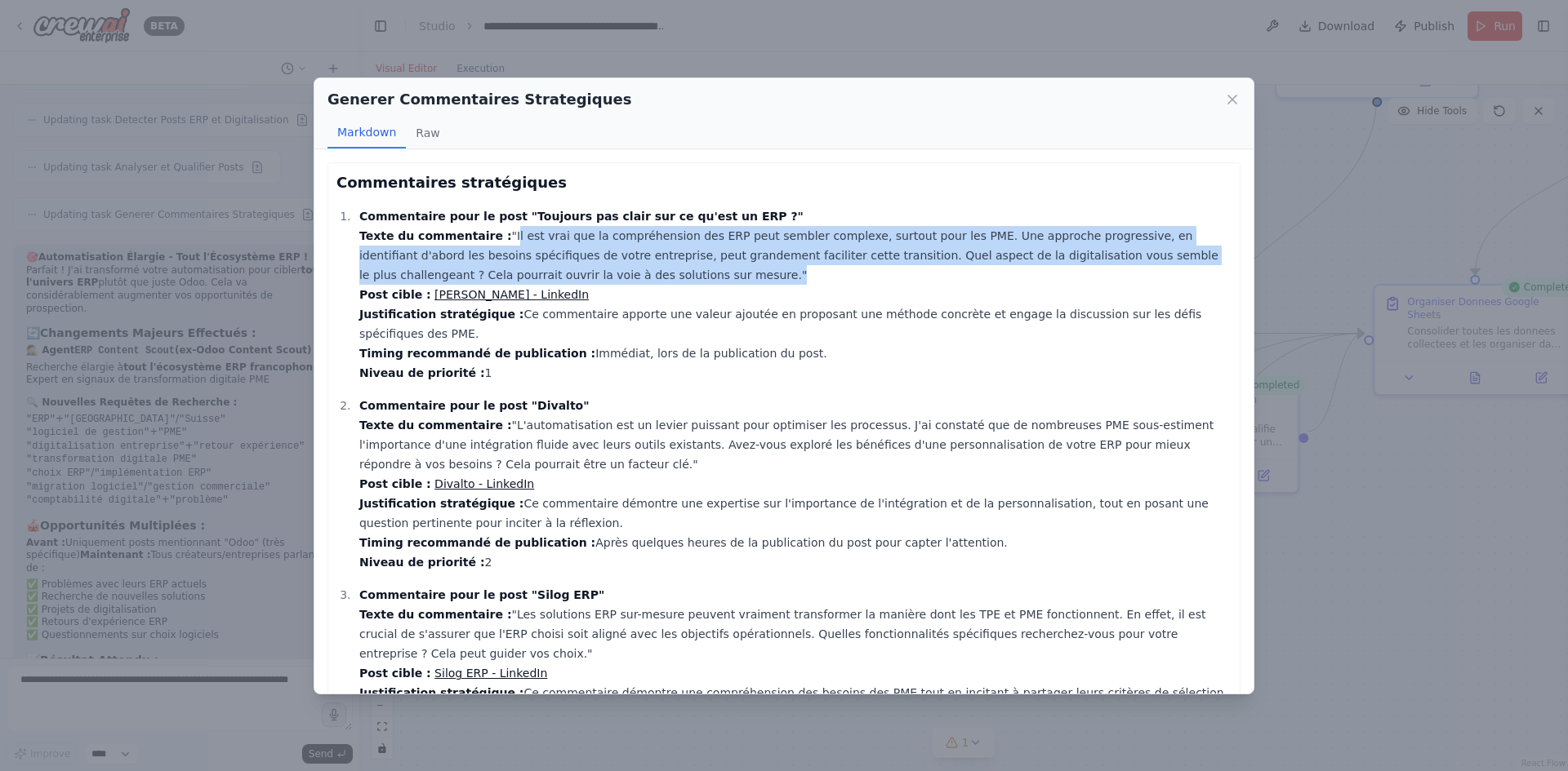
drag, startPoint x: 489, startPoint y: 233, endPoint x: 519, endPoint y: 274, distance: 50.8
click at [519, 274] on p "Commentaire pour le post "Toujours pas clair sur ce qu'est un ERP ?" Texte du c…" at bounding box center [795, 294] width 872 height 176
copy p "Il est vrai que la compréhension des ERP peut sembler complexe, surtout pour le…"
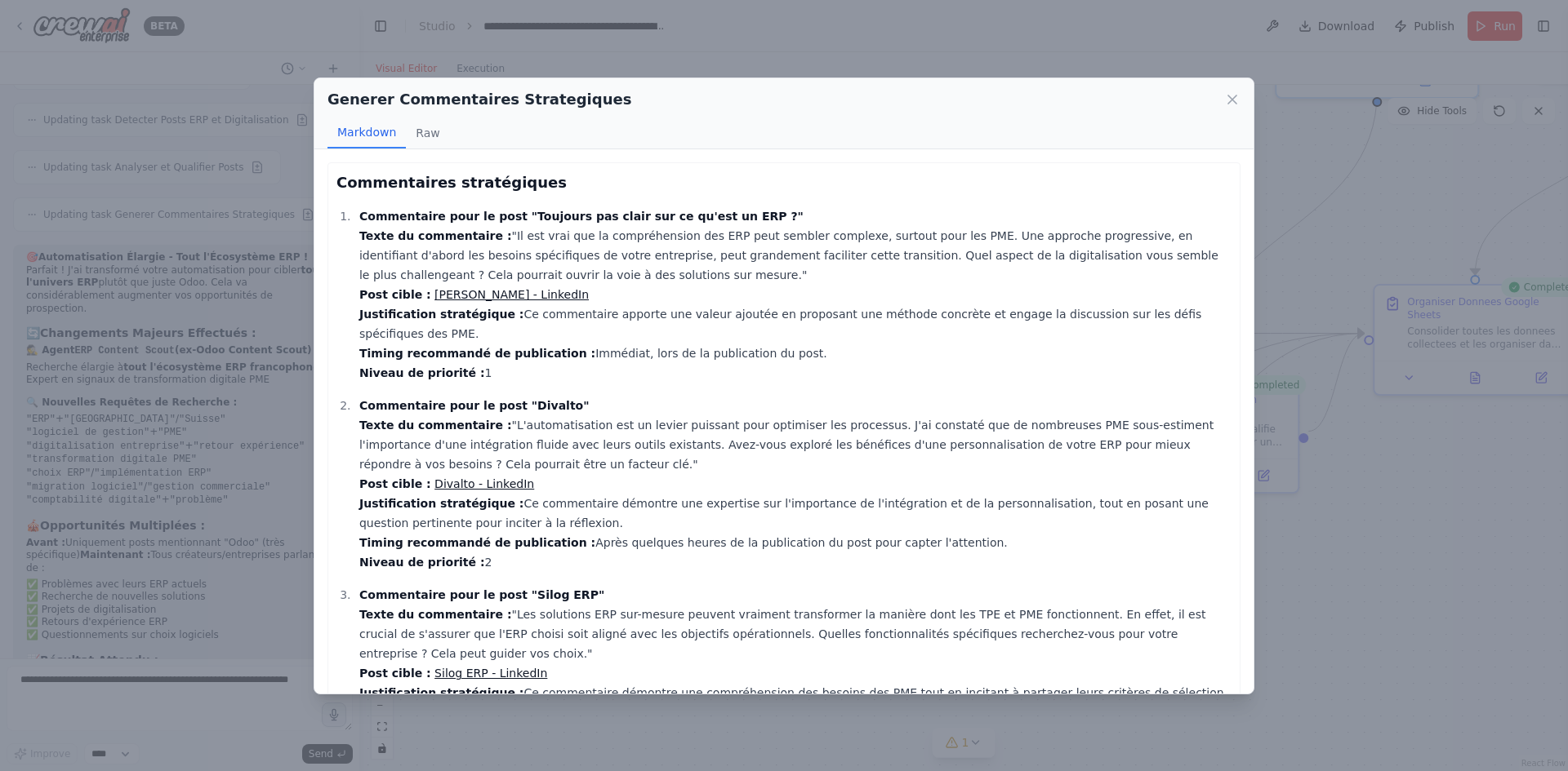
click at [239, 98] on div "Generer Commentaires Strategiques Markdown Raw Commentaires stratégiques Commen…" at bounding box center [784, 386] width 1568 height 771
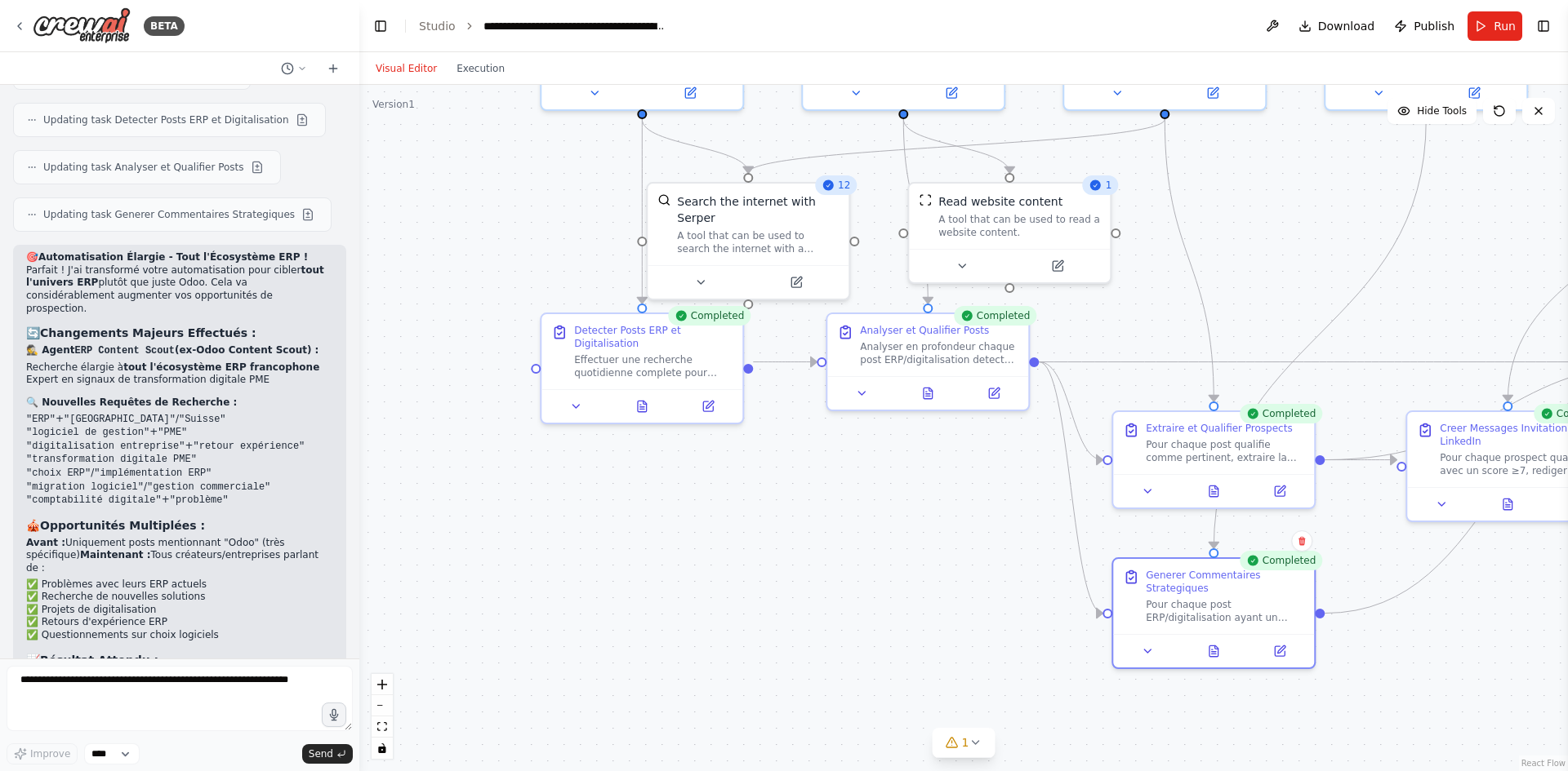
drag, startPoint x: 499, startPoint y: 523, endPoint x: 820, endPoint y: 552, distance: 322.3
click at [820, 552] on div ".deletable-edge-delete-btn { width: 20px; height: 20px; border: 0px solid #ffff…" at bounding box center [963, 428] width 1208 height 686
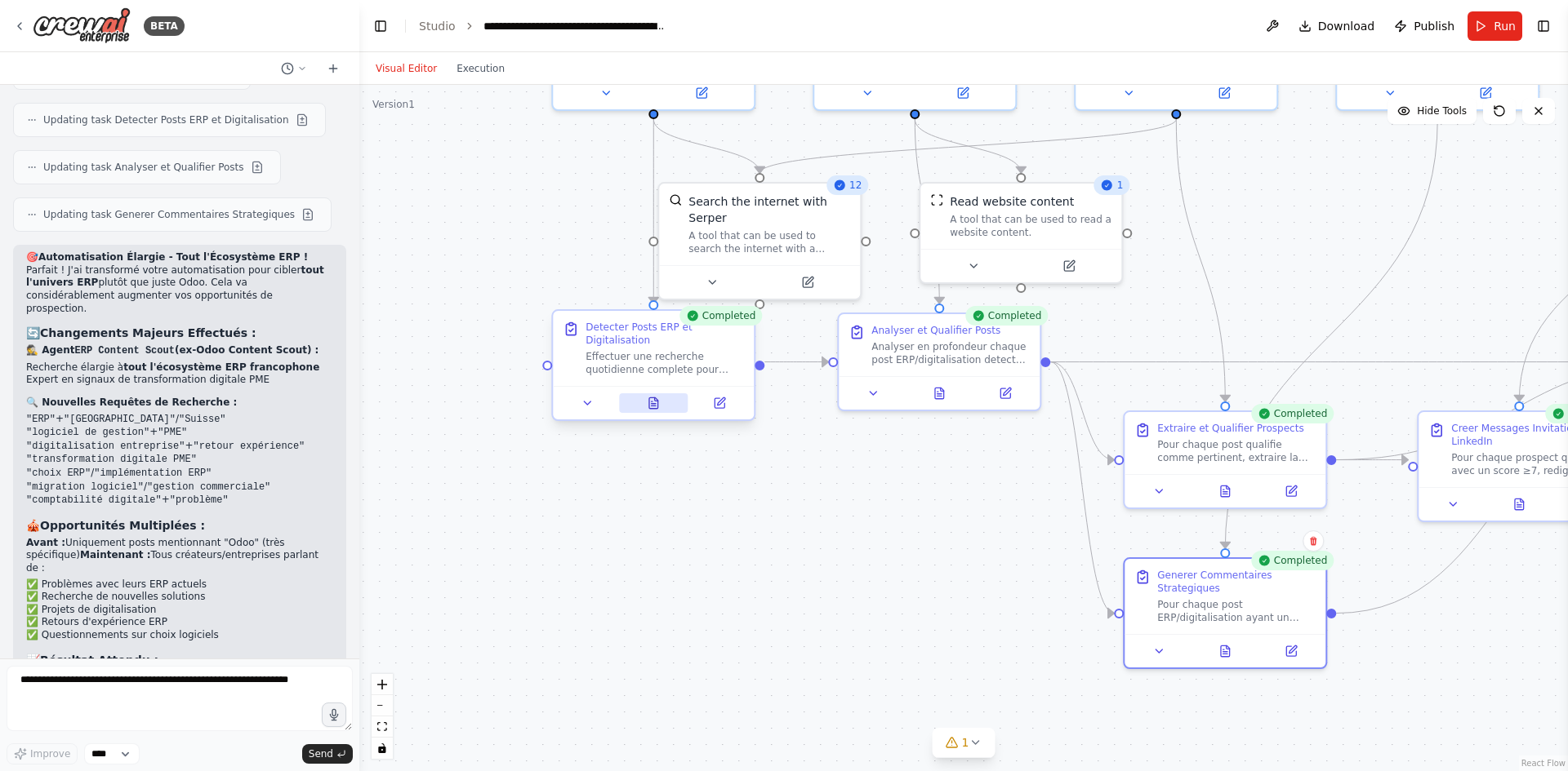
click at [646, 395] on button at bounding box center [654, 403] width 70 height 20
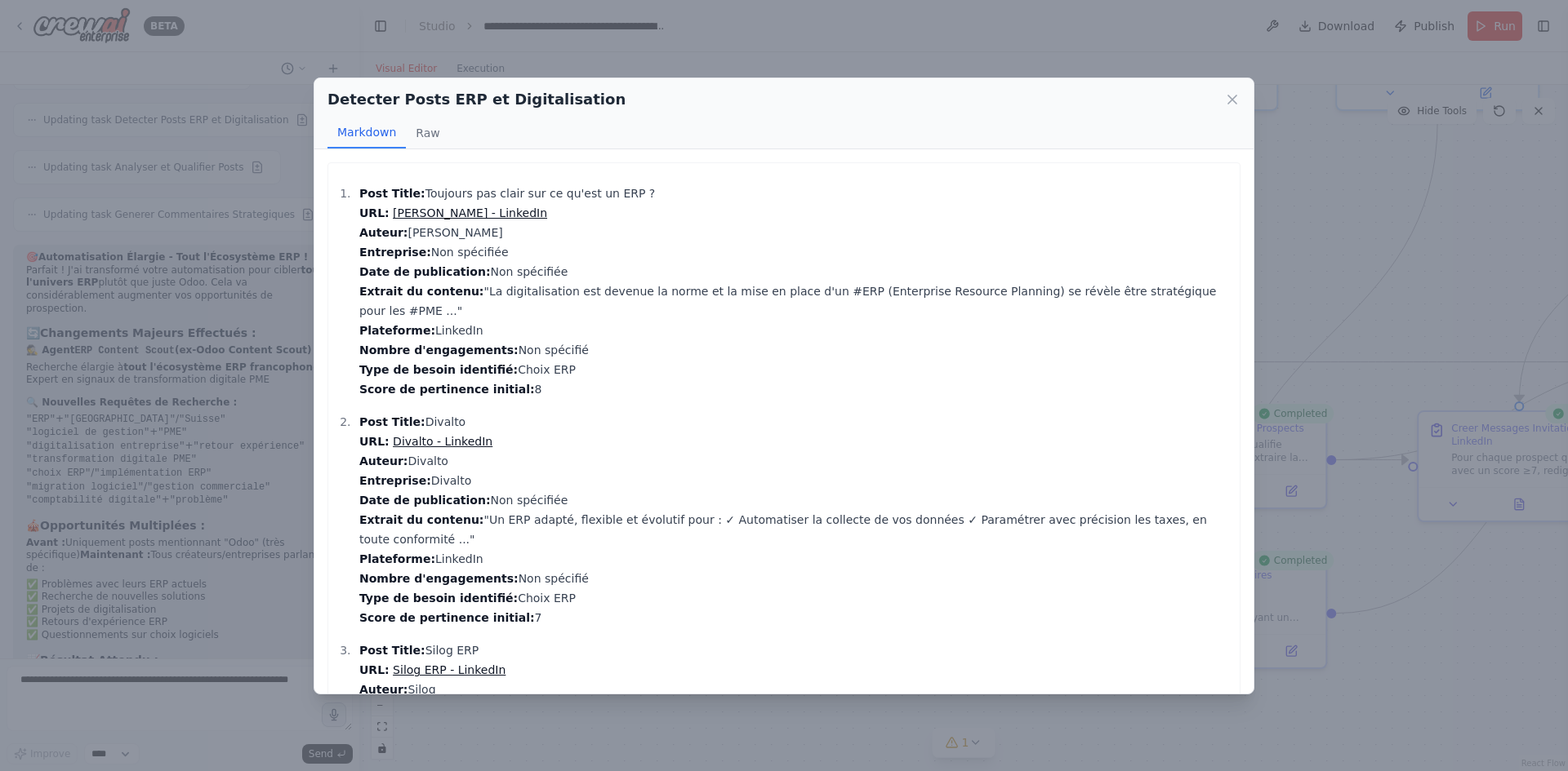
click at [414, 435] on link "Divalto - LinkedIn" at bounding box center [442, 441] width 99 height 13
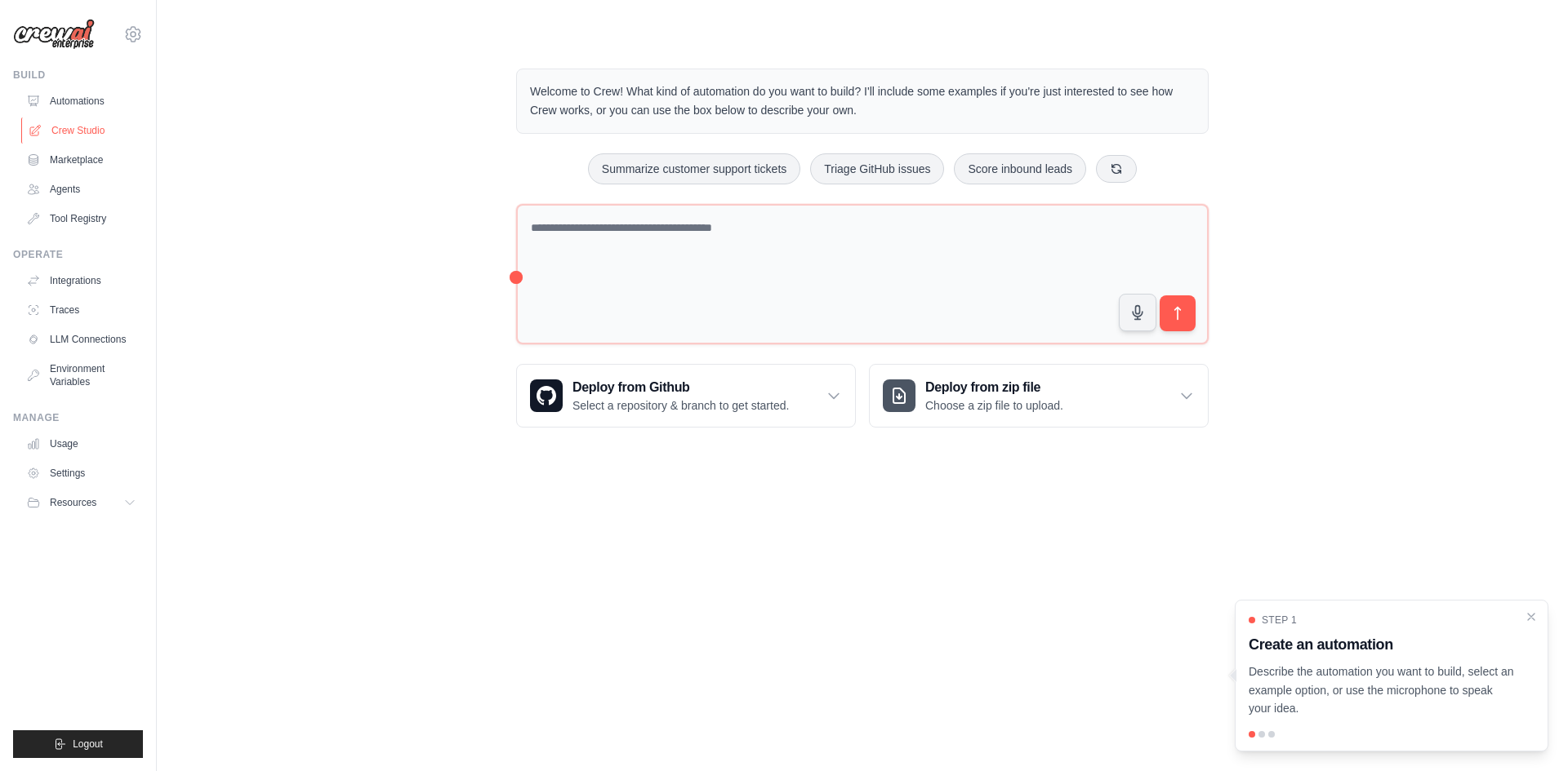
click at [75, 130] on link "Crew Studio" at bounding box center [83, 130] width 124 height 26
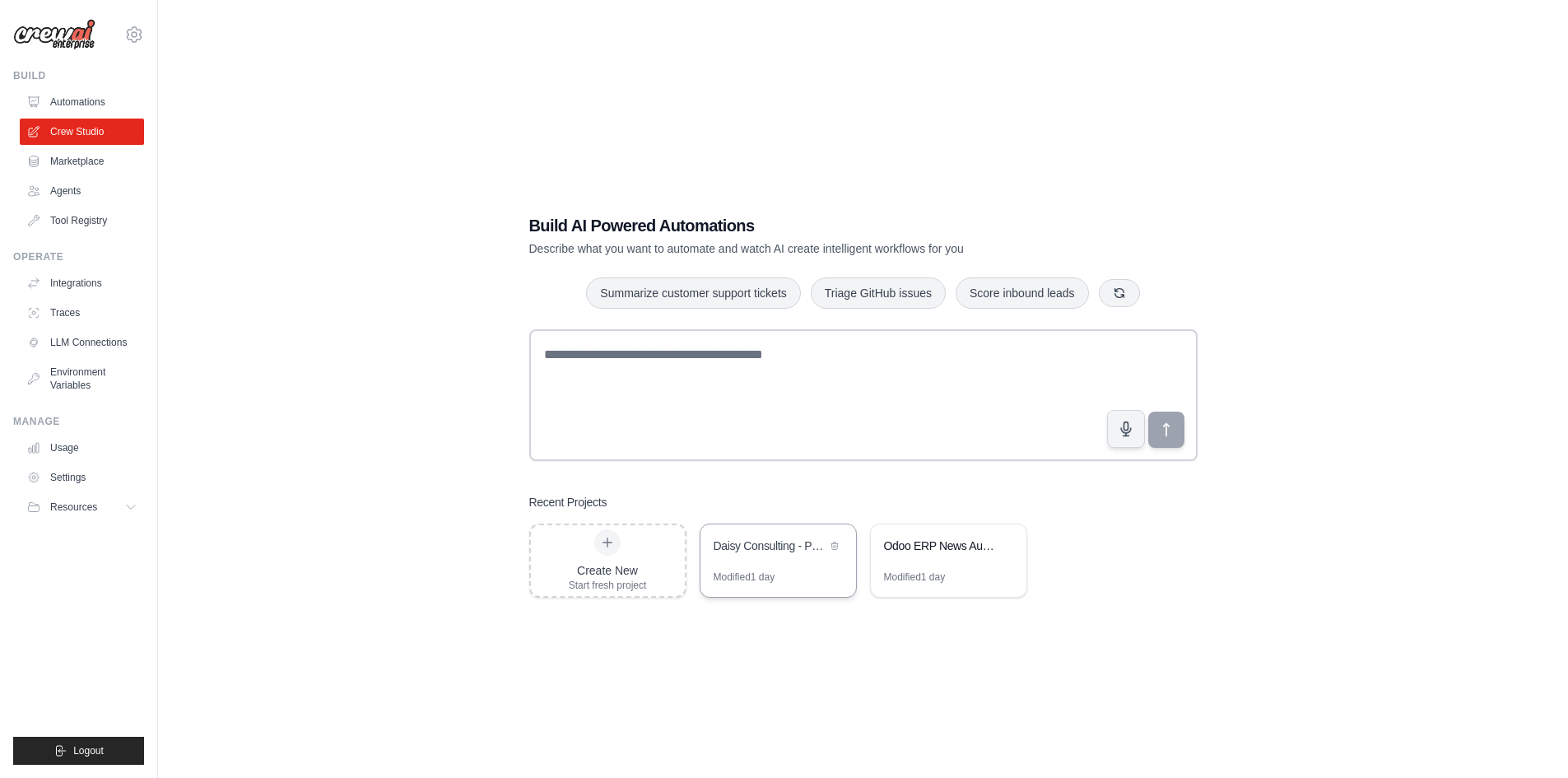
click at [787, 562] on div "Daisy Consulting - Prospection [GEOGRAPHIC_DATA] [GEOGRAPHIC_DATA] [GEOGRAPHIC_…" at bounding box center [778, 547] width 155 height 46
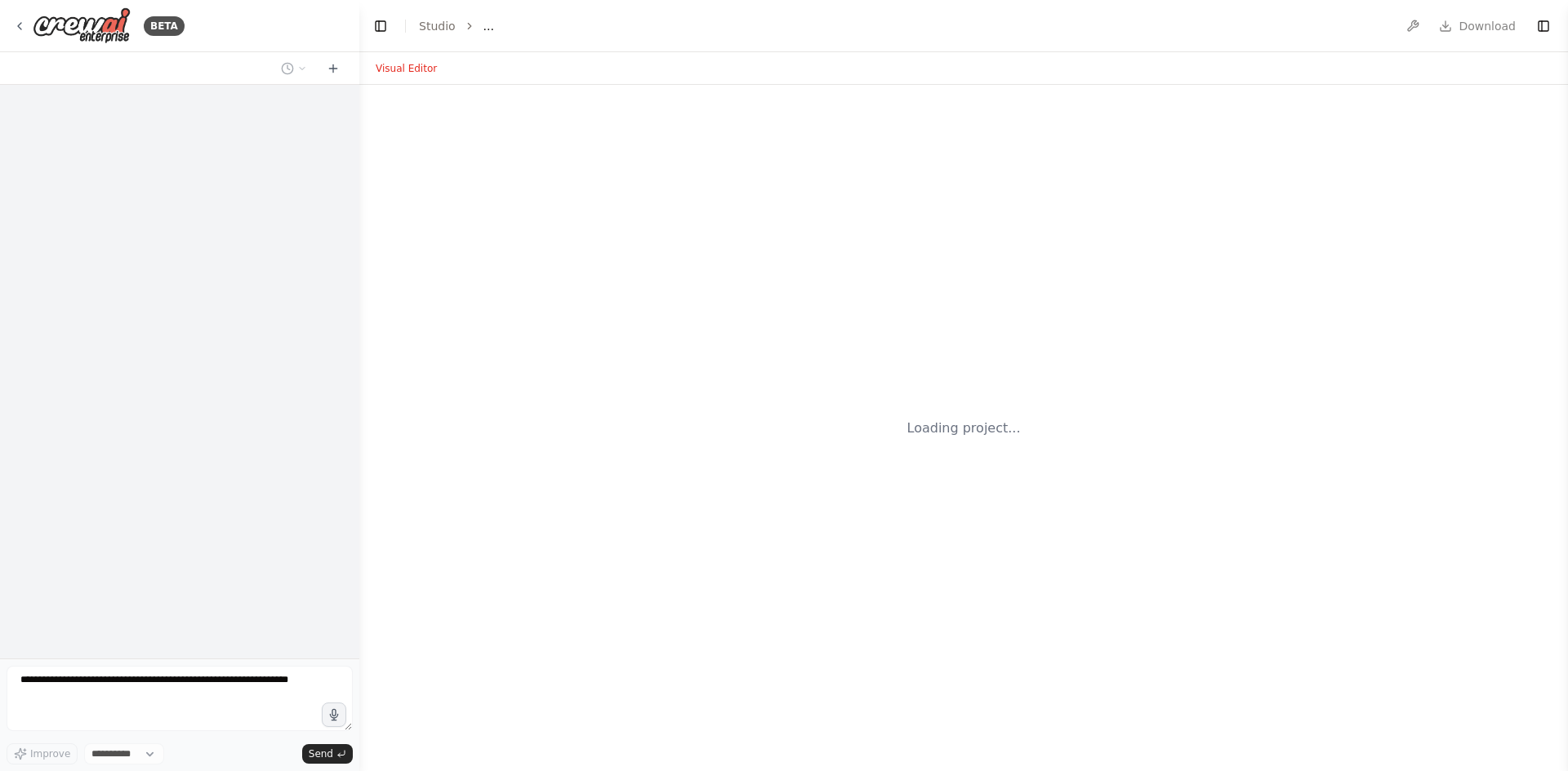
select select "****"
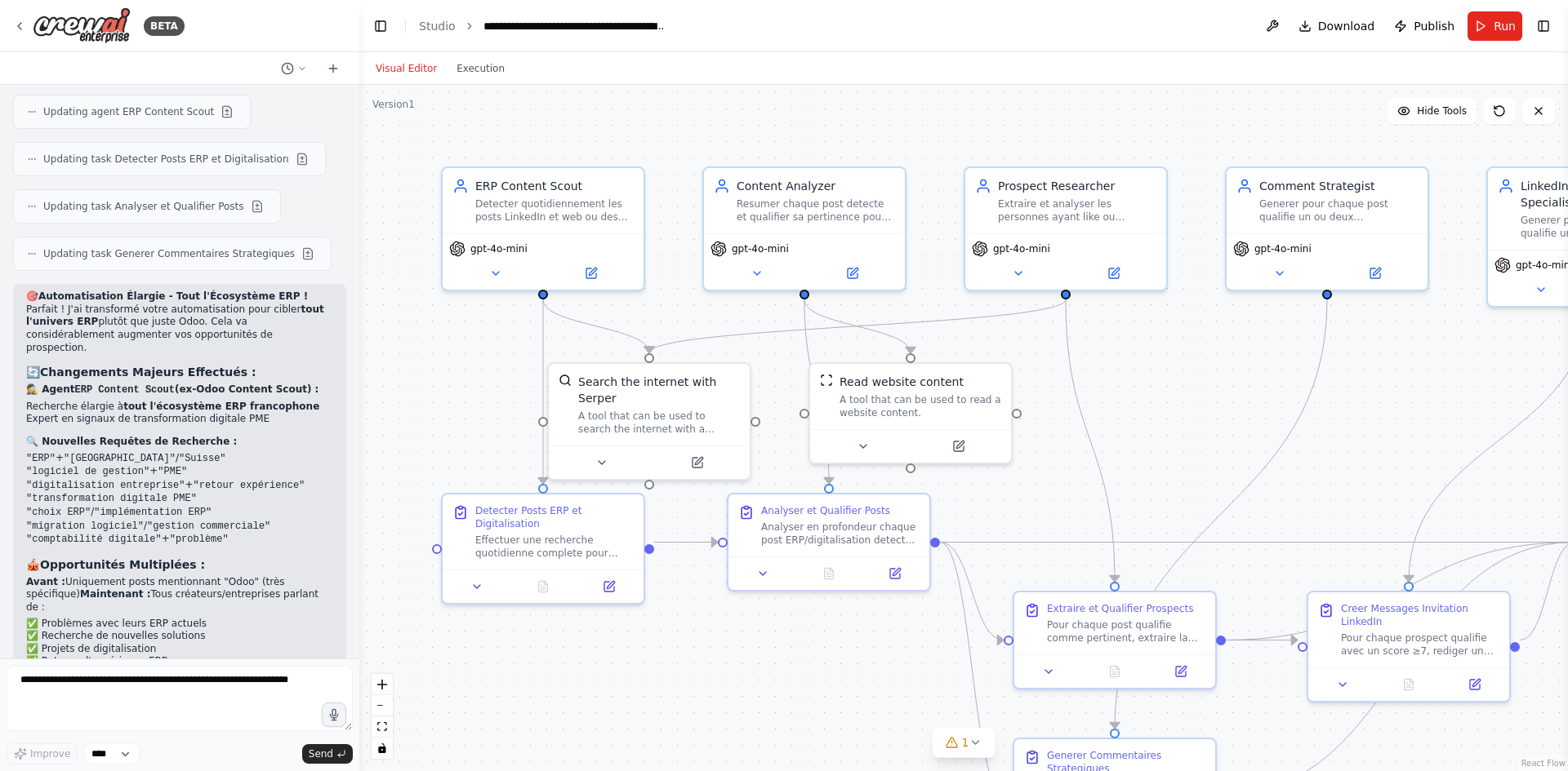
scroll to position [3785, 0]
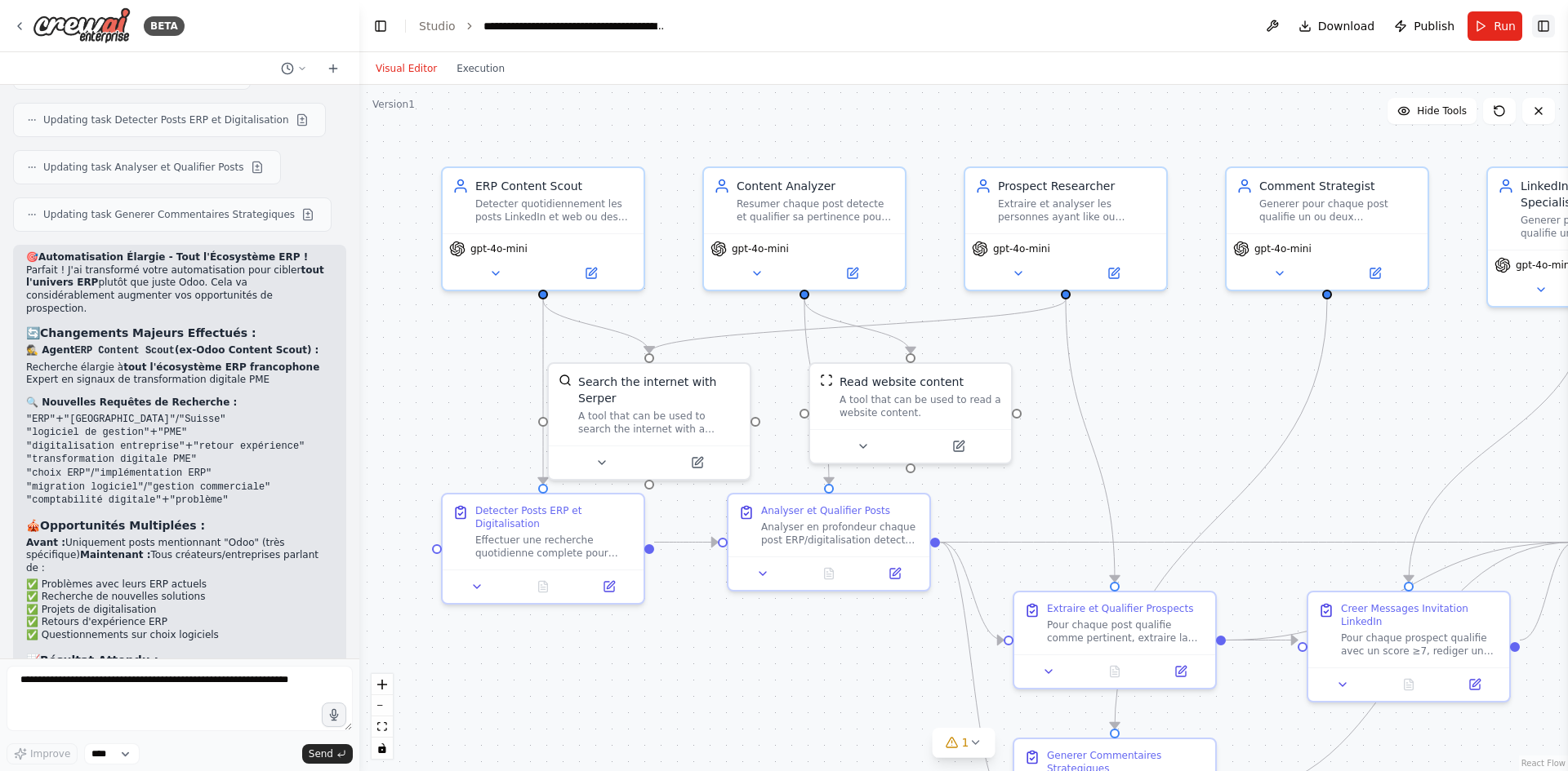
click at [1548, 23] on button "Toggle Right Sidebar" at bounding box center [1544, 26] width 23 height 23
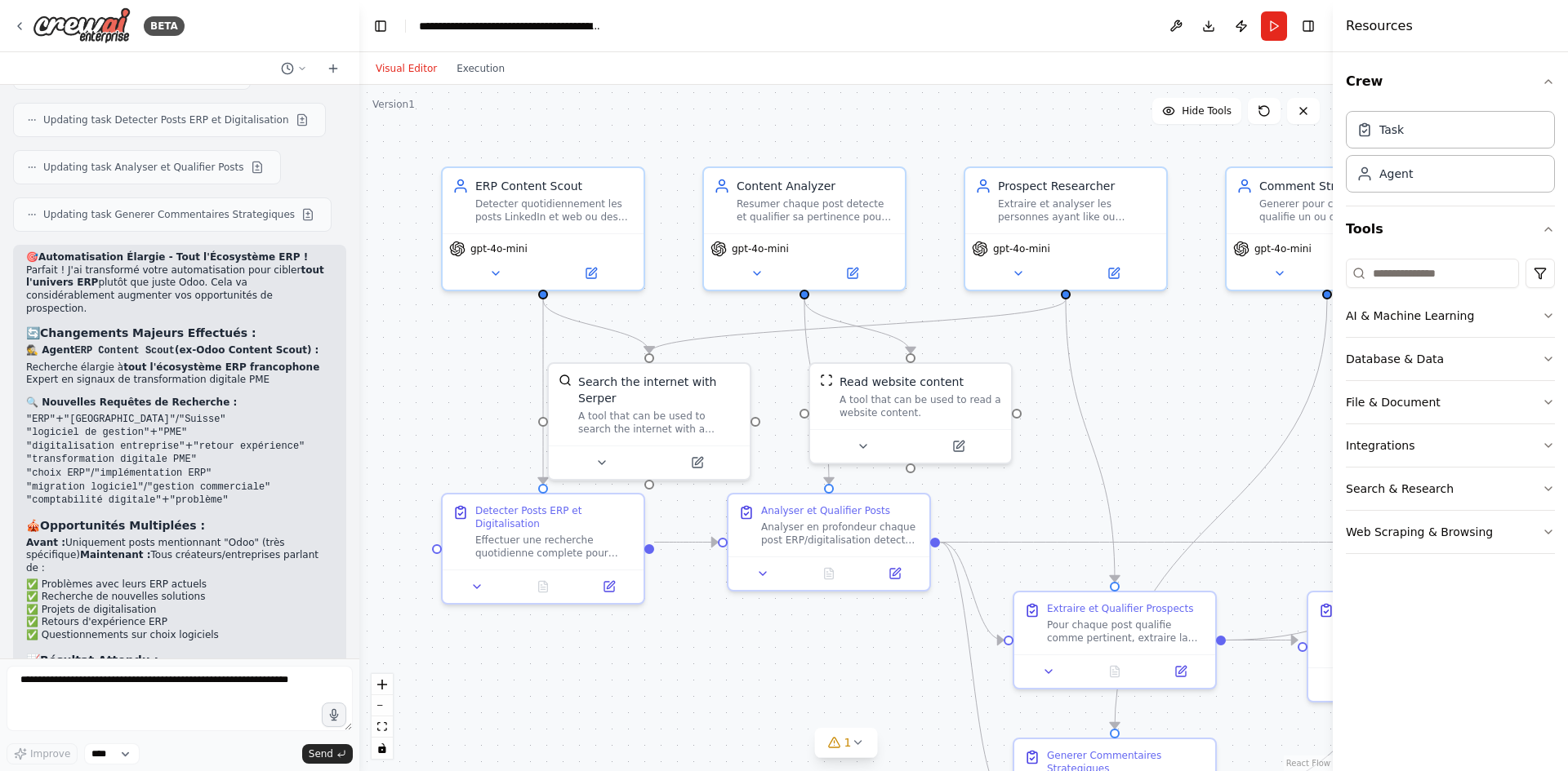
click at [673, 680] on div ".deletable-edge-delete-btn { width: 20px; height: 20px; border: 0px solid #ffff…" at bounding box center [846, 428] width 974 height 686
click at [834, 738] on icon at bounding box center [834, 742] width 11 height 10
click at [573, 698] on div ".deletable-edge-delete-btn { width: 20px; height: 20px; border: 0px solid #ffff…" at bounding box center [846, 428] width 974 height 686
click at [1263, 22] on button "Run" at bounding box center [1274, 26] width 26 height 30
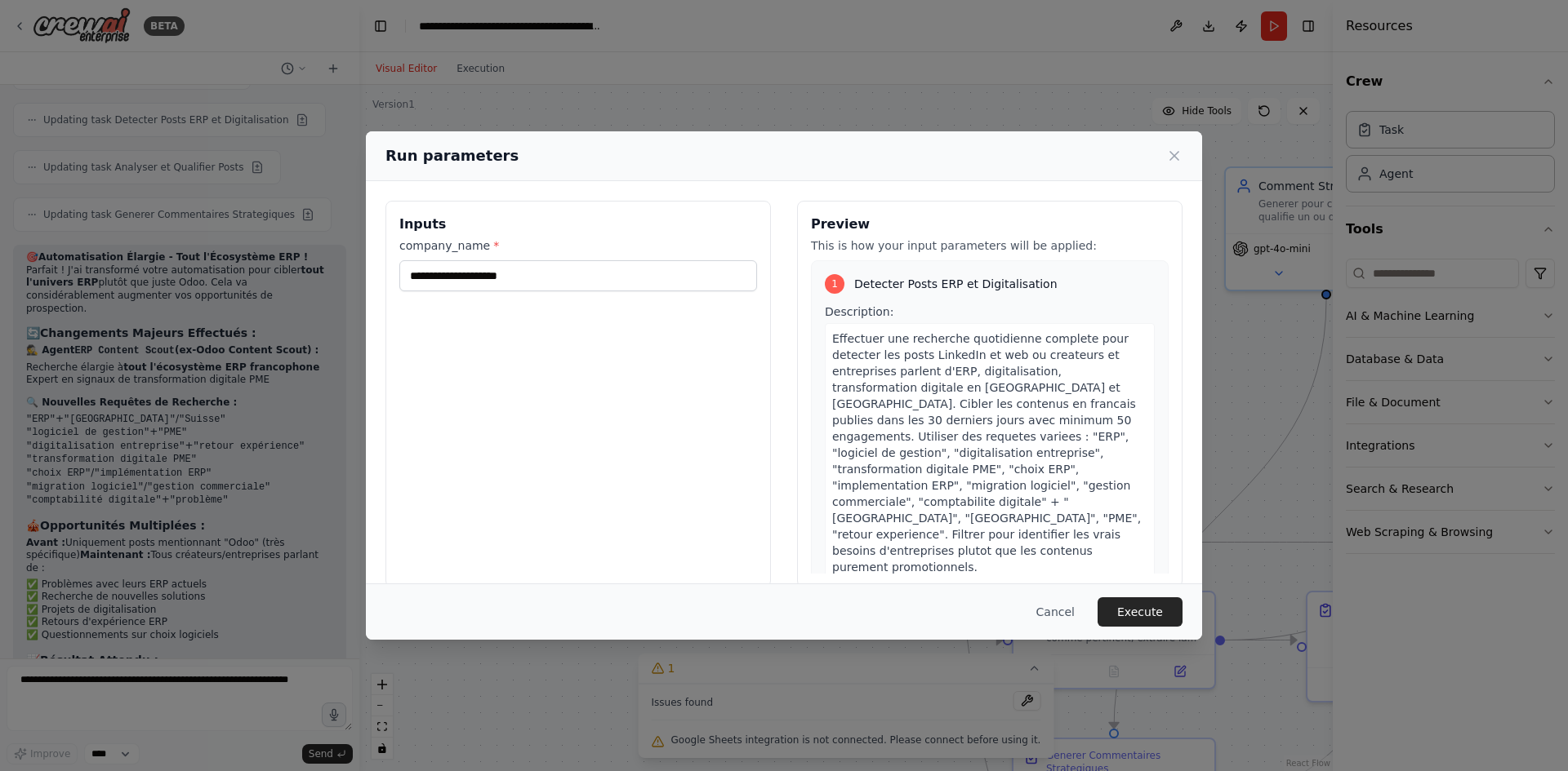
click at [1314, 25] on div "Run parameters Inputs company_name * Preview This is how your input parameters …" at bounding box center [784, 386] width 1568 height 771
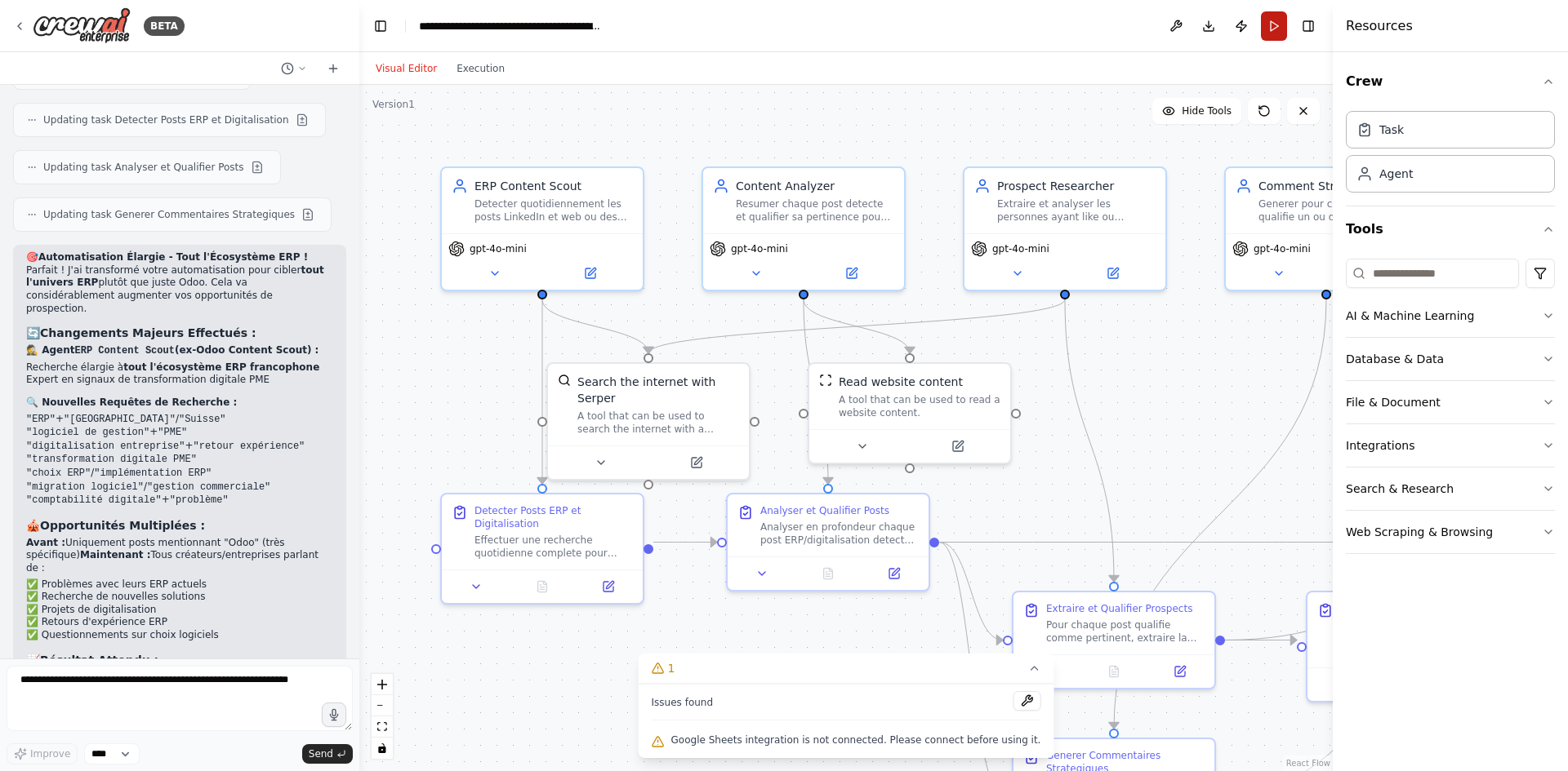
click at [1275, 23] on button "Run" at bounding box center [1274, 26] width 26 height 30
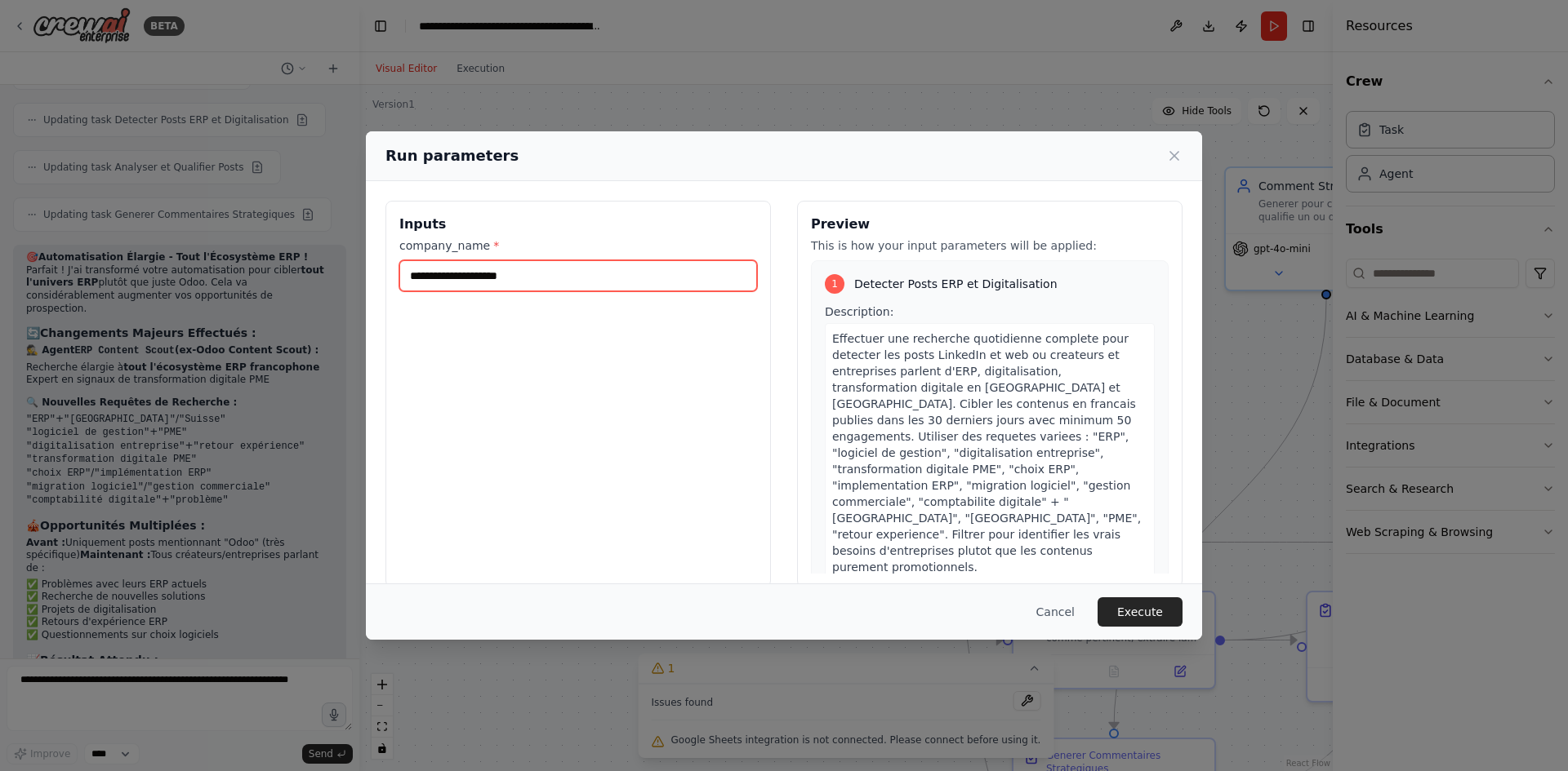
click at [598, 284] on input "company_name *" at bounding box center [578, 275] width 358 height 31
type input "**********"
click at [1163, 623] on button "Execute" at bounding box center [1139, 612] width 85 height 30
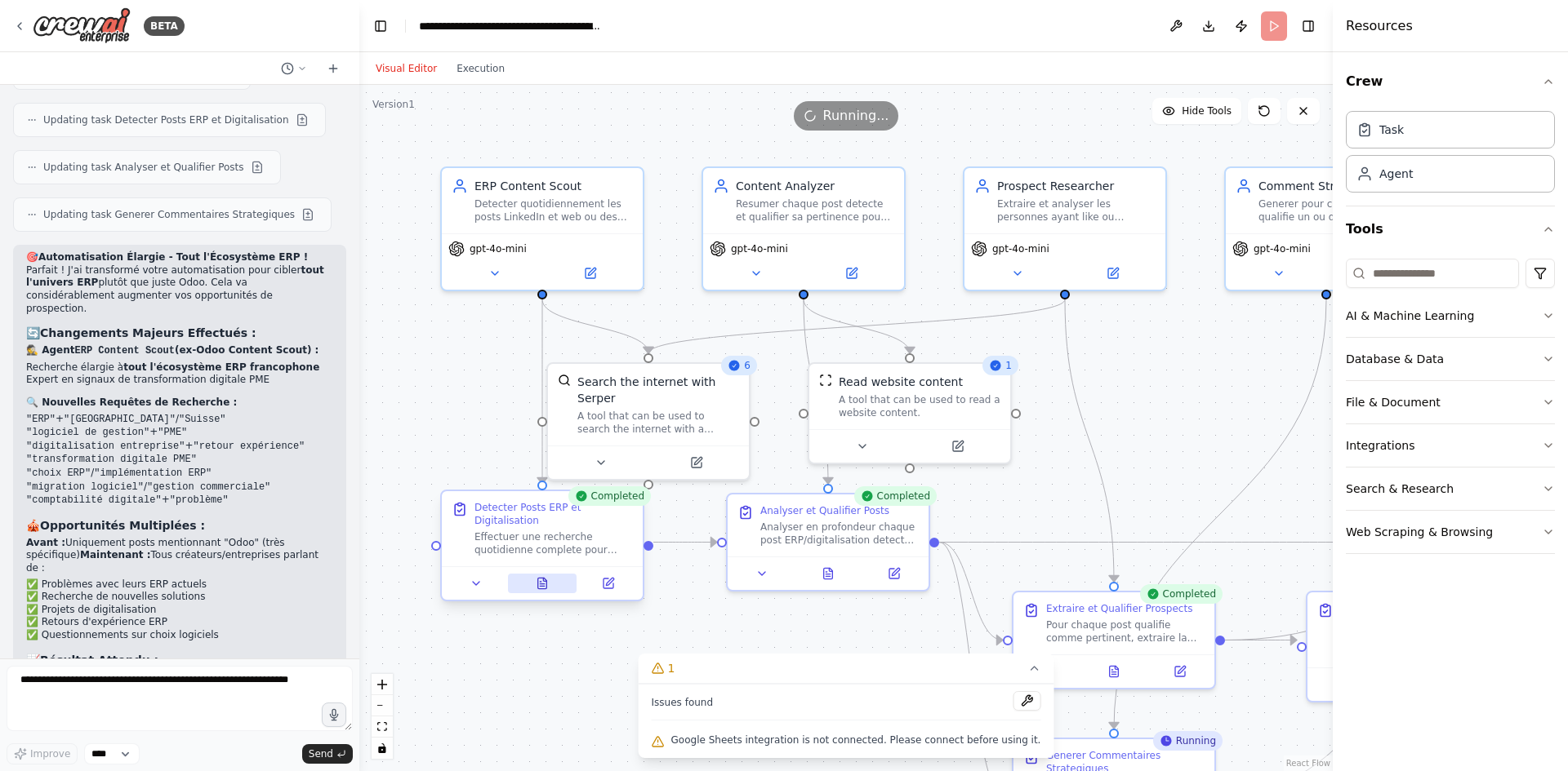
click at [558, 573] on button at bounding box center [542, 583] width 70 height 20
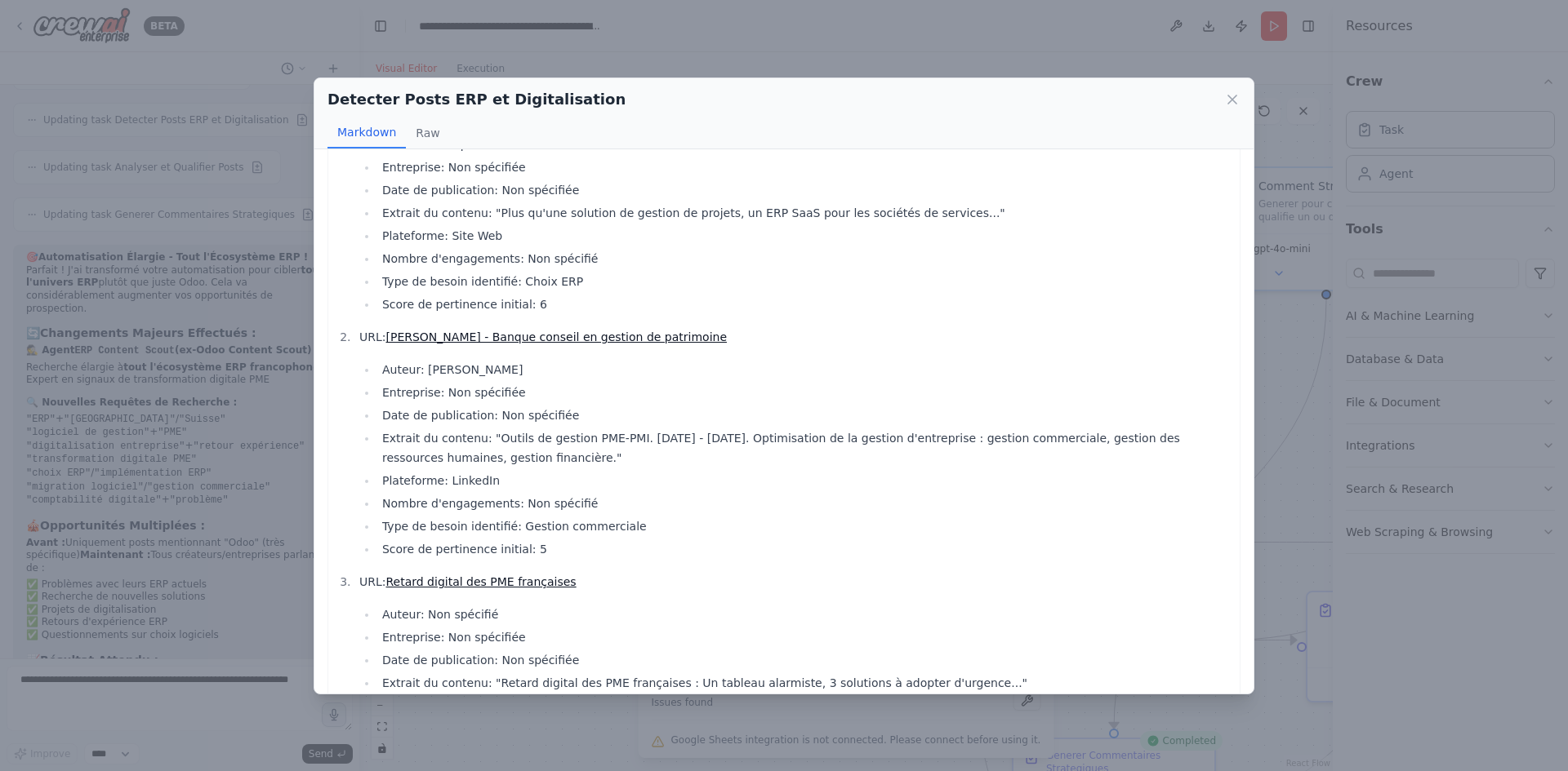
scroll to position [200, 0]
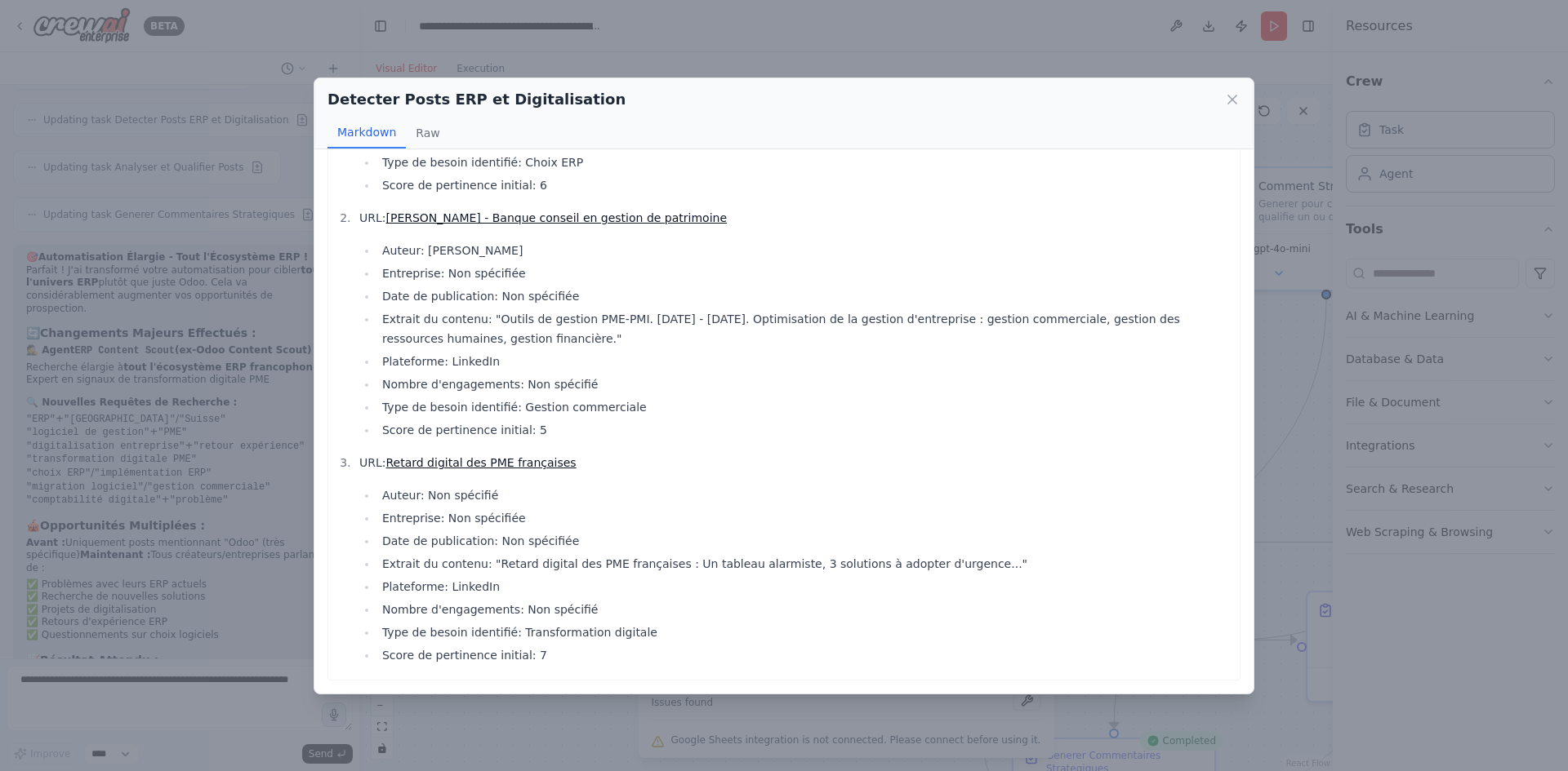
click at [214, 424] on div "Detecter Posts ERP et Digitalisation Markdown Raw URL: Choisir son logiciel de …" at bounding box center [784, 386] width 1568 height 771
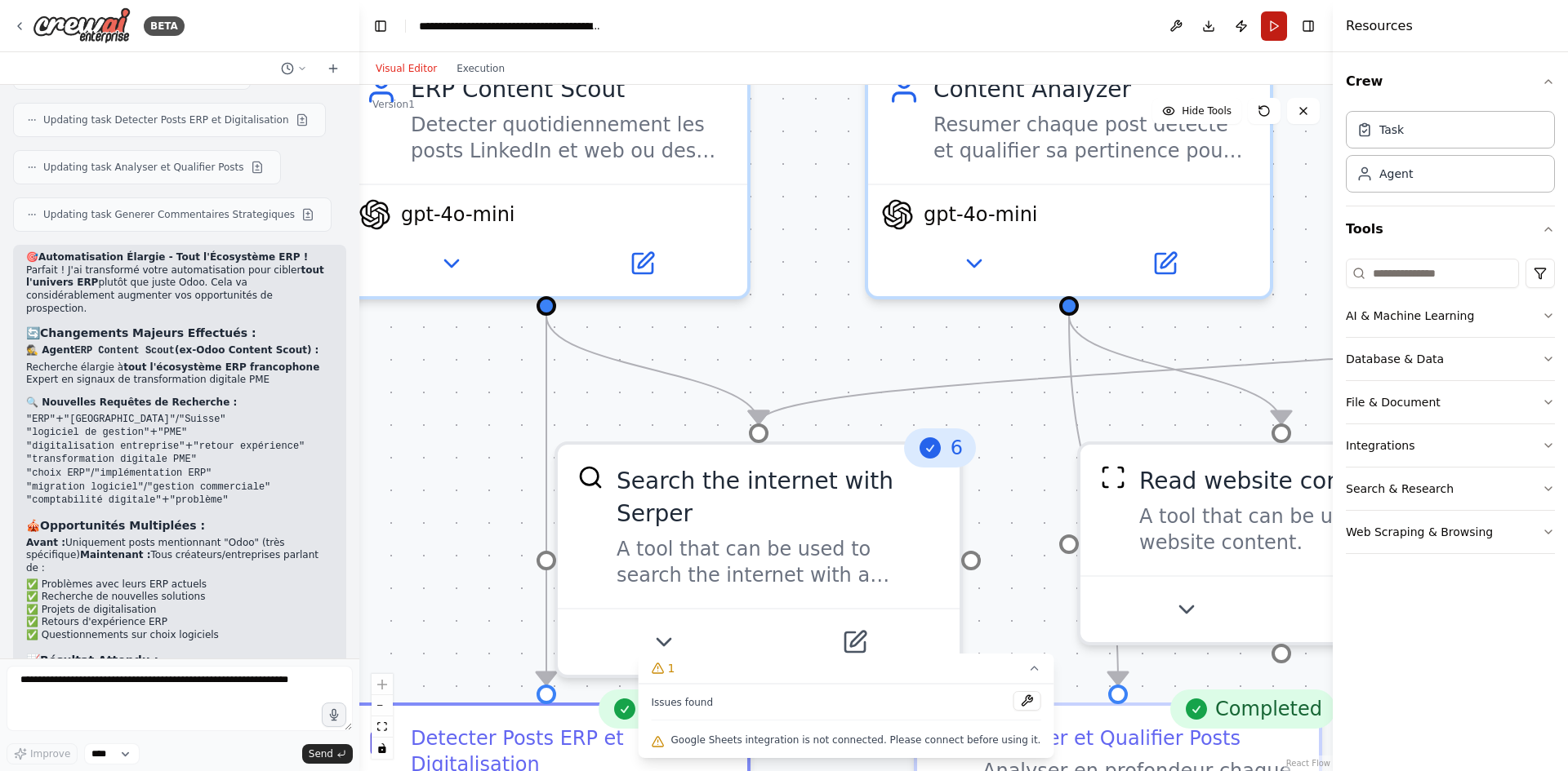
click at [1270, 27] on button "Run" at bounding box center [1274, 26] width 26 height 30
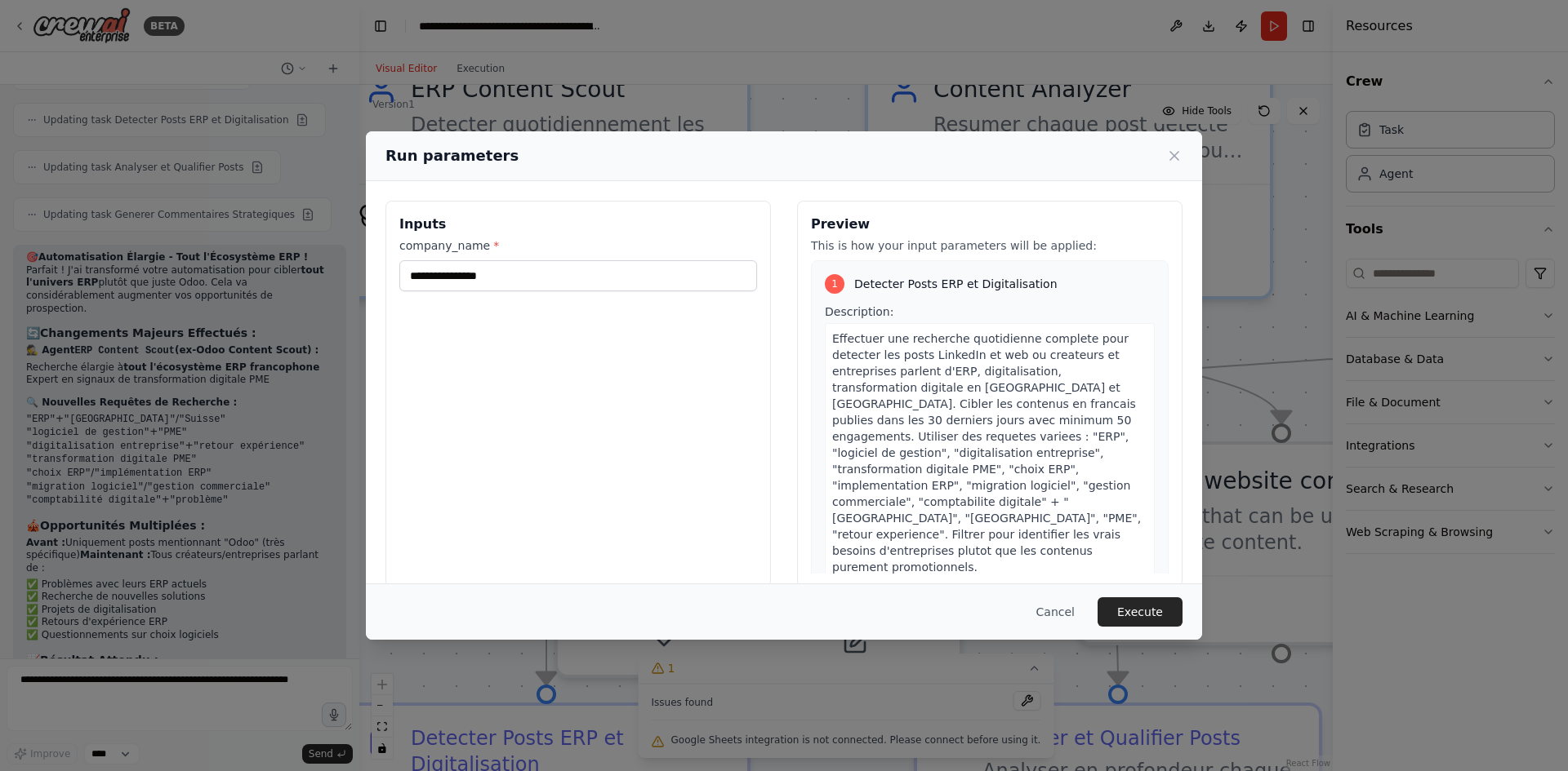
scroll to position [23, 0]
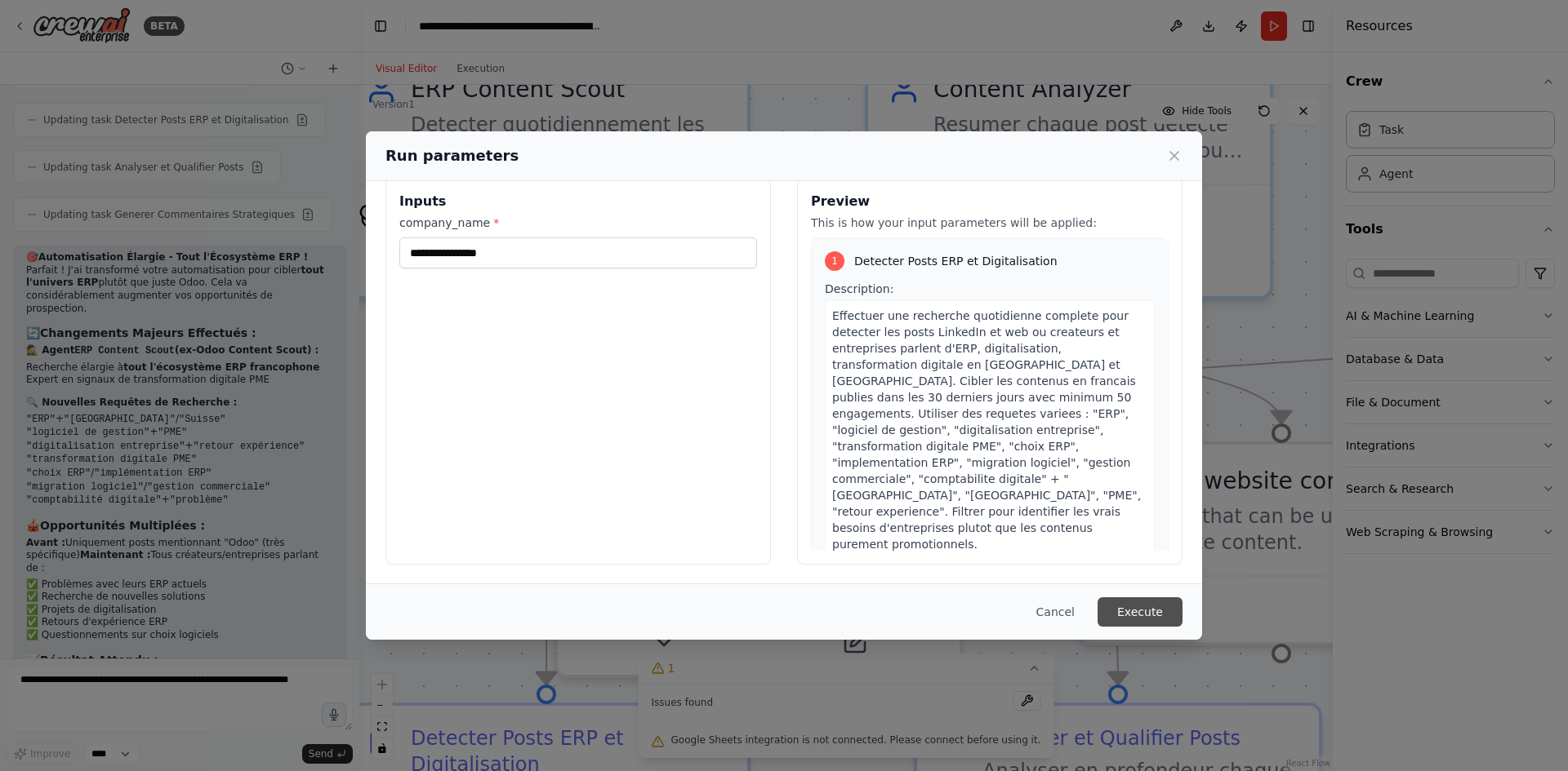
click at [1122, 607] on button "Execute" at bounding box center [1139, 612] width 85 height 30
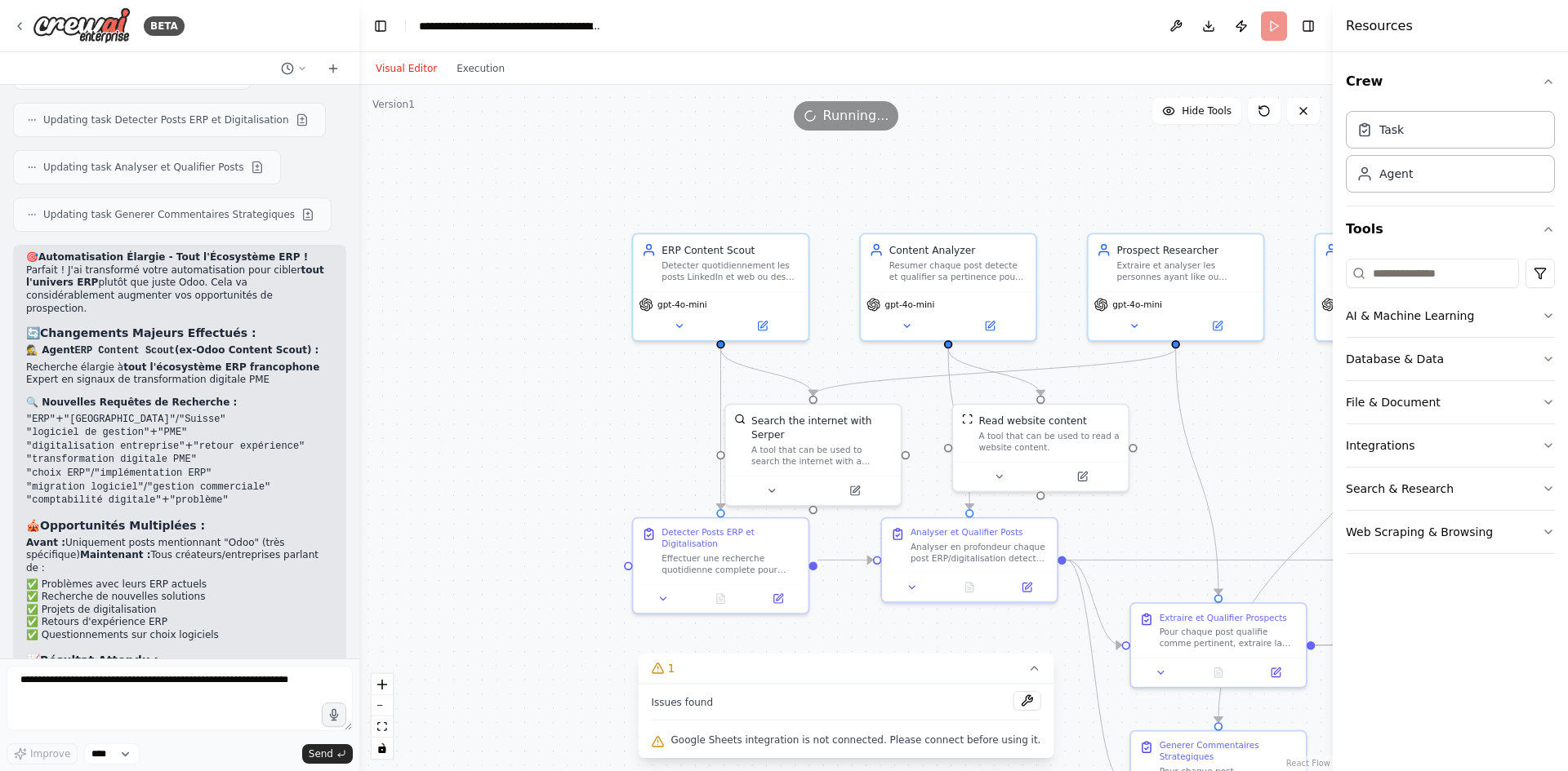
click at [355, 601] on div at bounding box center [355, 386] width 6 height 771
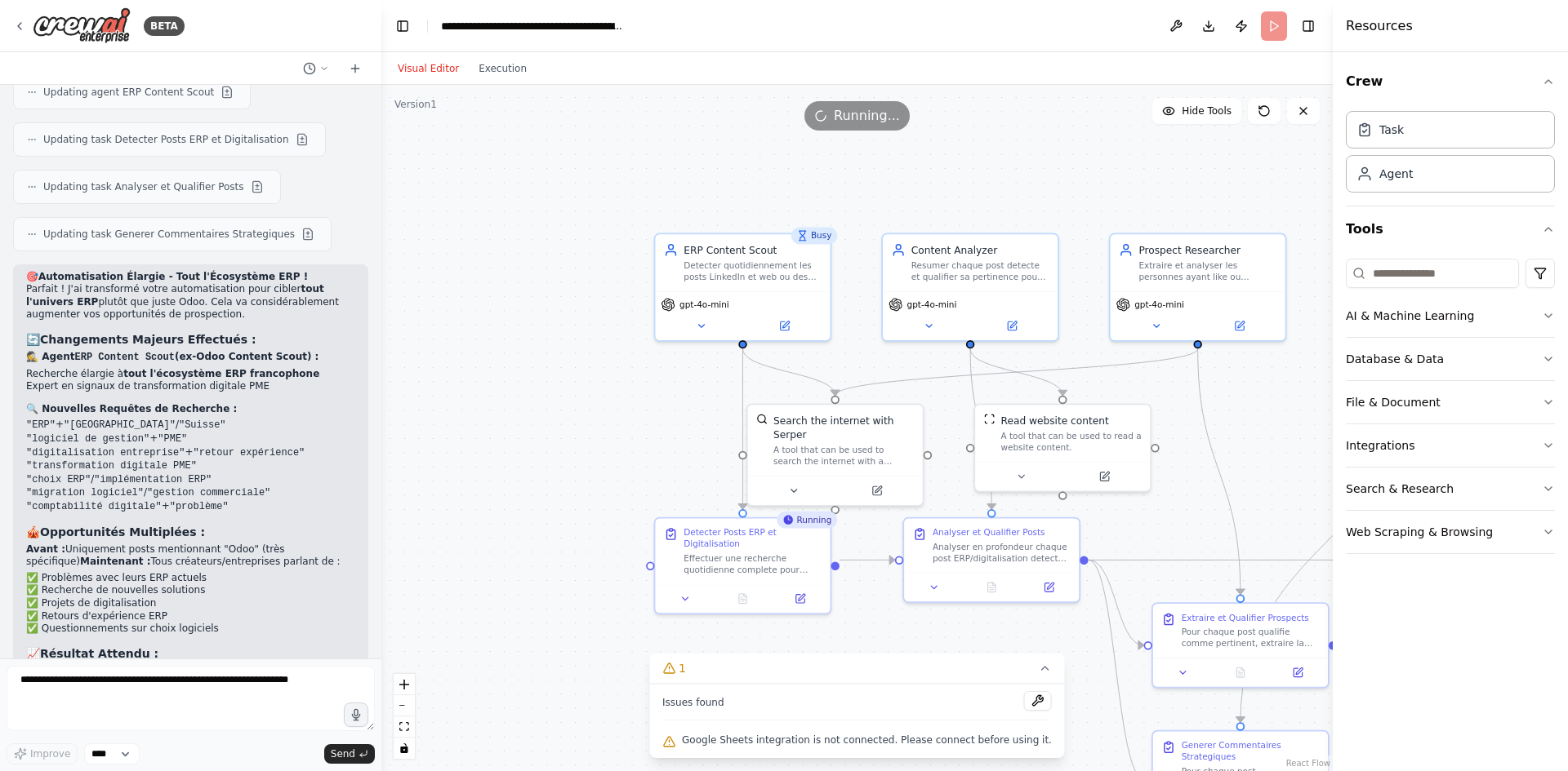
scroll to position [3580, 0]
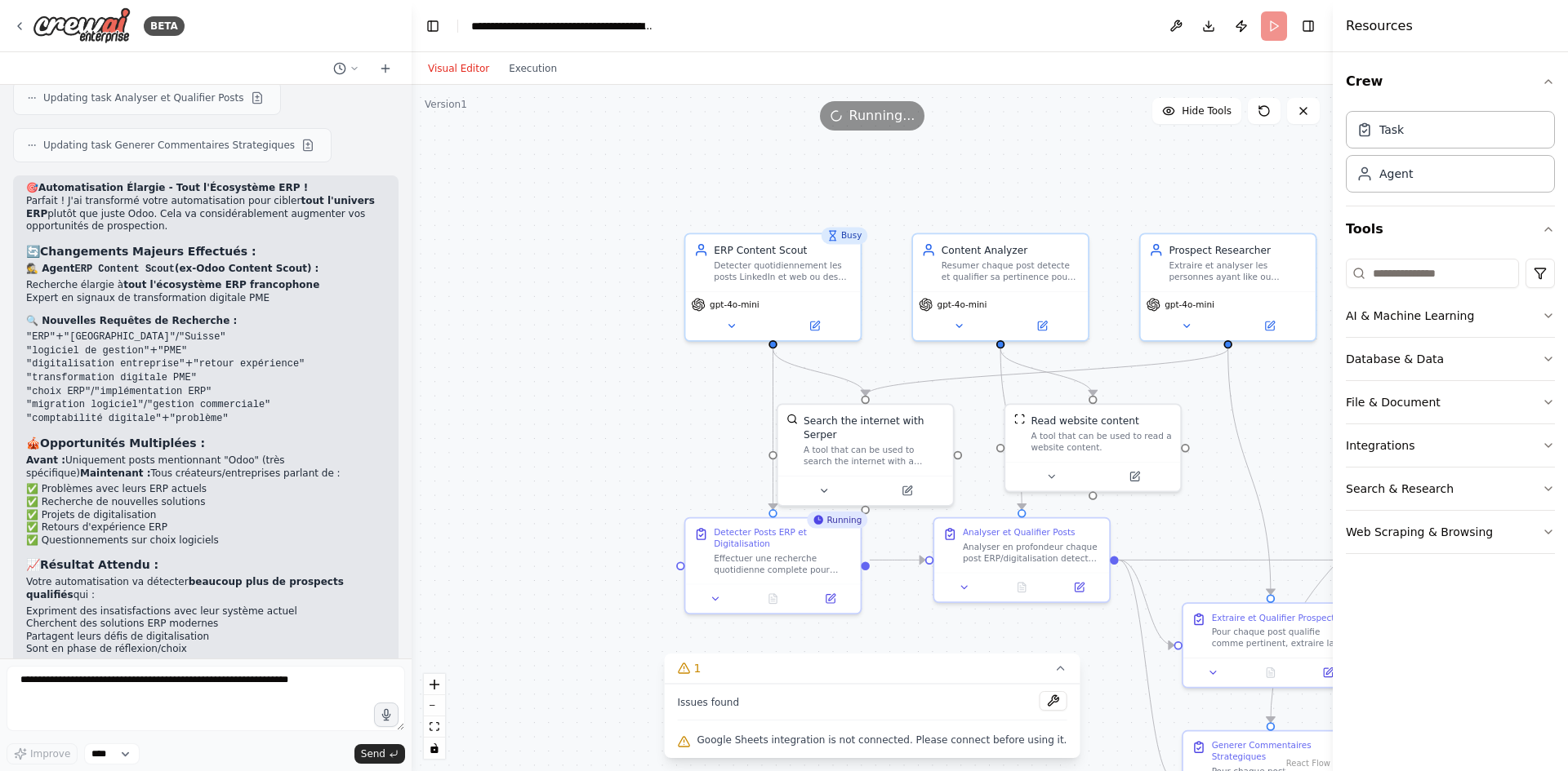
drag, startPoint x: 356, startPoint y: 599, endPoint x: 412, endPoint y: 600, distance: 56.0
click at [412, 600] on div "BETA Crée une automatisation de prospection “à chaud” pour Daisy Consulting aut…" at bounding box center [784, 386] width 1568 height 771
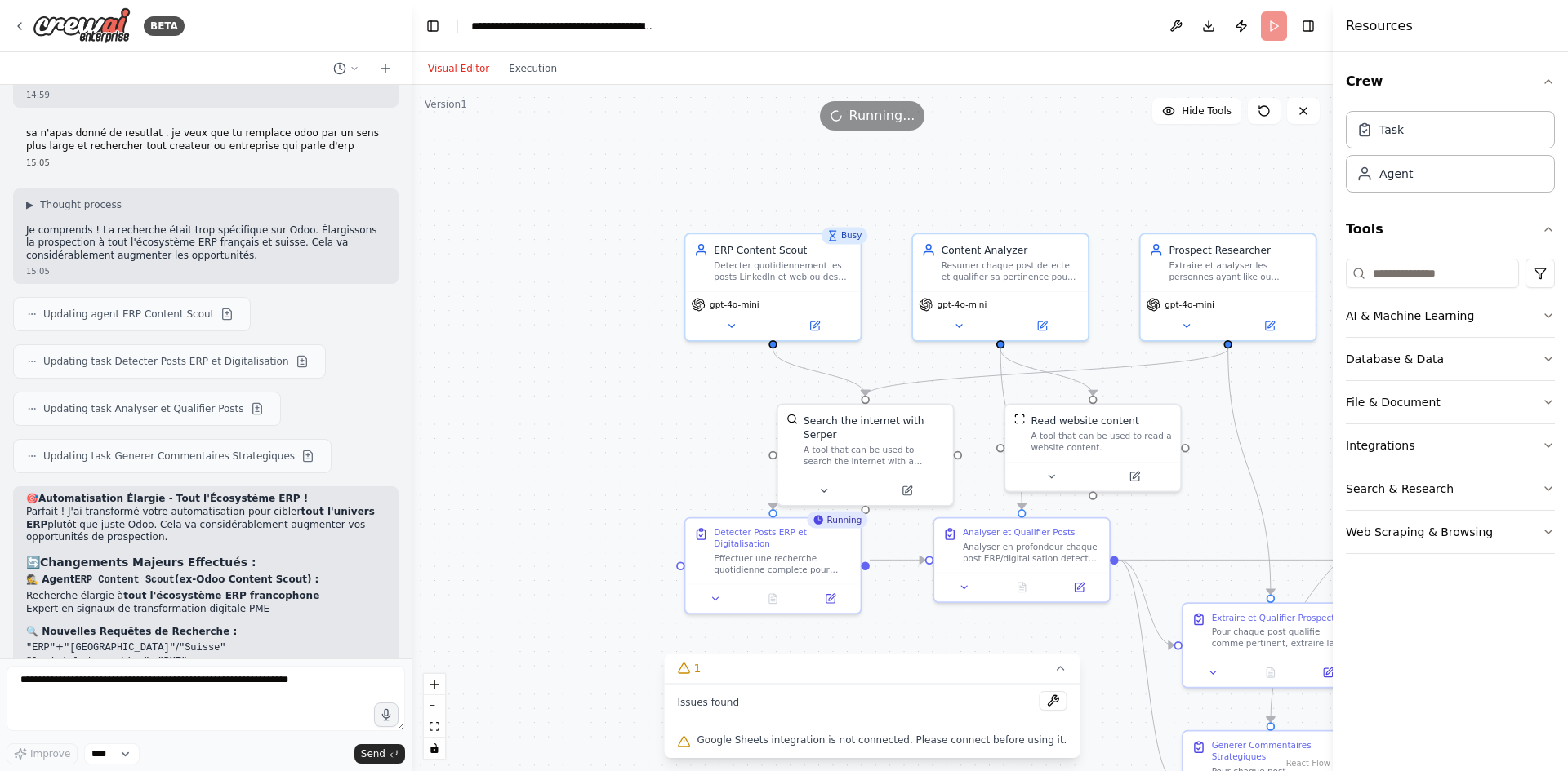
scroll to position [3263, 0]
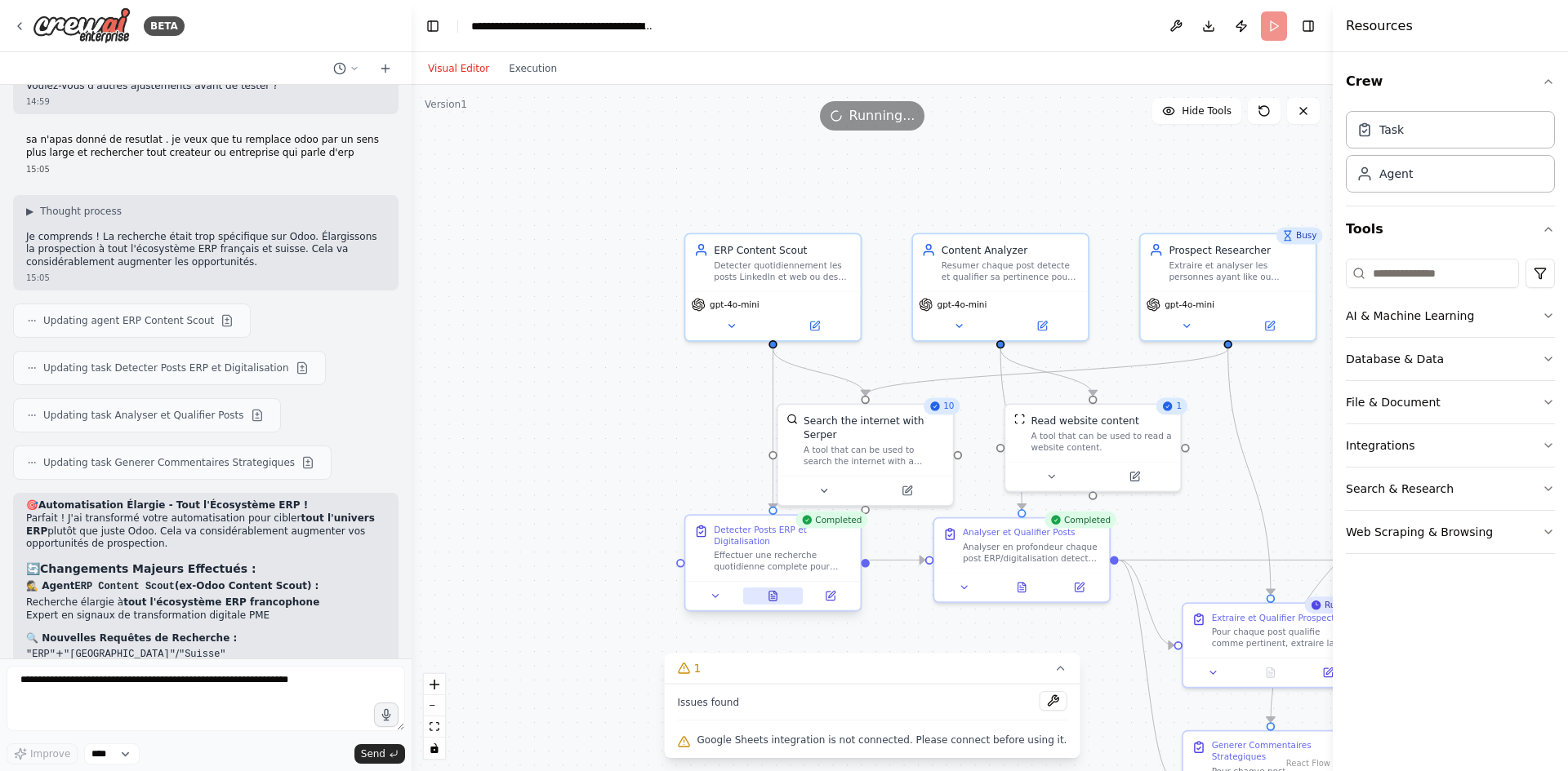
click at [773, 591] on icon at bounding box center [772, 596] width 7 height 10
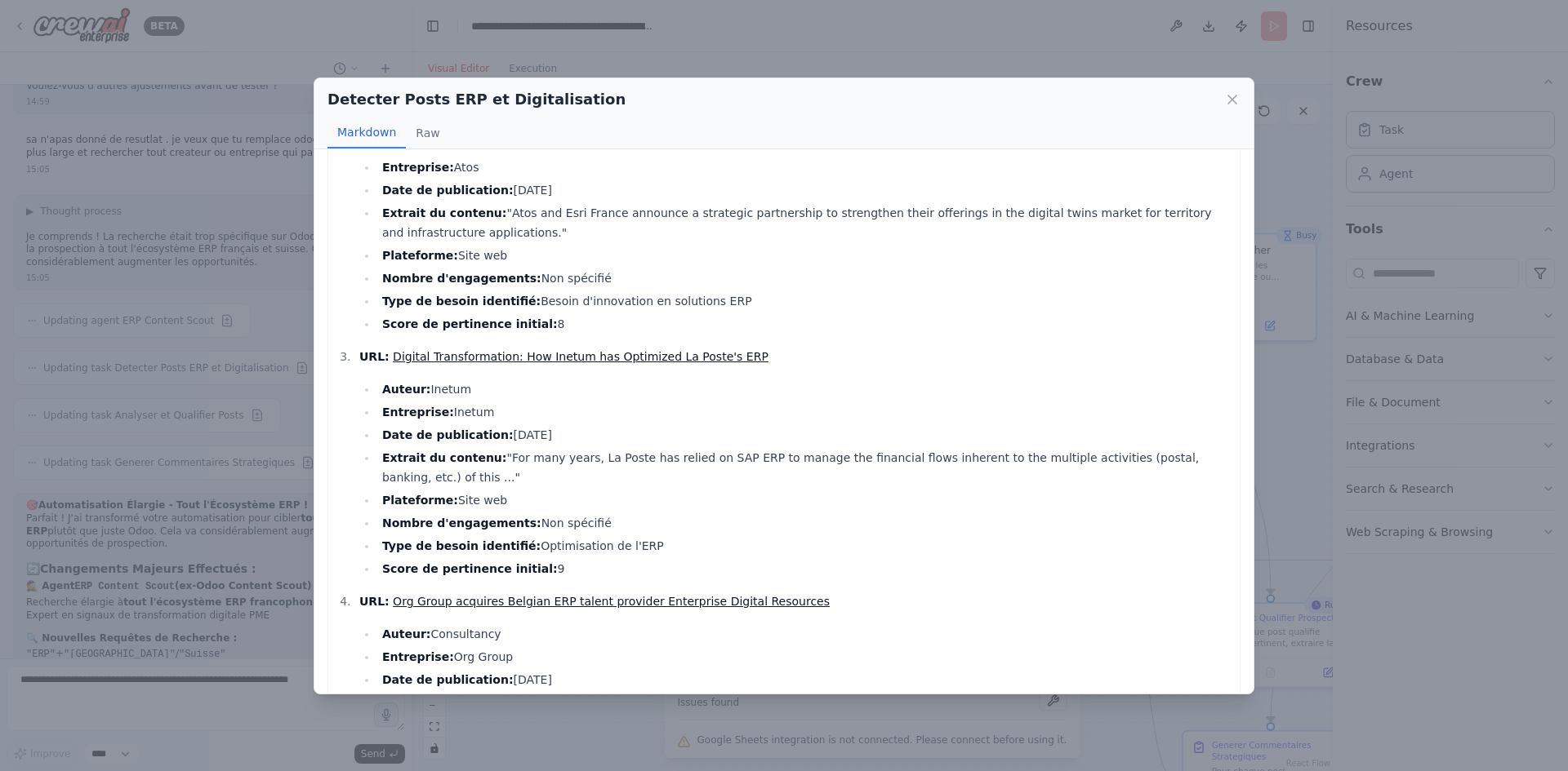
scroll to position [426, 0]
